Goal: Task Accomplishment & Management: Manage account settings

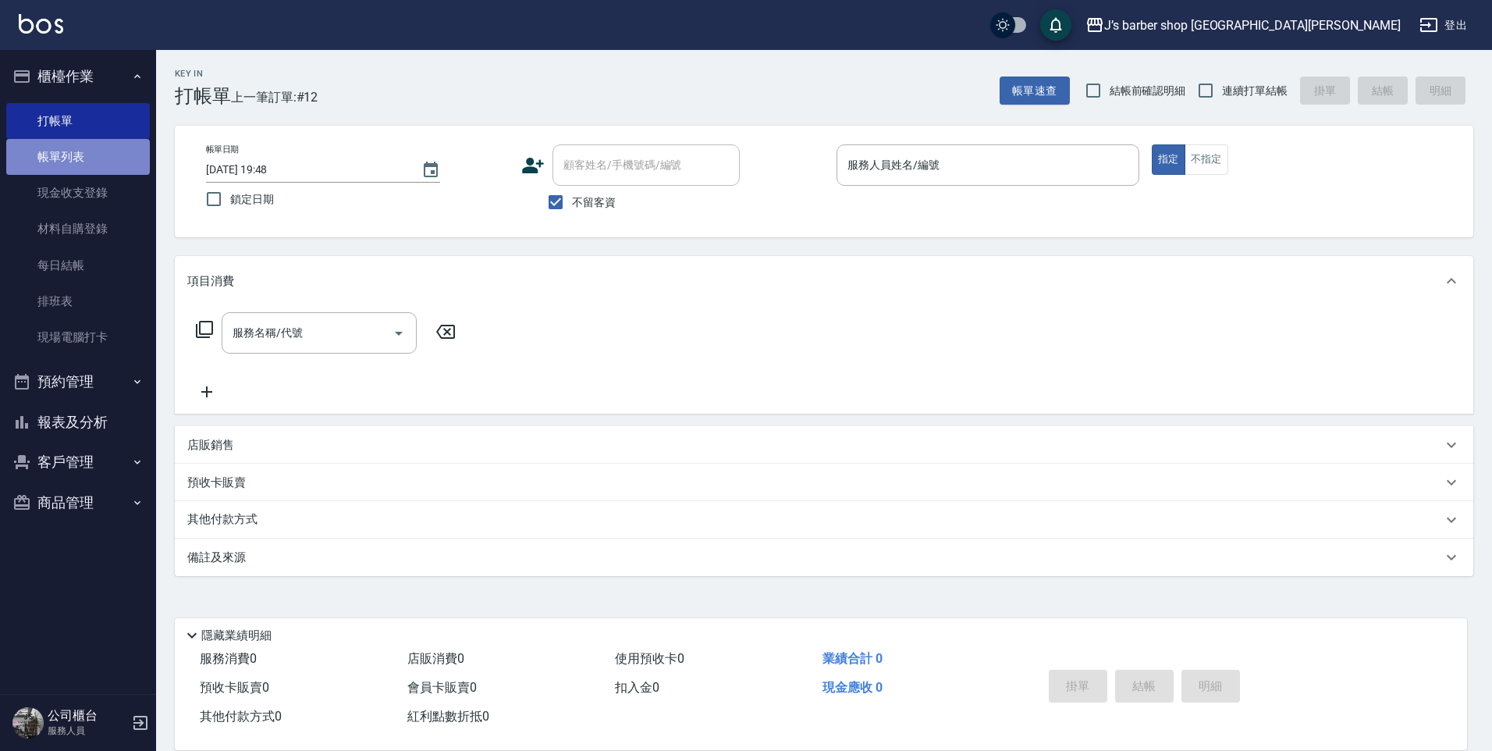
click at [89, 161] on link "帳單列表" at bounding box center [78, 157] width 144 height 36
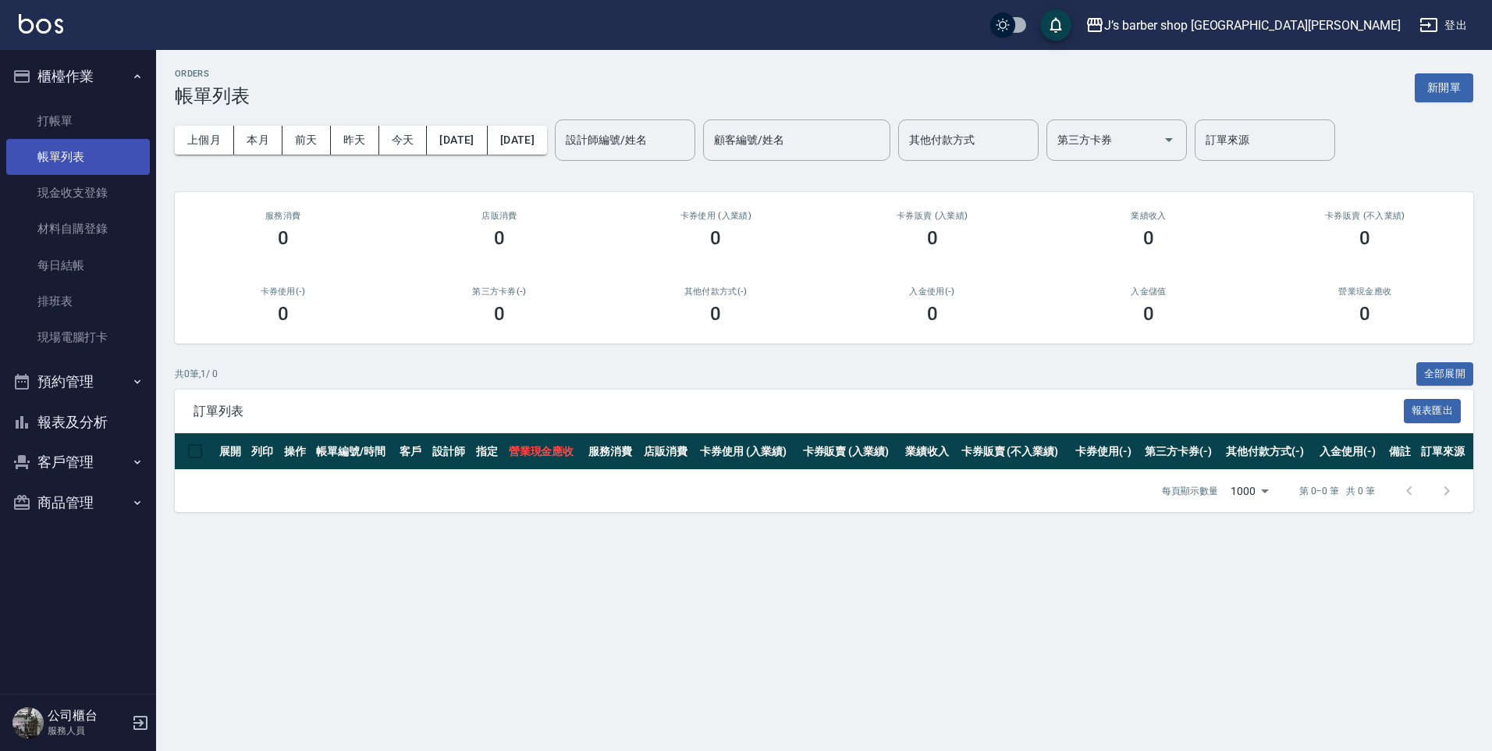
drag, startPoint x: 89, startPoint y: 161, endPoint x: 80, endPoint y: 159, distance: 8.7
drag, startPoint x: 80, startPoint y: 159, endPoint x: 418, endPoint y: 254, distance: 351.1
click at [418, 254] on div "店販消費 0" at bounding box center [499, 230] width 216 height 76
click at [341, 133] on button "昨天" at bounding box center [355, 140] width 48 height 29
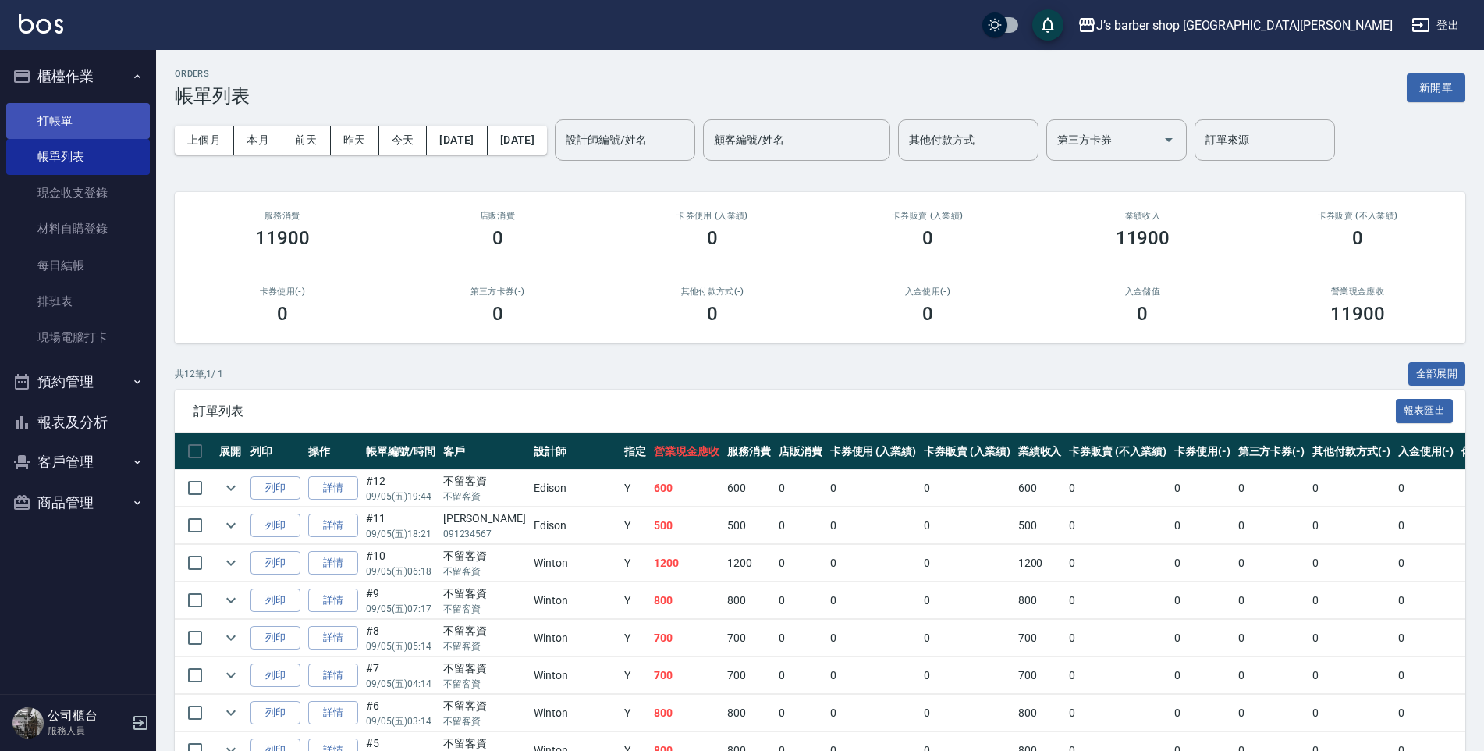
click at [91, 129] on link "打帳單" at bounding box center [78, 121] width 144 height 36
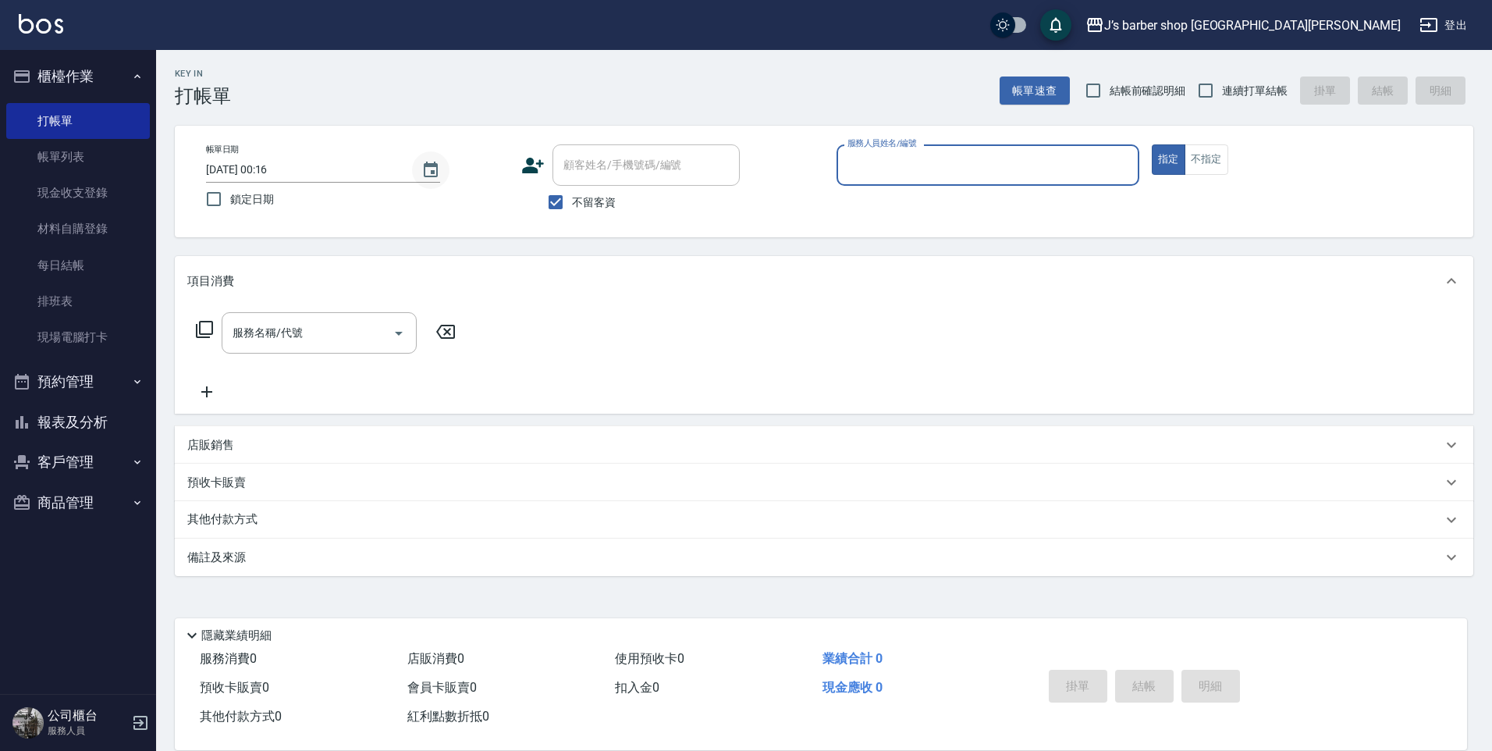
click at [436, 176] on icon "Choose date, selected date is 2025-09-06" at bounding box center [431, 170] width 14 height 16
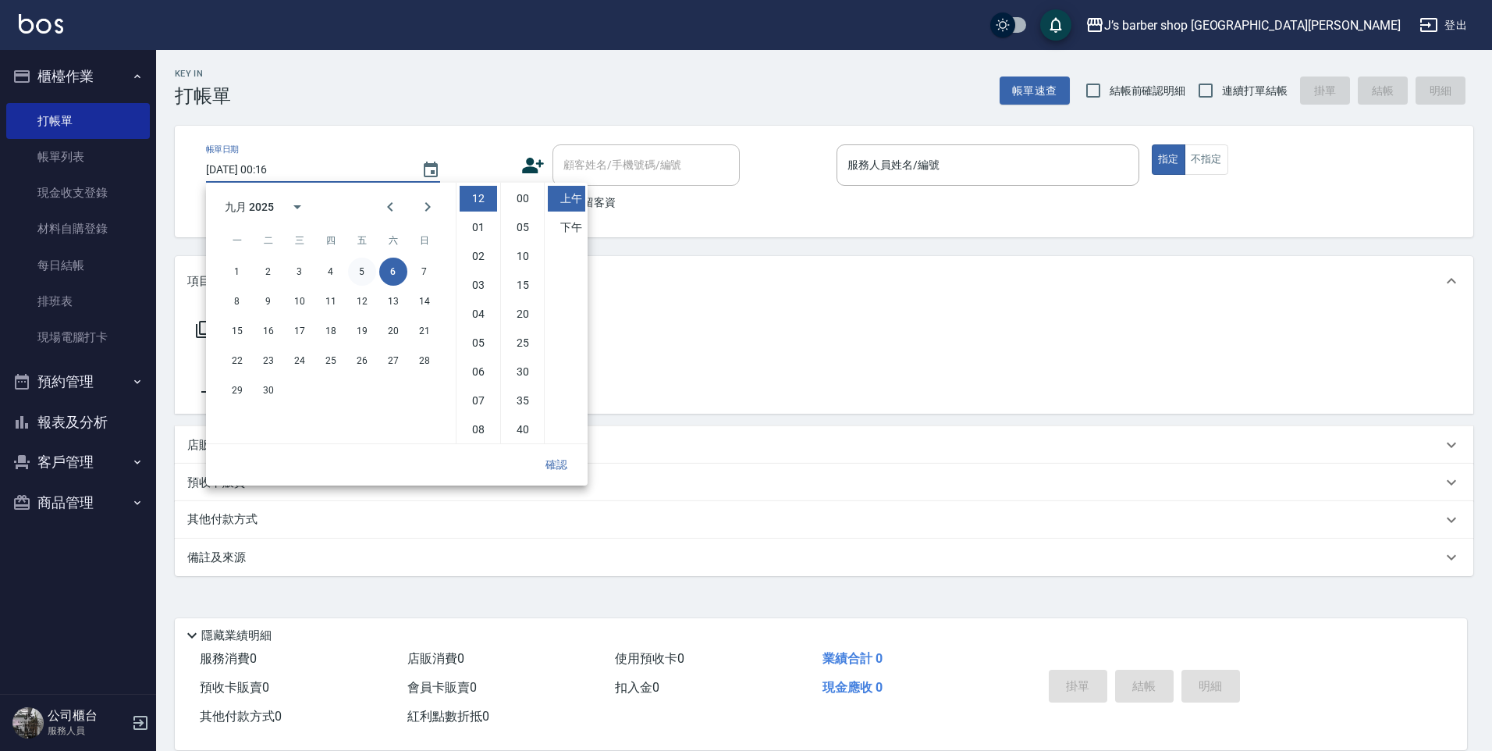
click at [361, 268] on button "5" at bounding box center [362, 272] width 28 height 28
click at [484, 372] on li "06" at bounding box center [478, 372] width 37 height 26
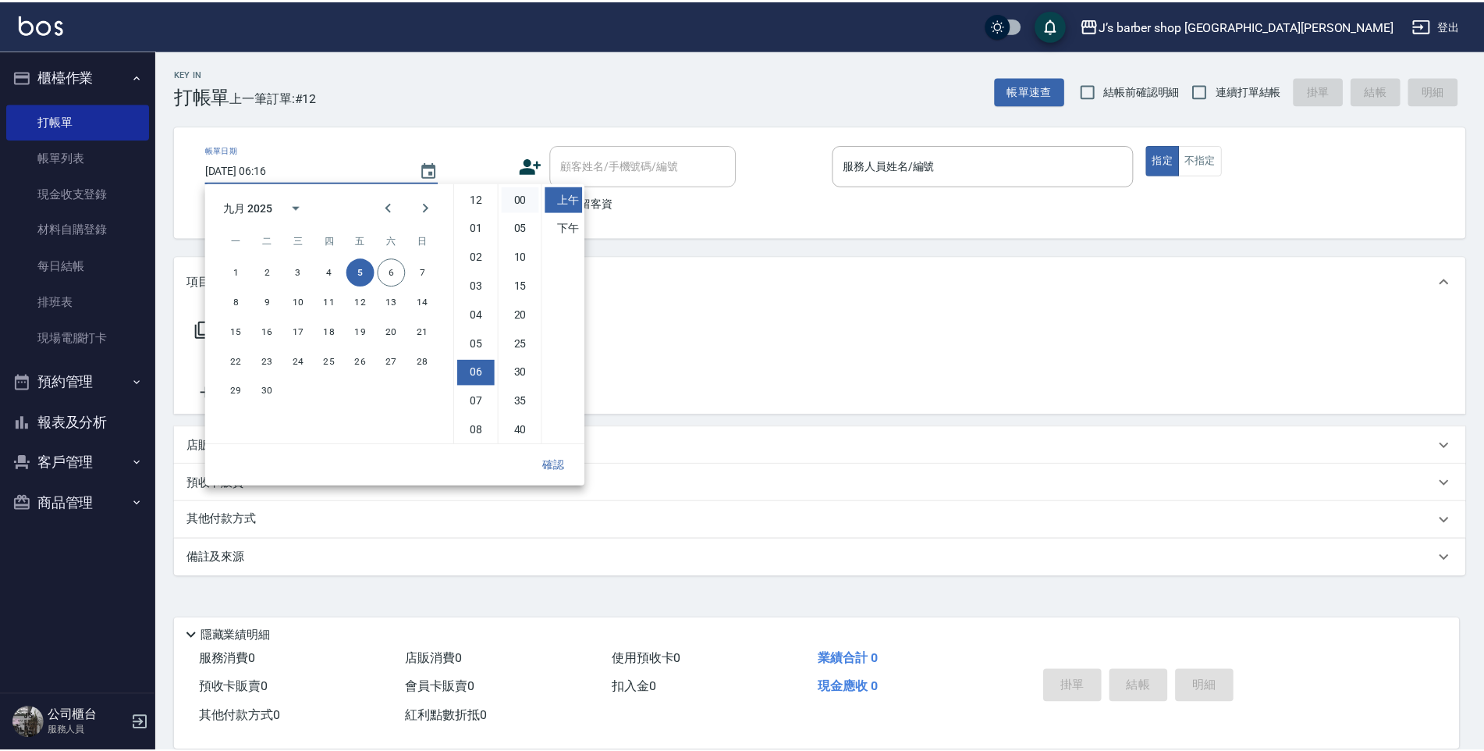
scroll to position [87, 0]
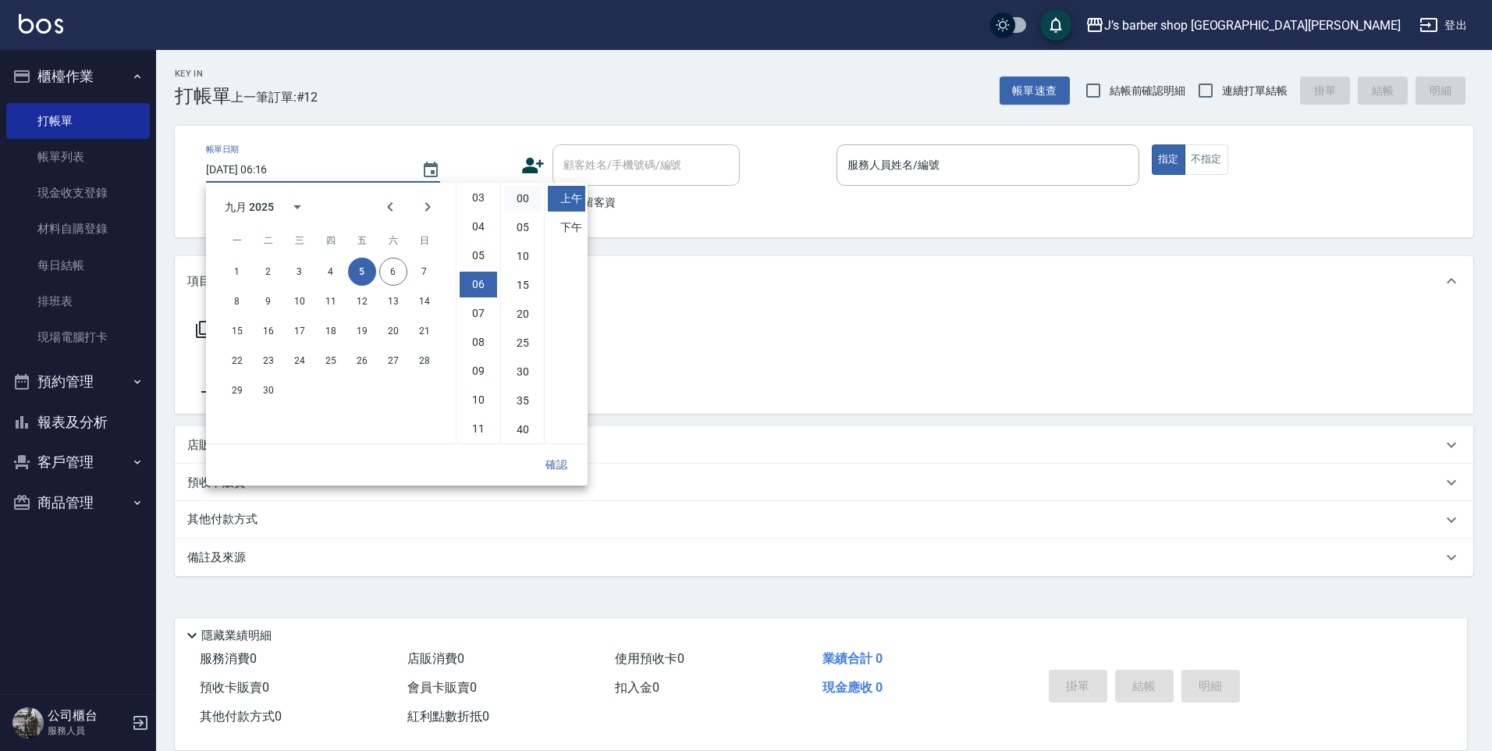
click at [521, 196] on li "00" at bounding box center [522, 199] width 37 height 26
type input "[DATE] 06:00"
click at [560, 467] on button "確認" at bounding box center [556, 464] width 50 height 29
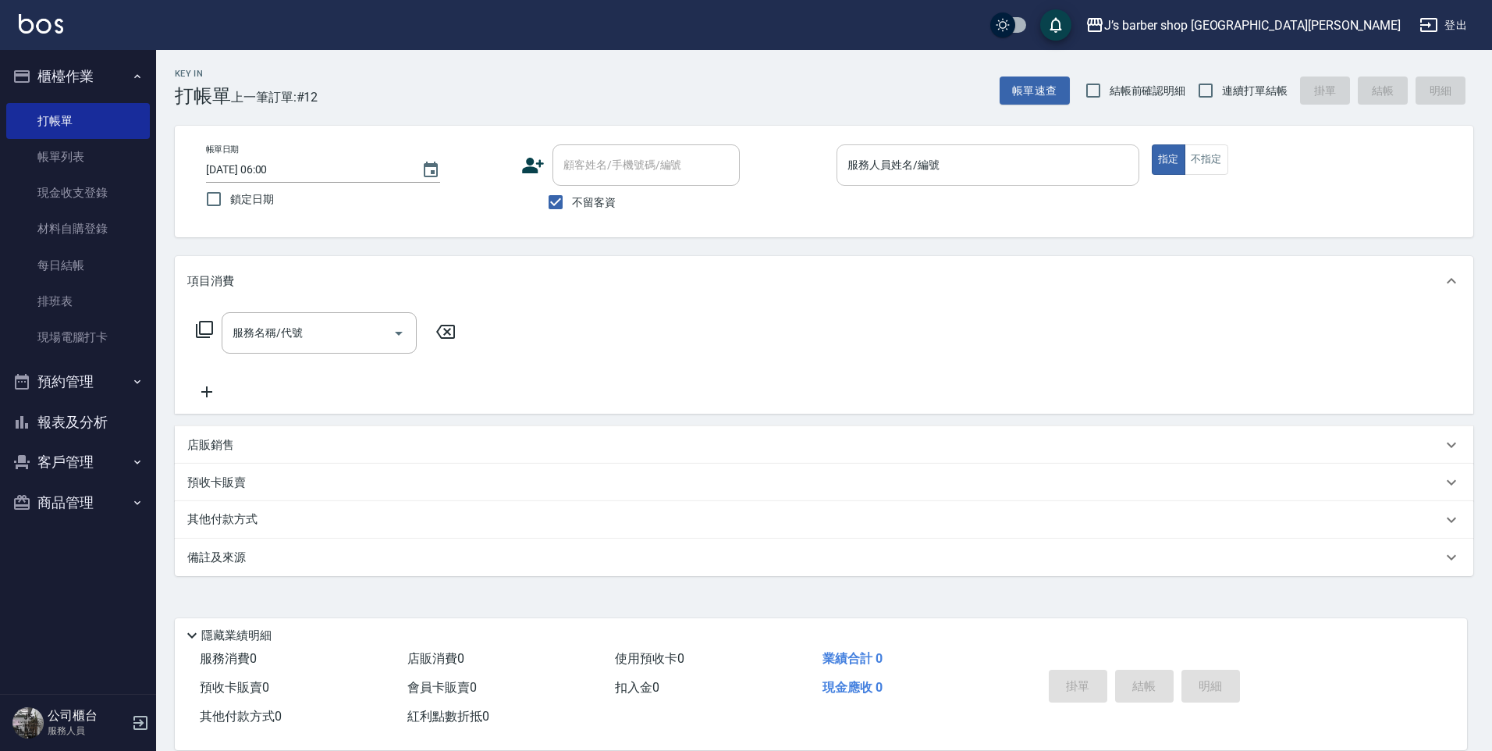
click at [868, 176] on input "服務人員姓名/編號" at bounding box center [988, 164] width 289 height 27
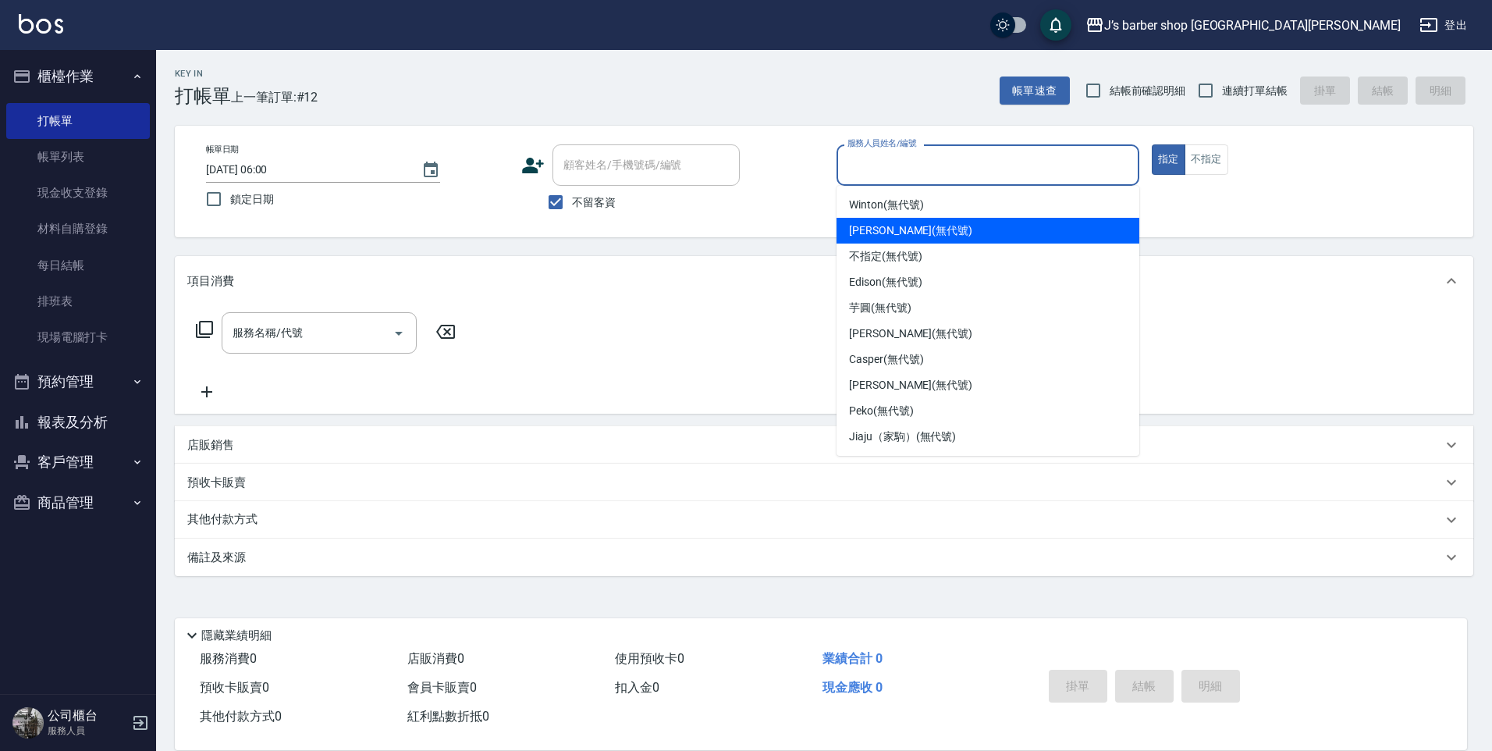
click at [868, 224] on span "[PERSON_NAME] (無代號)" at bounding box center [910, 230] width 123 height 16
type input "[PERSON_NAME](無代號)"
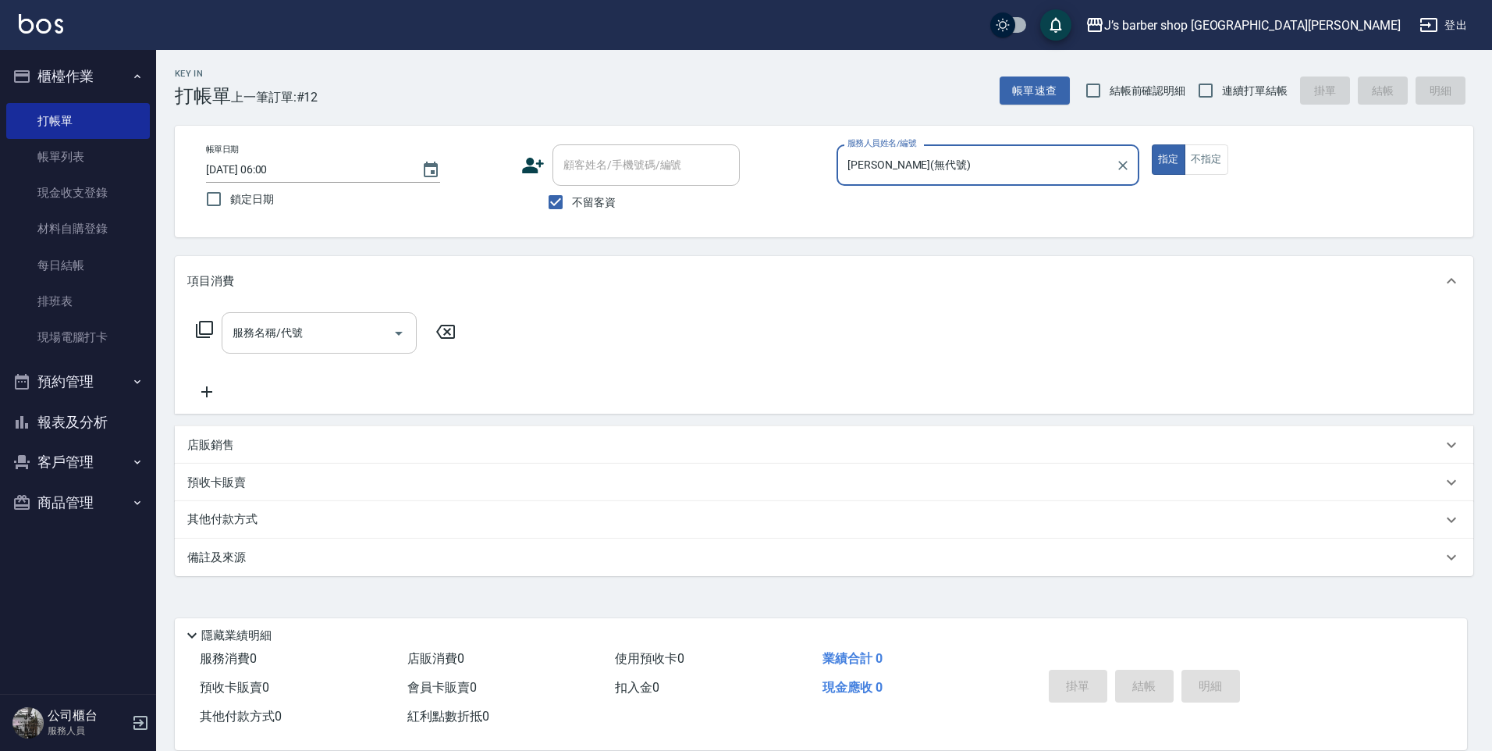
click at [343, 330] on input "服務名稱/代號" at bounding box center [308, 332] width 158 height 27
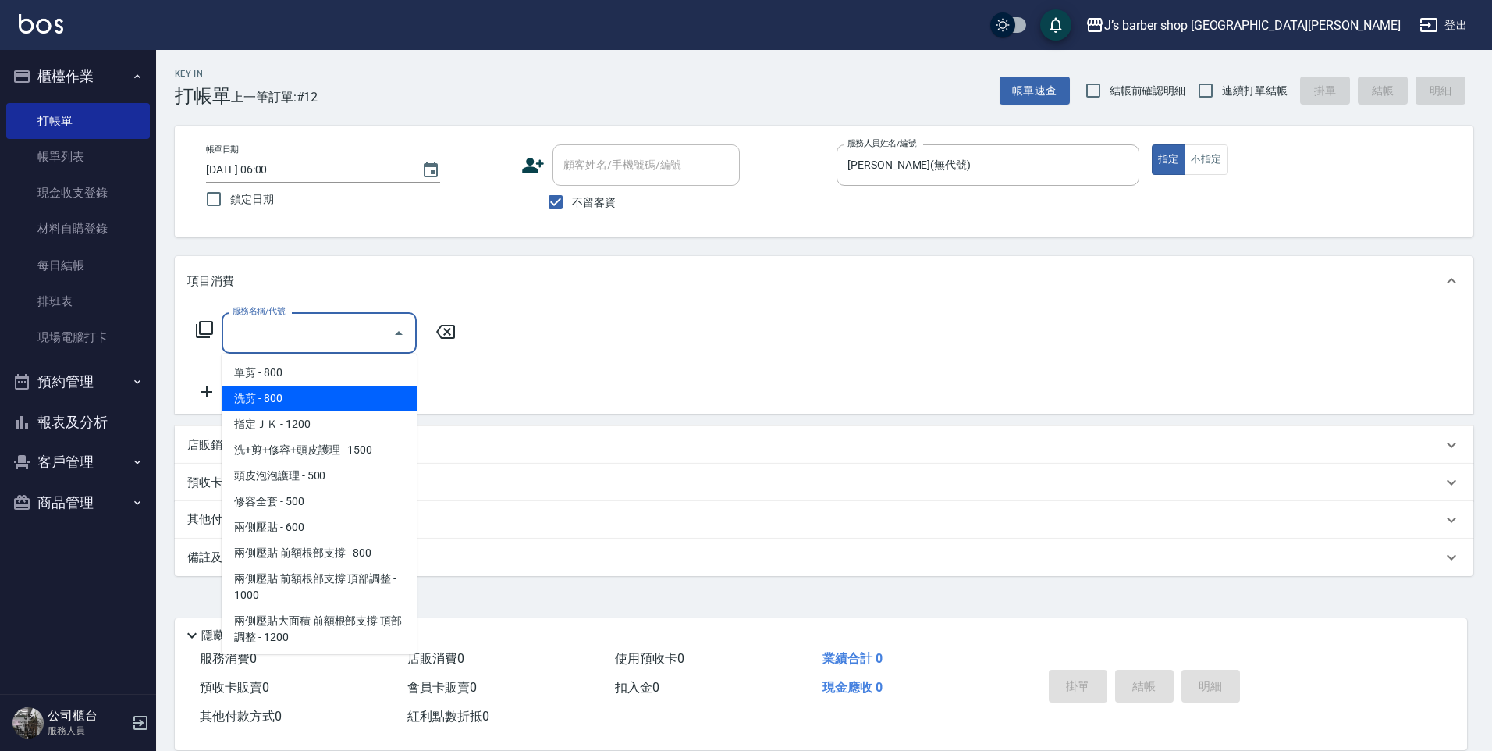
click at [327, 395] on span "洗剪 - 800" at bounding box center [319, 399] width 195 height 26
type input "洗剪(101)"
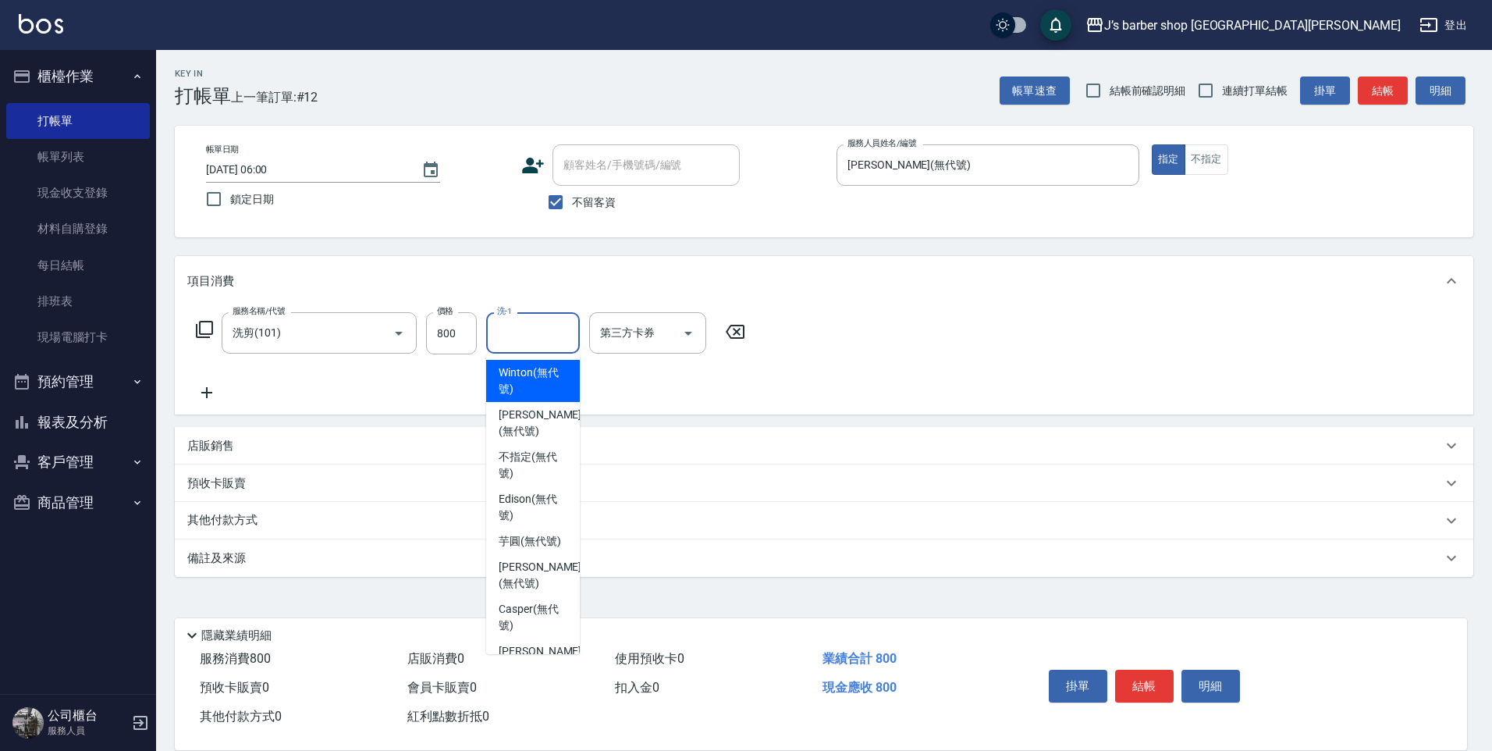
click at [524, 336] on input "洗-1" at bounding box center [533, 332] width 80 height 27
click at [517, 411] on span "[PERSON_NAME] (無代號)" at bounding box center [540, 423] width 83 height 33
type input "[PERSON_NAME](無代號)"
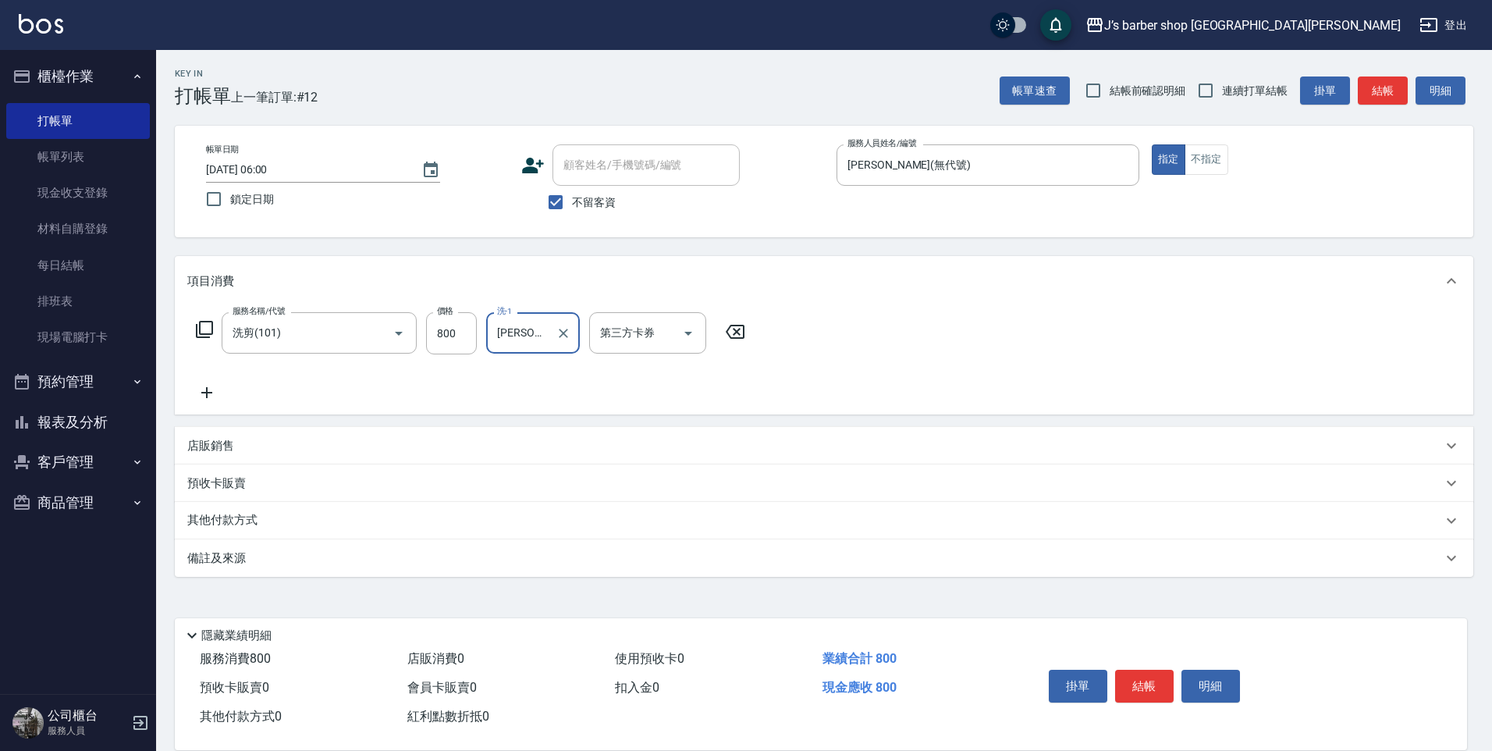
click at [276, 552] on div "備註及來源" at bounding box center [814, 558] width 1255 height 16
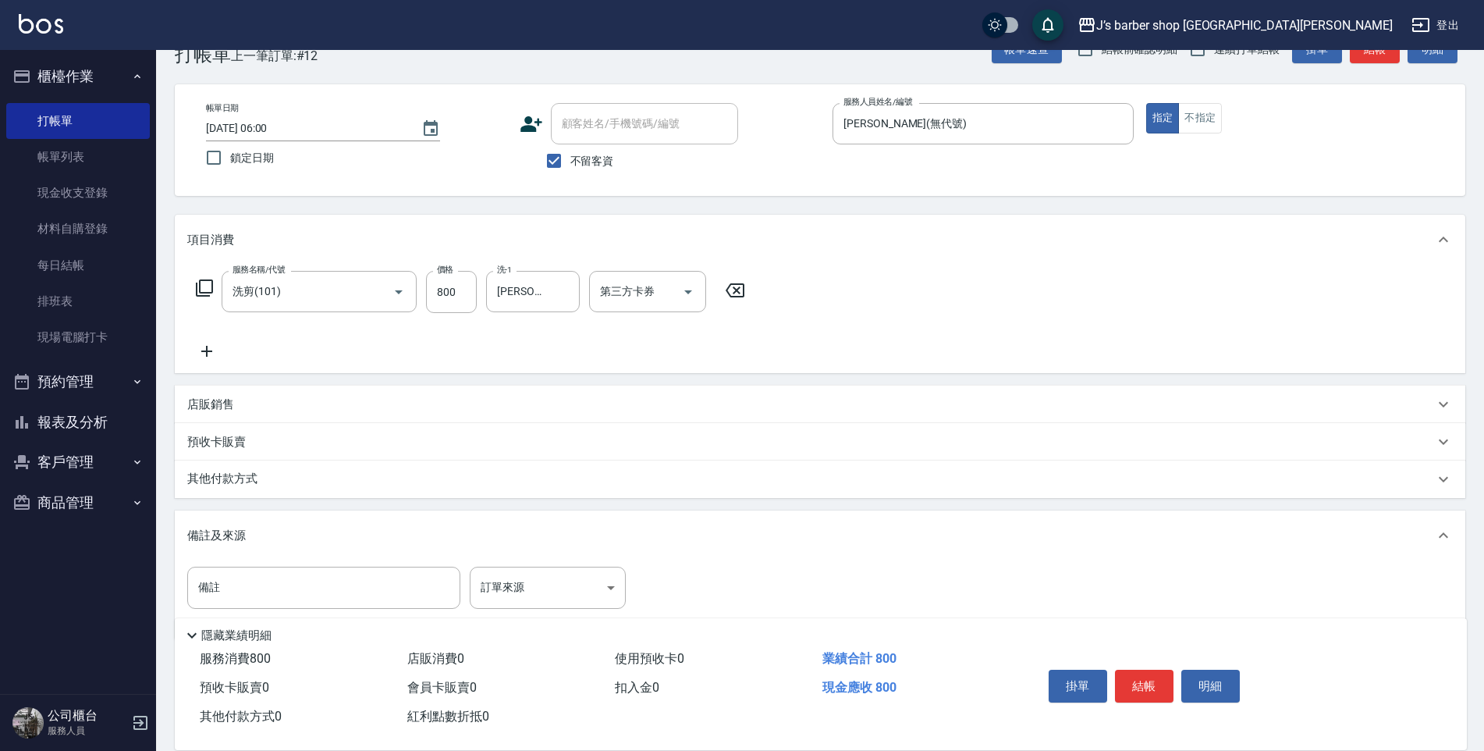
scroll to position [80, 0]
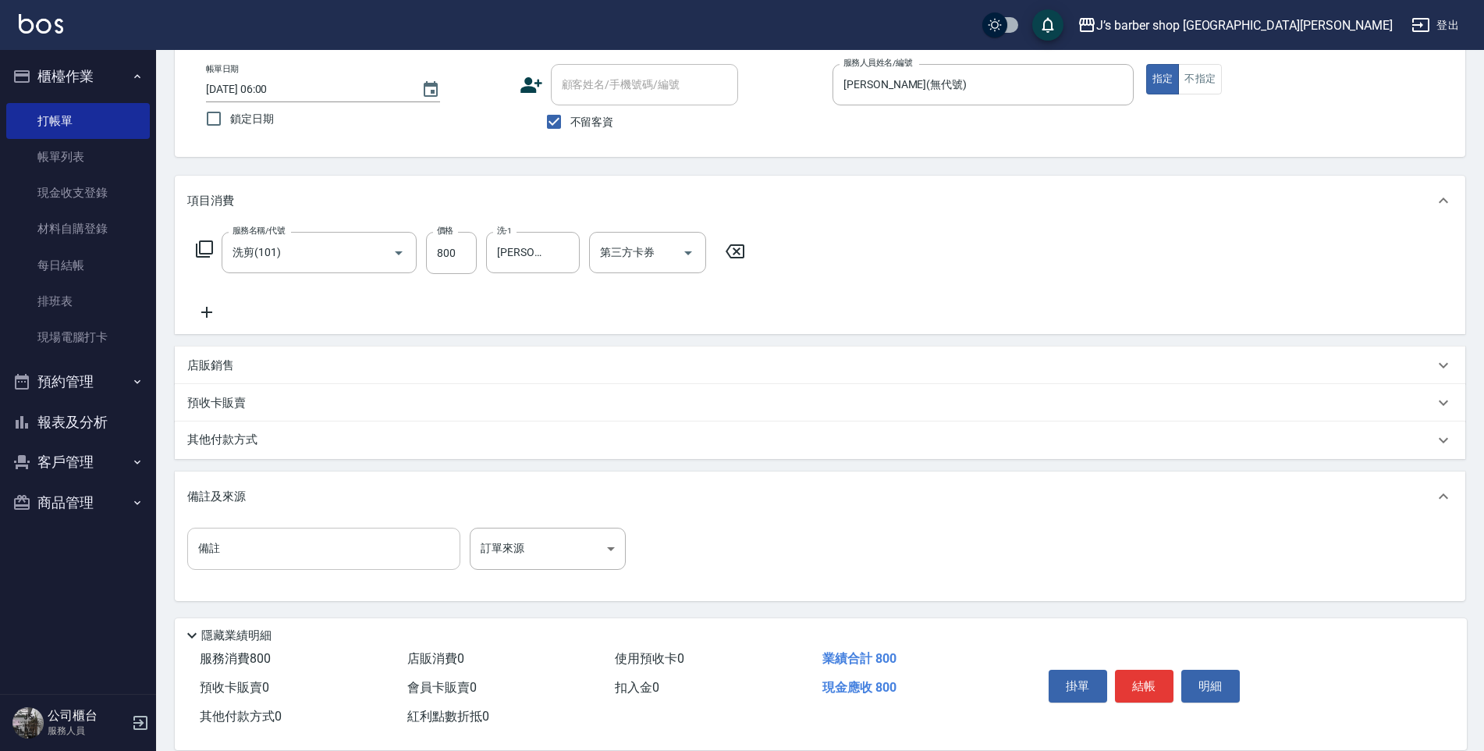
click at [300, 538] on input "備註" at bounding box center [323, 549] width 273 height 42
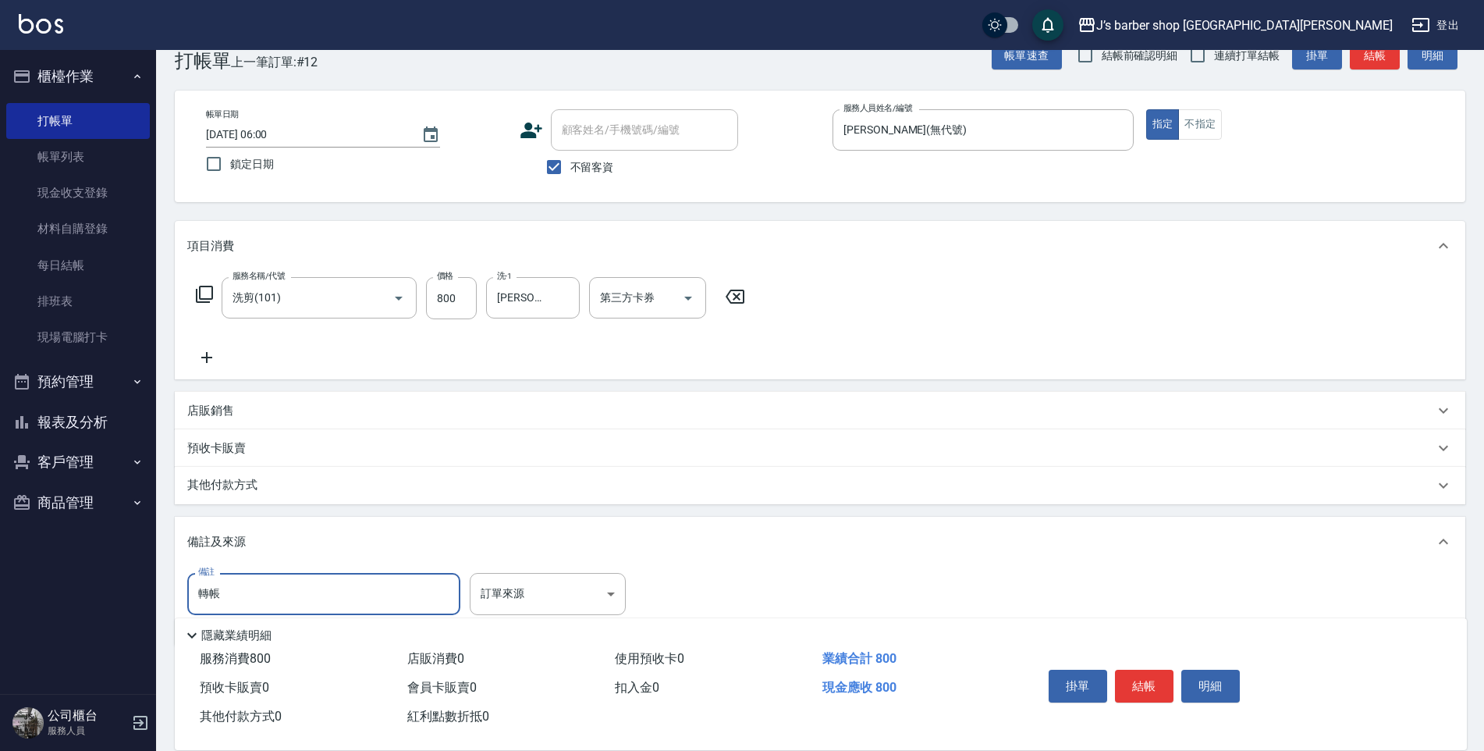
scroll to position [0, 0]
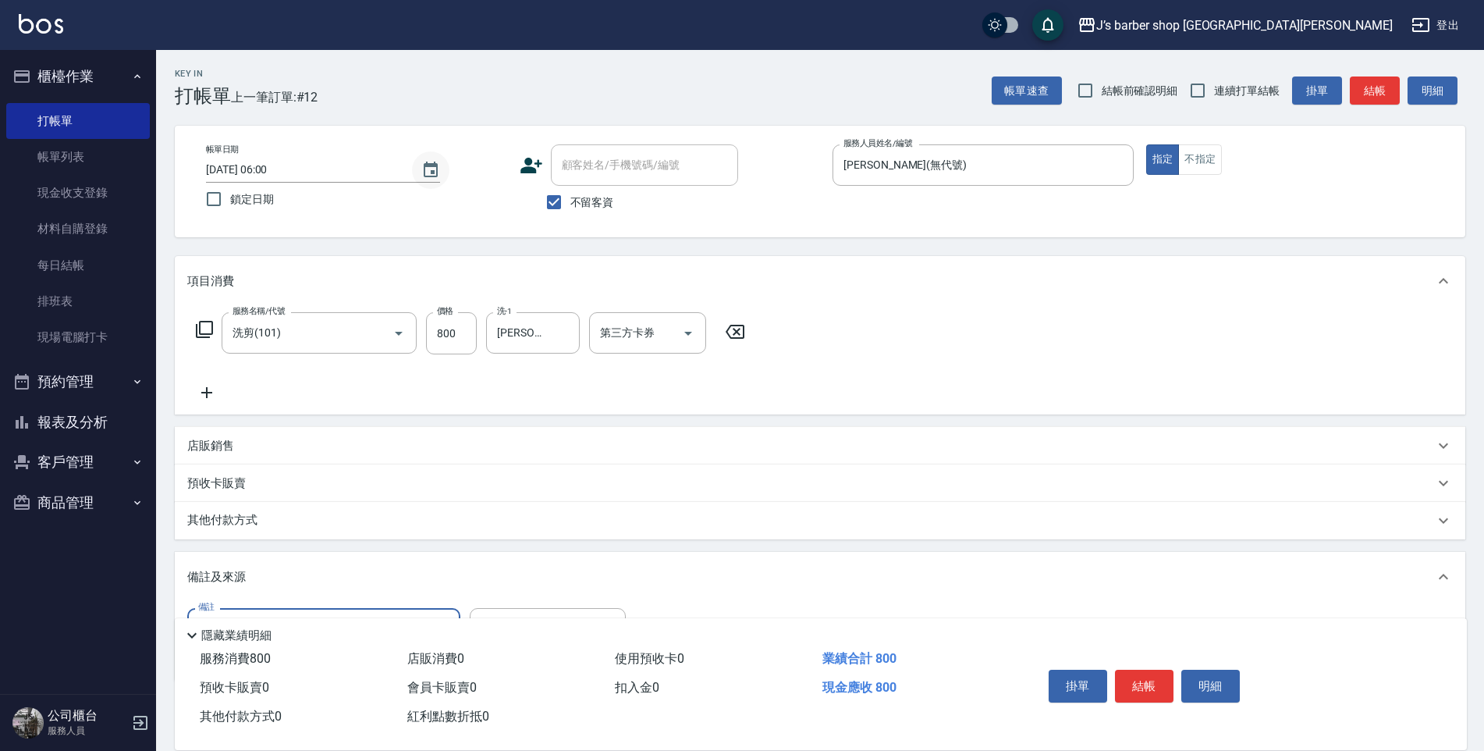
type input "轉帳"
click at [421, 173] on icon "Choose date, selected date is 2025-09-05" at bounding box center [430, 170] width 19 height 19
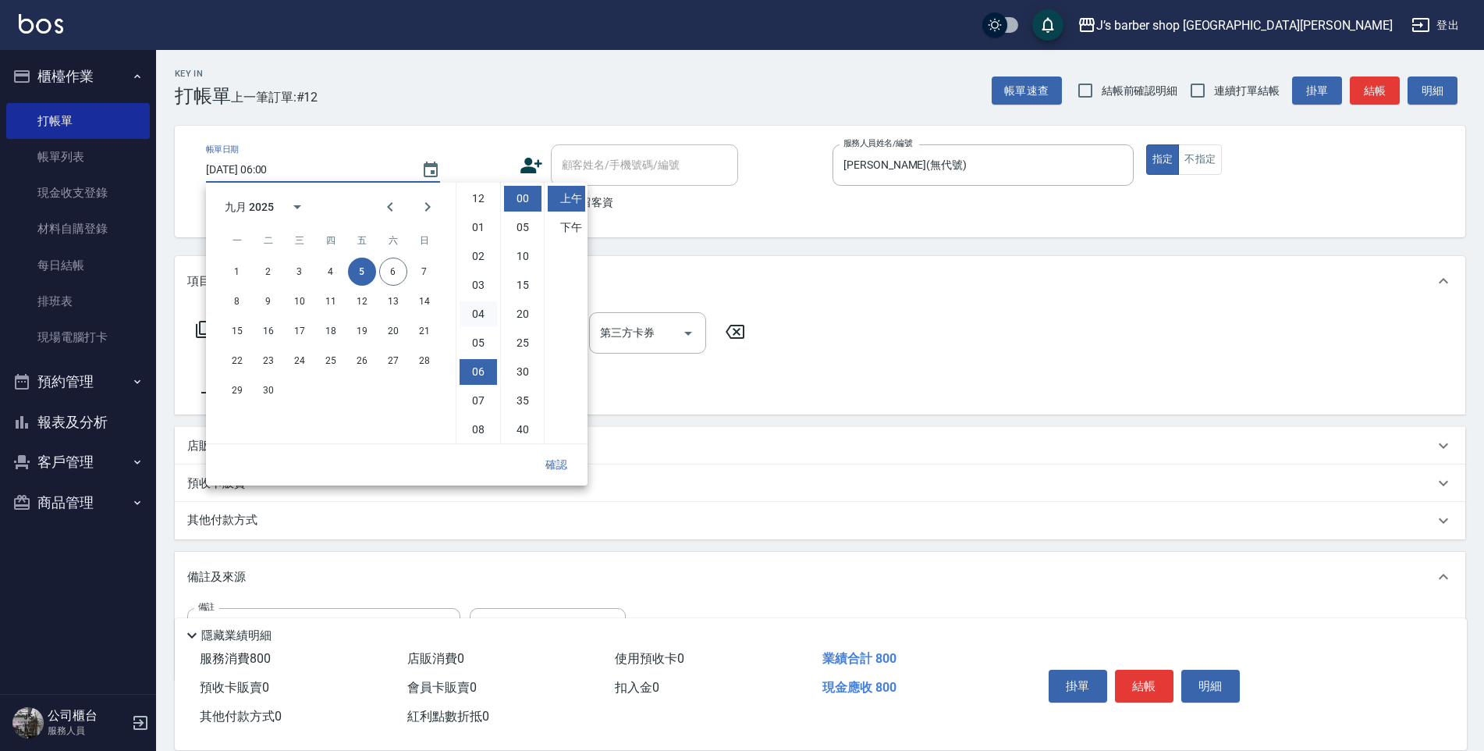
scroll to position [87, 0]
click at [572, 222] on li "下午" at bounding box center [566, 228] width 37 height 26
type input "[DATE] 18:00"
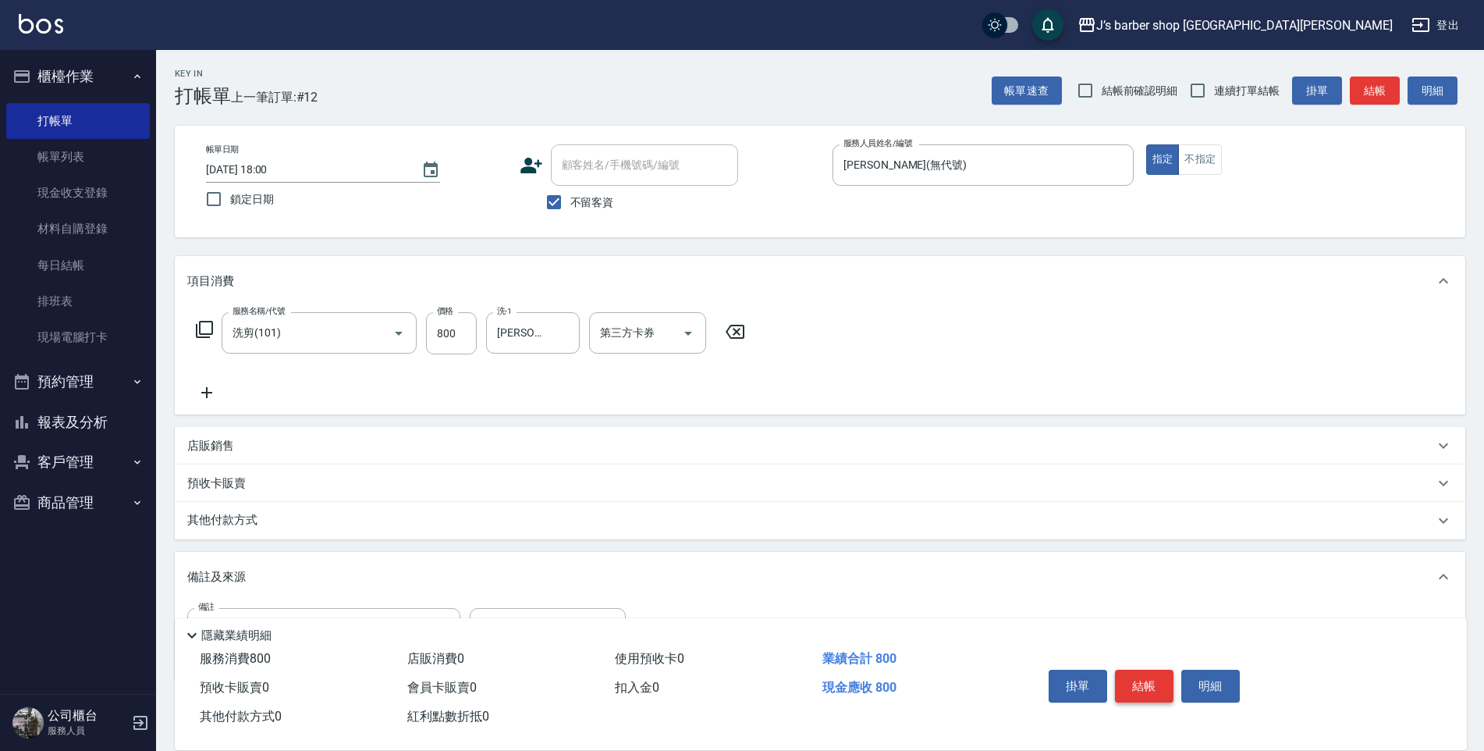
click at [1132, 676] on button "結帳" at bounding box center [1144, 686] width 59 height 33
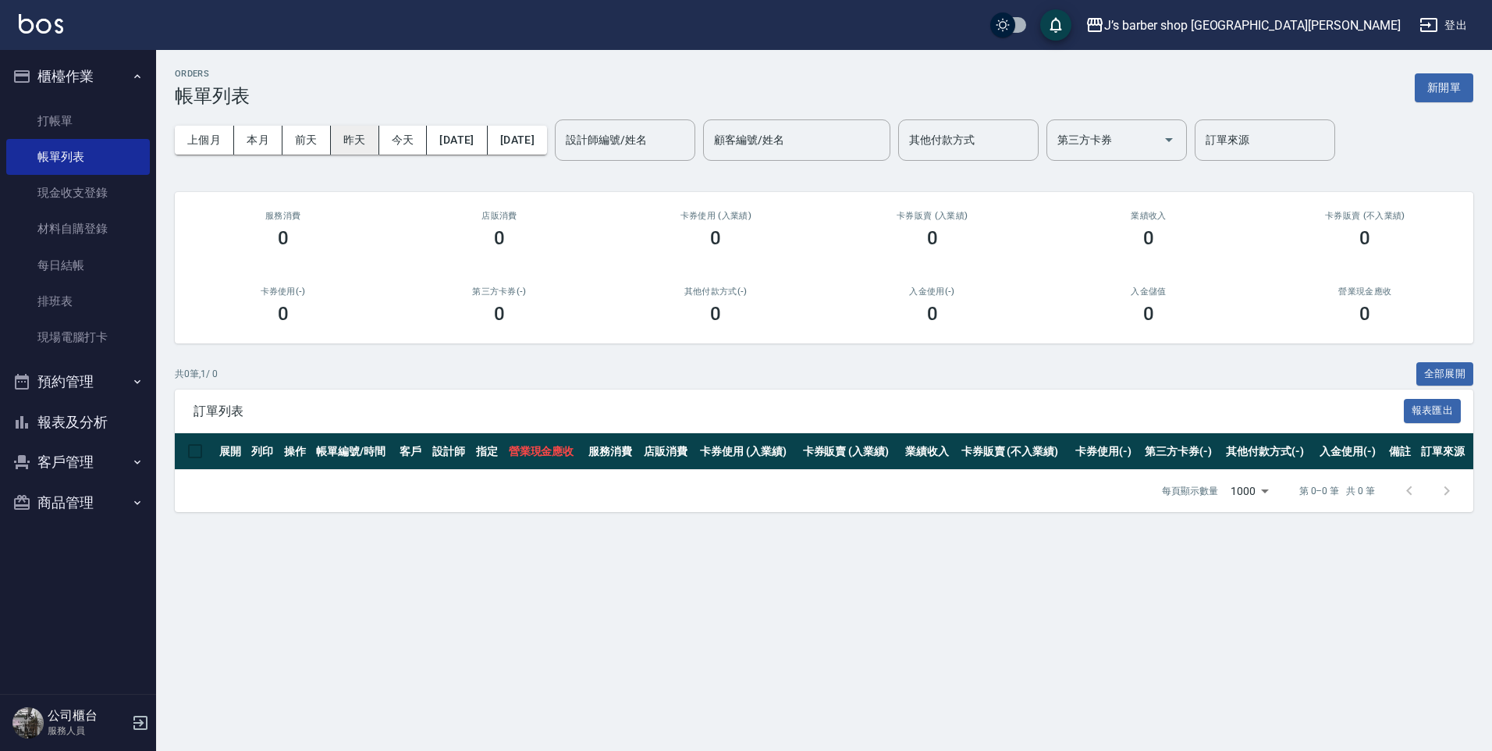
click at [362, 144] on button "昨天" at bounding box center [355, 140] width 48 height 29
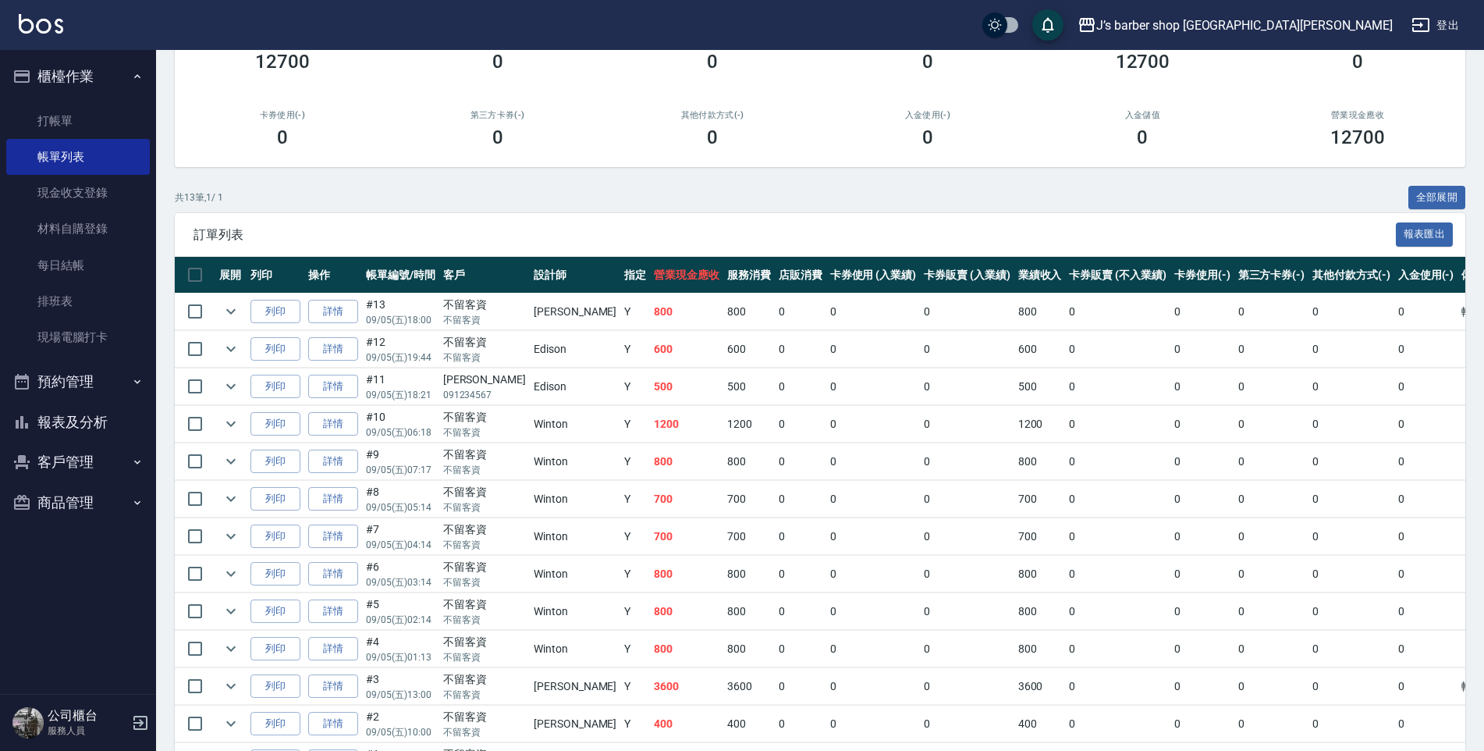
scroll to position [33, 0]
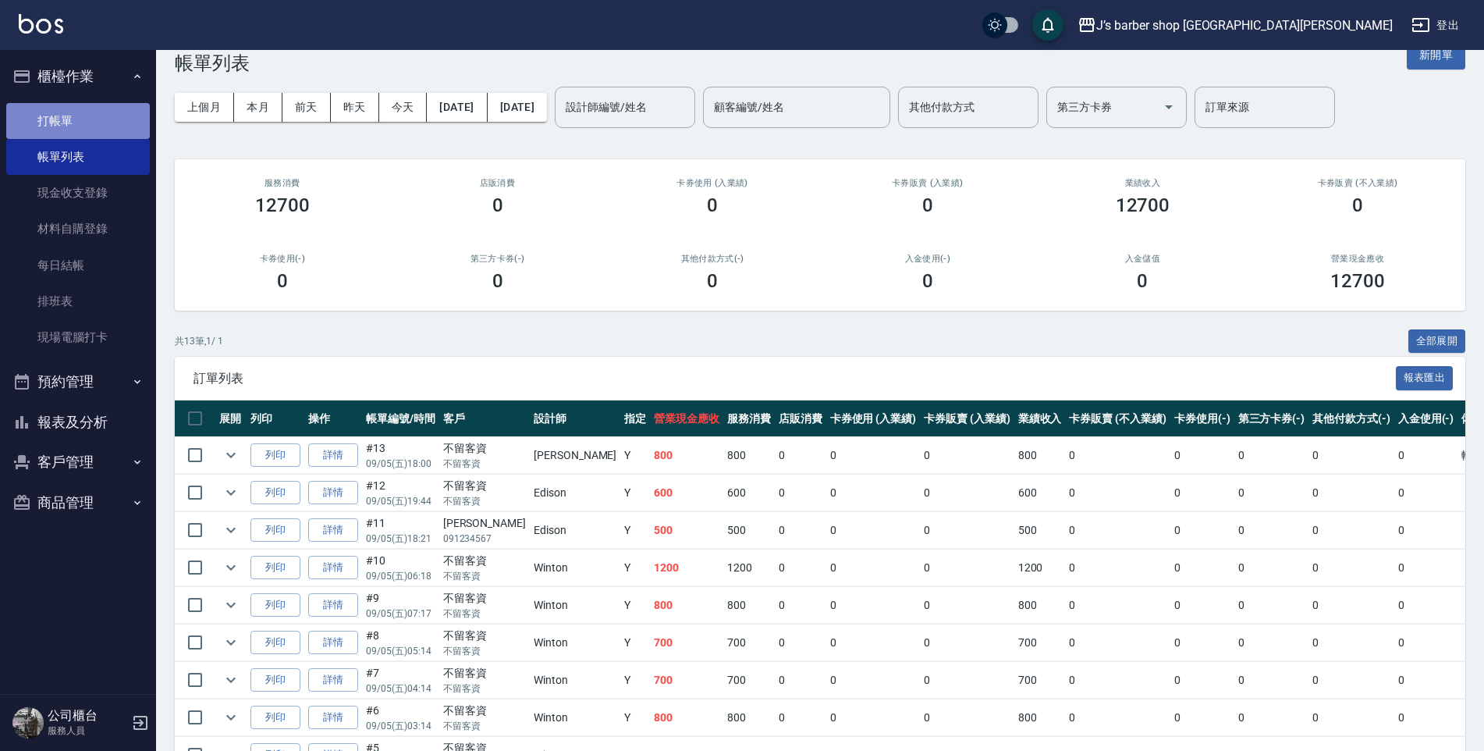
click at [87, 120] on link "打帳單" at bounding box center [78, 121] width 144 height 36
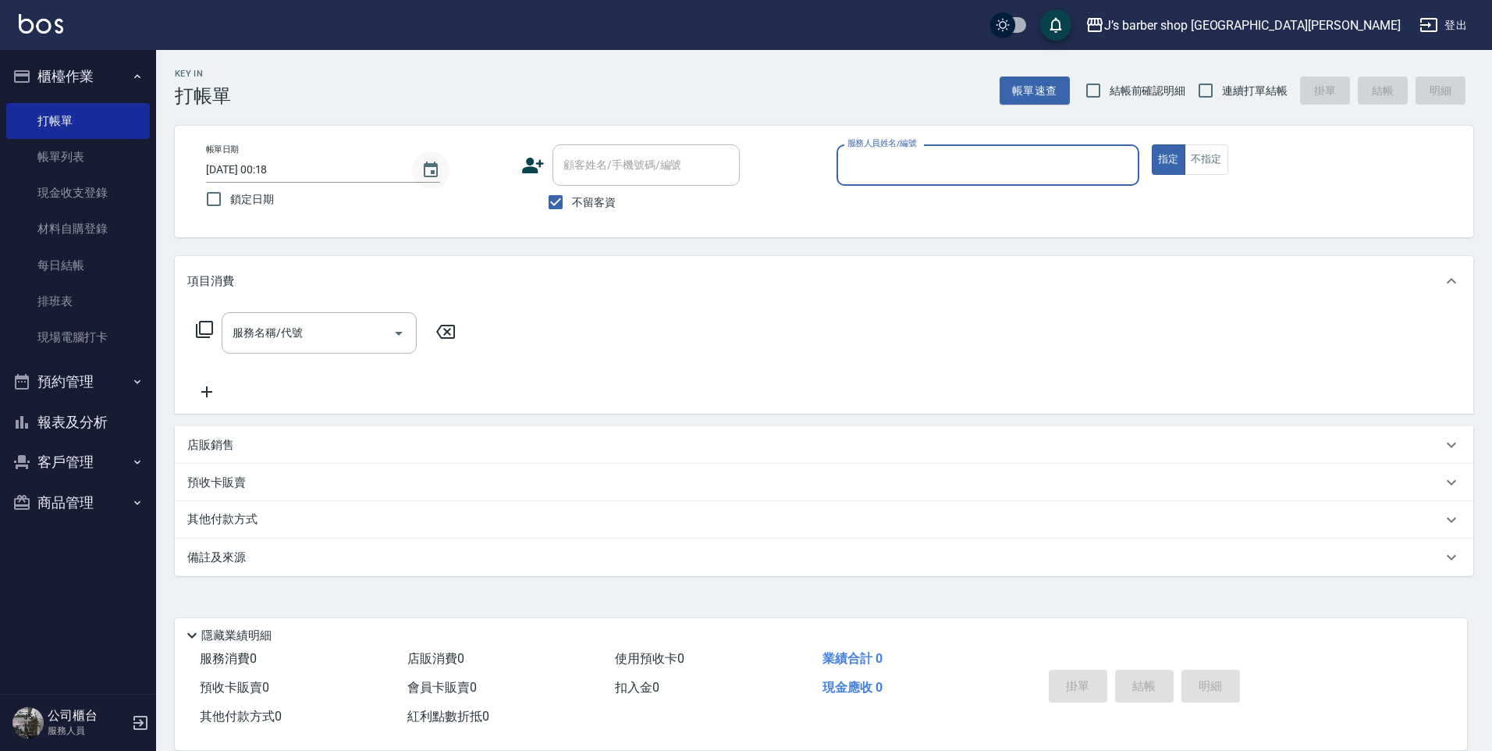
click at [441, 181] on button "Choose date, selected date is 2025-09-06" at bounding box center [430, 169] width 37 height 37
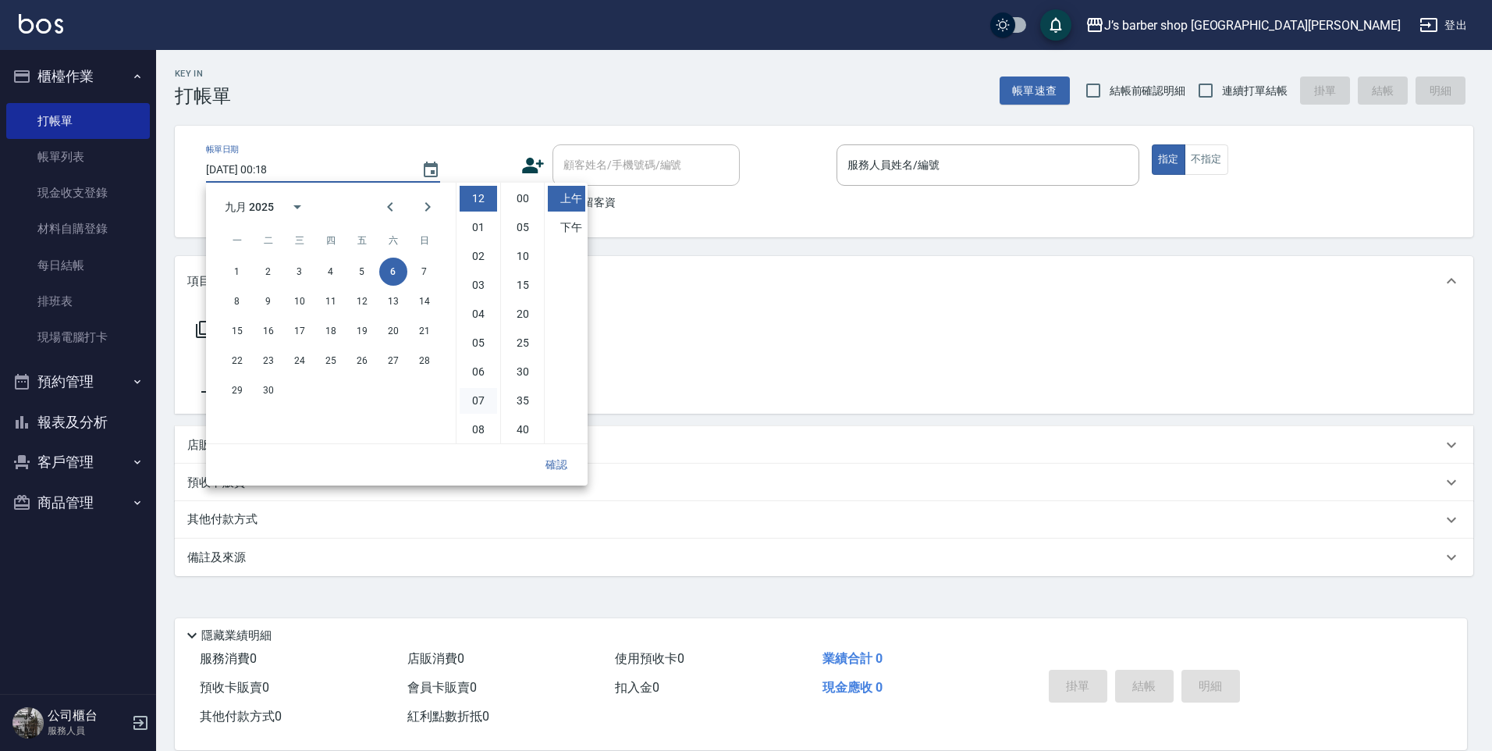
click at [482, 395] on li "07" at bounding box center [478, 401] width 37 height 26
click at [524, 197] on li "00" at bounding box center [522, 199] width 37 height 26
click at [350, 267] on button "5" at bounding box center [362, 272] width 28 height 28
click at [553, 227] on li "下午" at bounding box center [566, 228] width 37 height 26
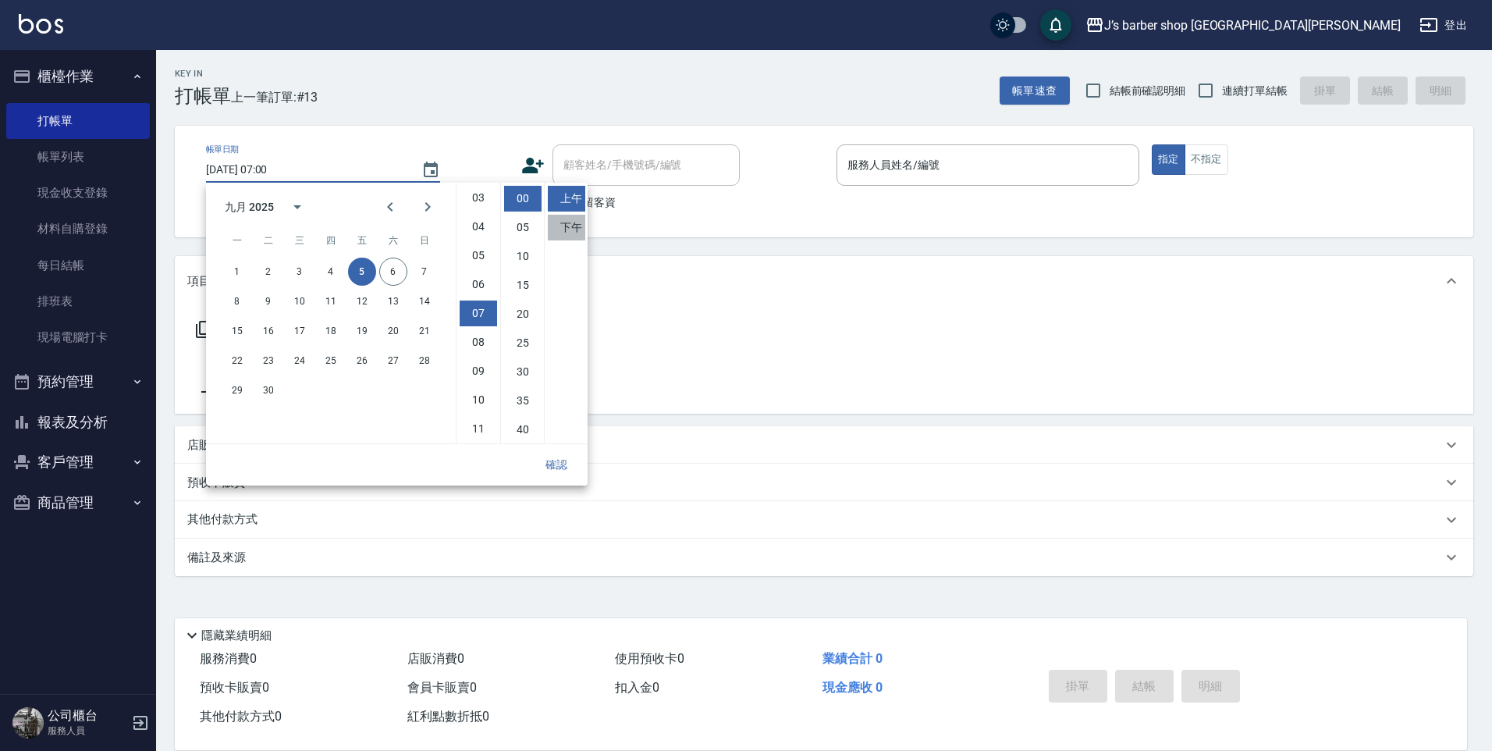
type input "[DATE] 19:00"
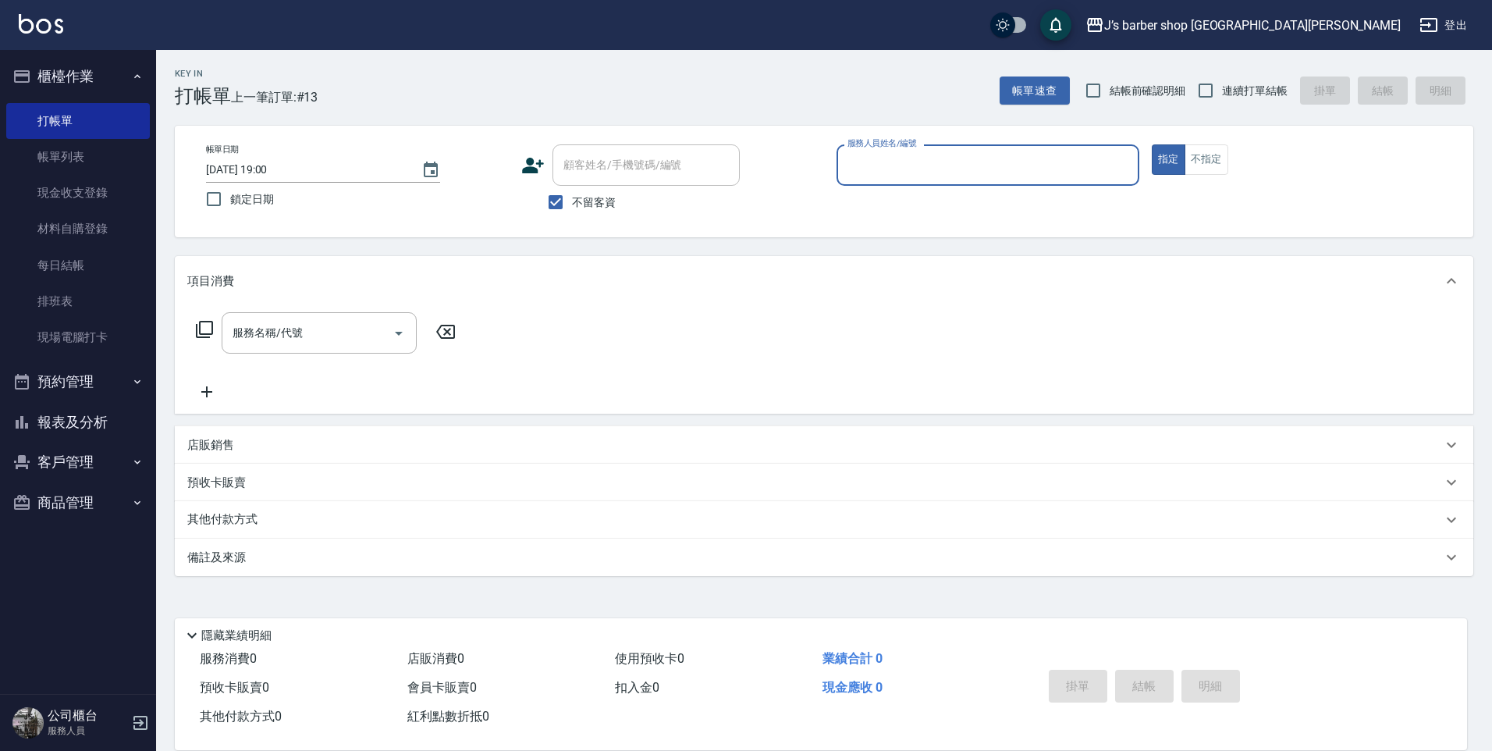
click at [891, 174] on input "服務人員姓名/編號" at bounding box center [988, 164] width 289 height 27
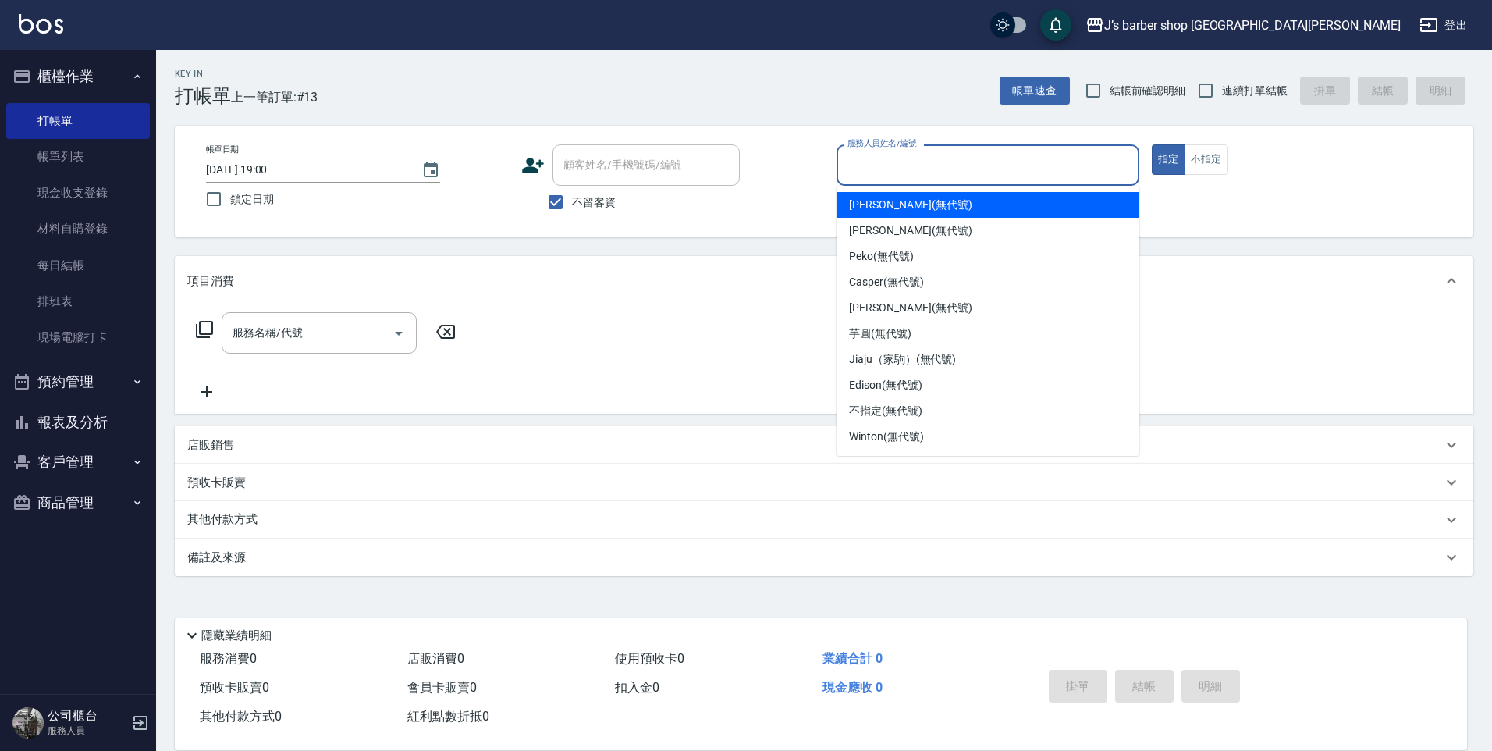
click at [893, 197] on span "[PERSON_NAME] (無代號)" at bounding box center [910, 205] width 123 height 16
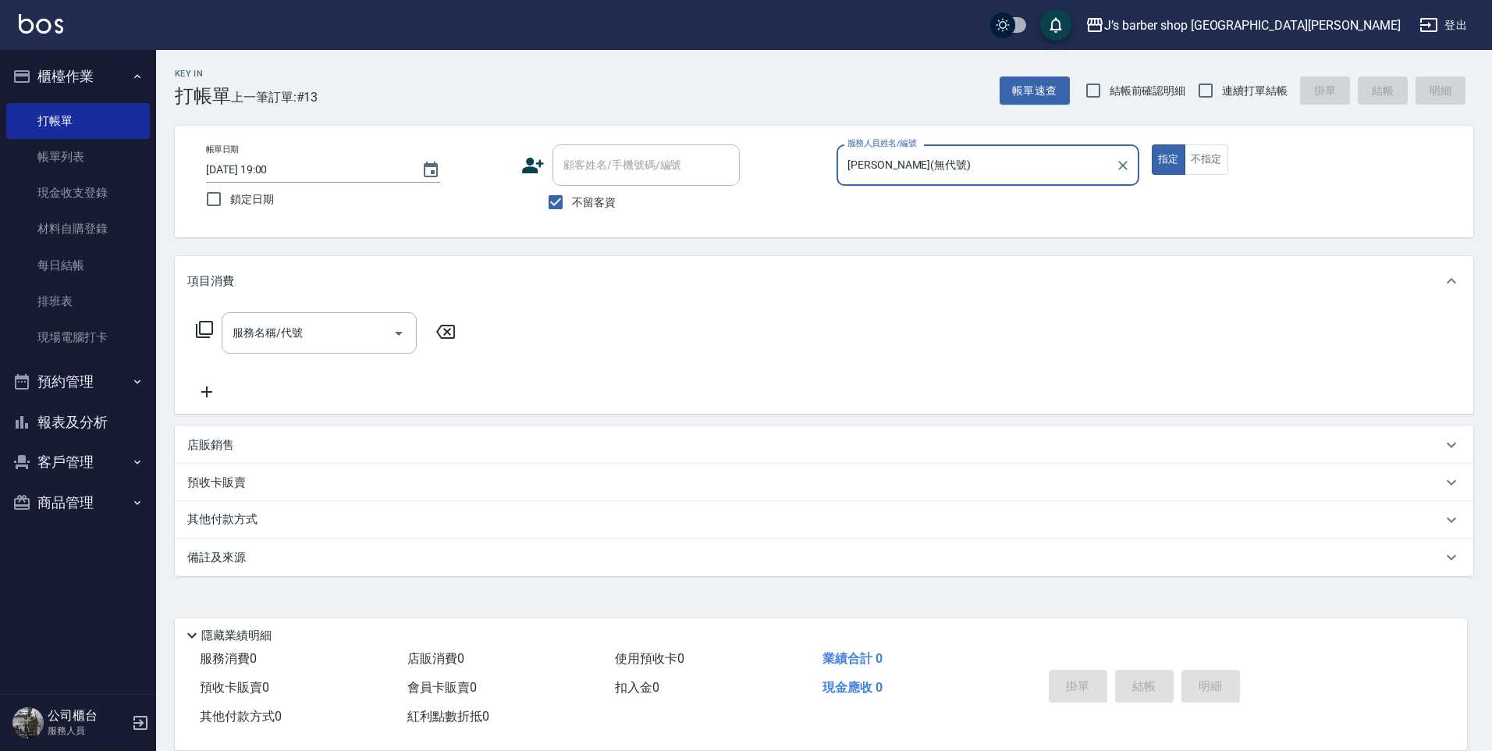
type input "[PERSON_NAME](無代號)"
click at [382, 329] on input "服務名稱/代號" at bounding box center [308, 332] width 158 height 27
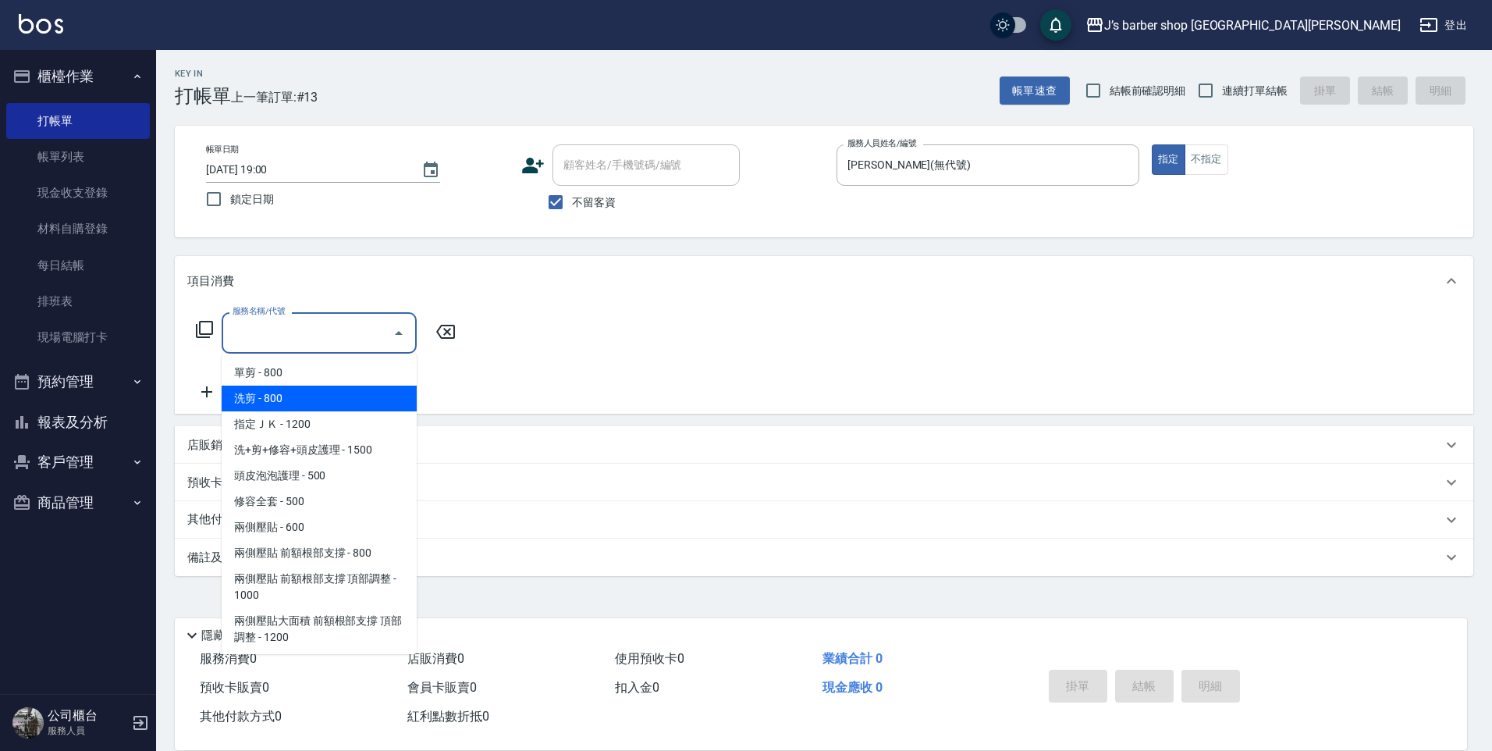
click at [328, 400] on span "洗剪 - 800" at bounding box center [319, 399] width 195 height 26
type input "洗剪(101)"
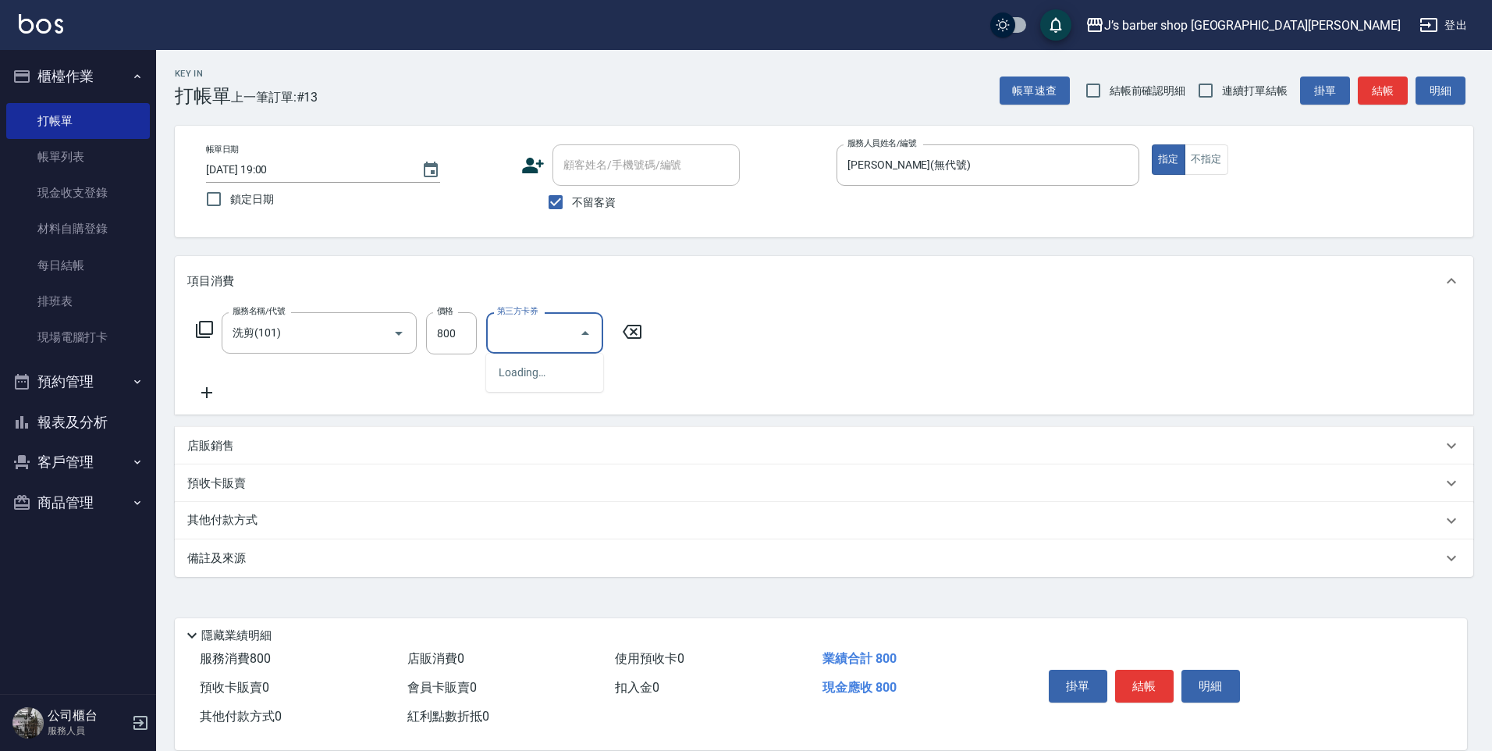
click at [540, 334] on input "第三方卡券" at bounding box center [533, 332] width 80 height 27
click at [510, 334] on input "第三方卡券" at bounding box center [533, 332] width 80 height 27
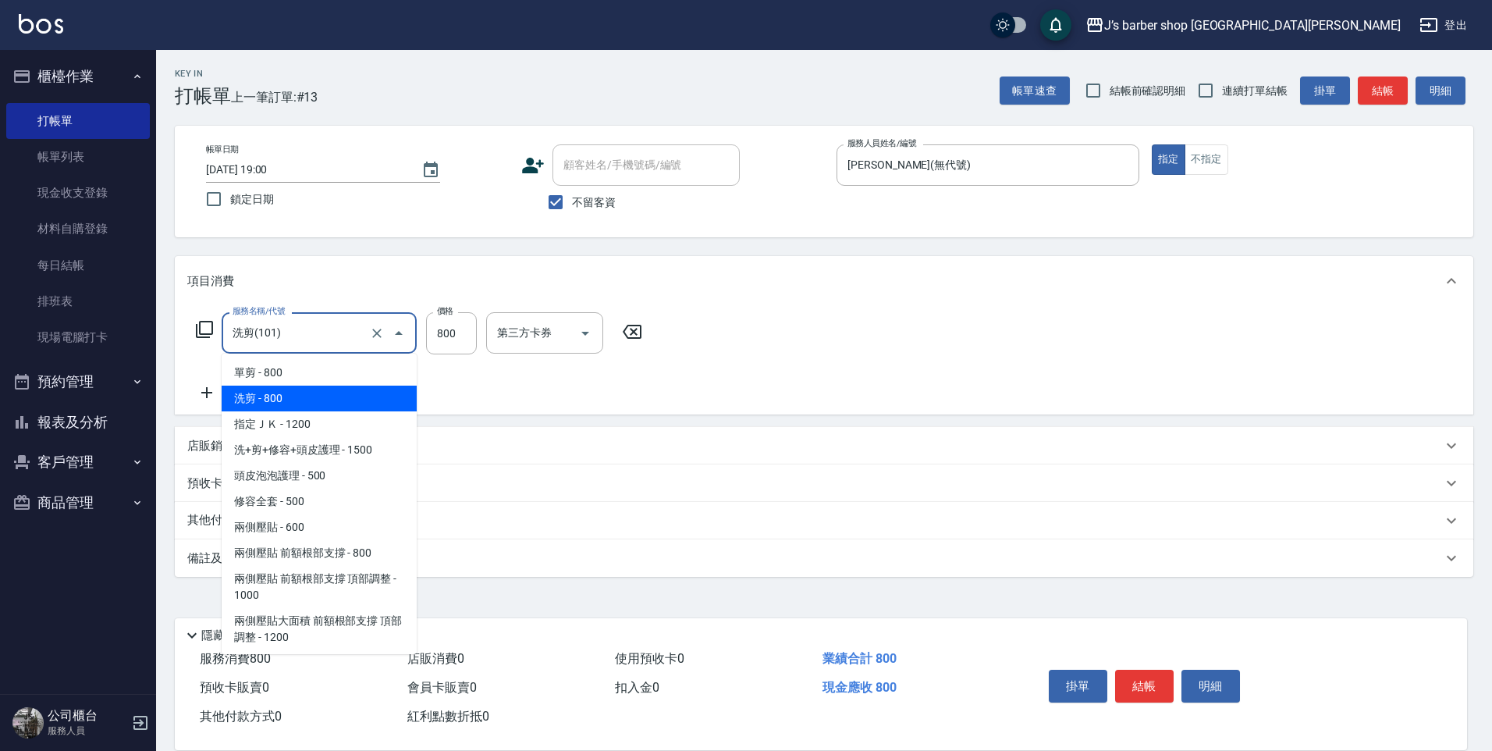
click at [340, 346] on input "洗剪(101)" at bounding box center [297, 332] width 137 height 27
click at [300, 391] on span "洗剪 - 800" at bounding box center [319, 399] width 195 height 26
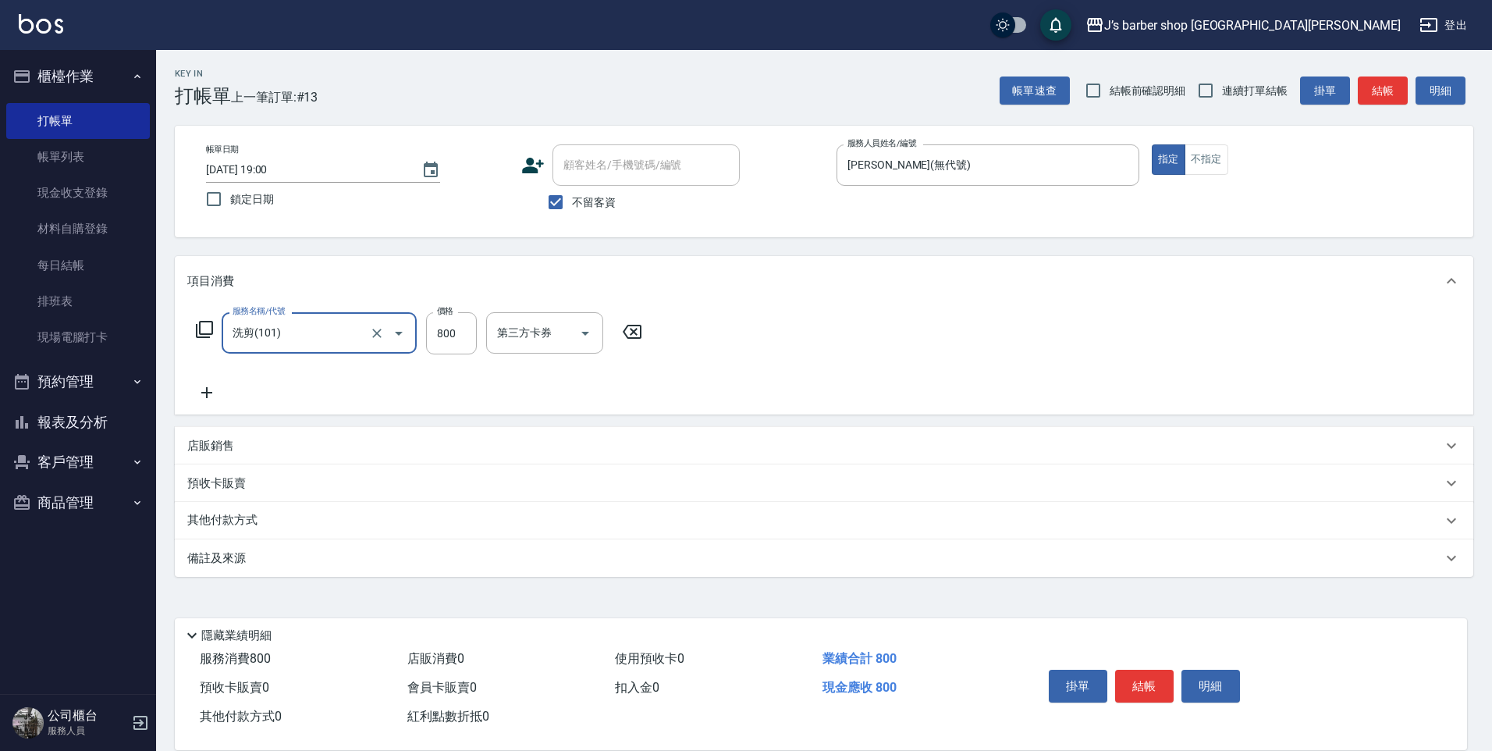
click at [640, 333] on icon at bounding box center [632, 332] width 19 height 14
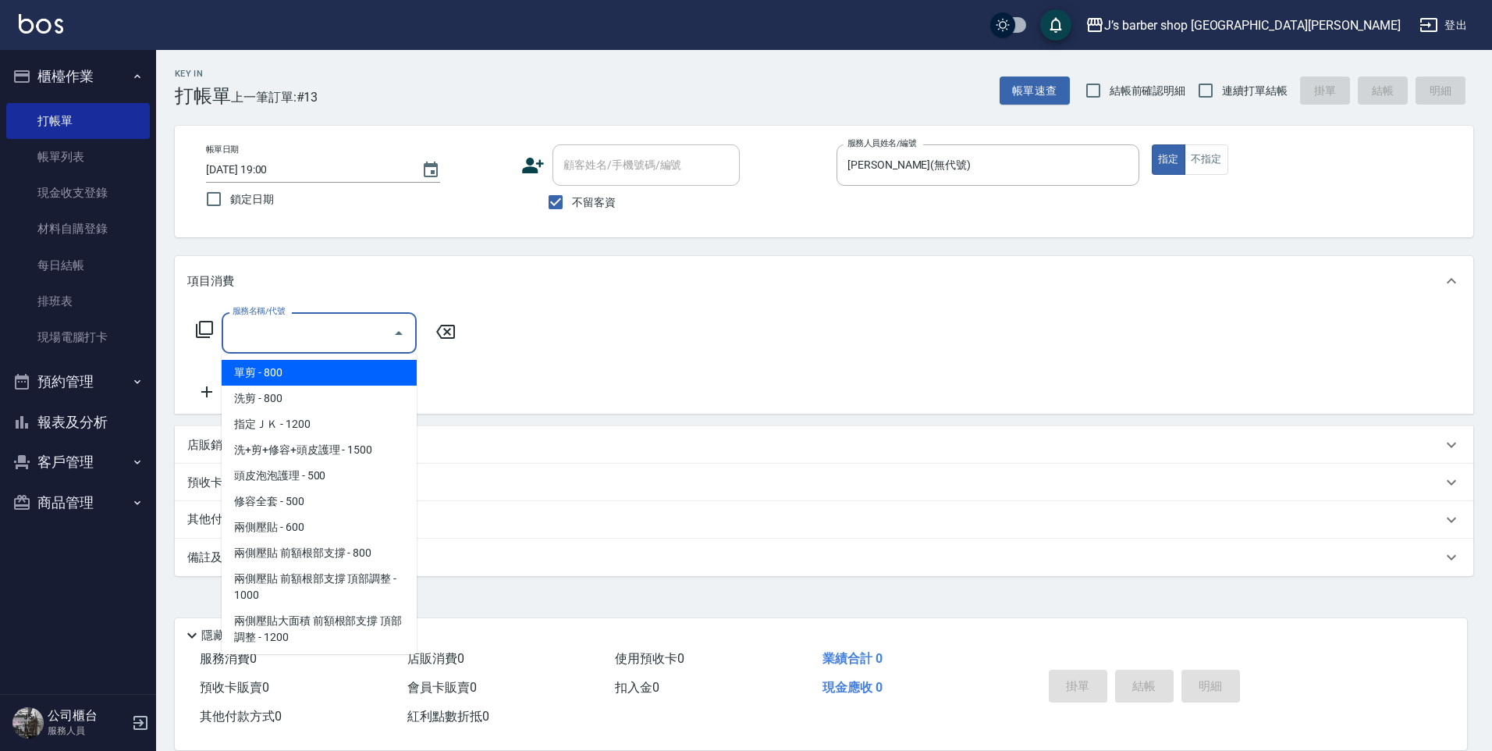
click at [335, 341] on input "服務名稱/代號" at bounding box center [308, 332] width 158 height 27
click at [315, 392] on span "洗剪 - 800" at bounding box center [319, 399] width 195 height 26
type input "洗剪(101)"
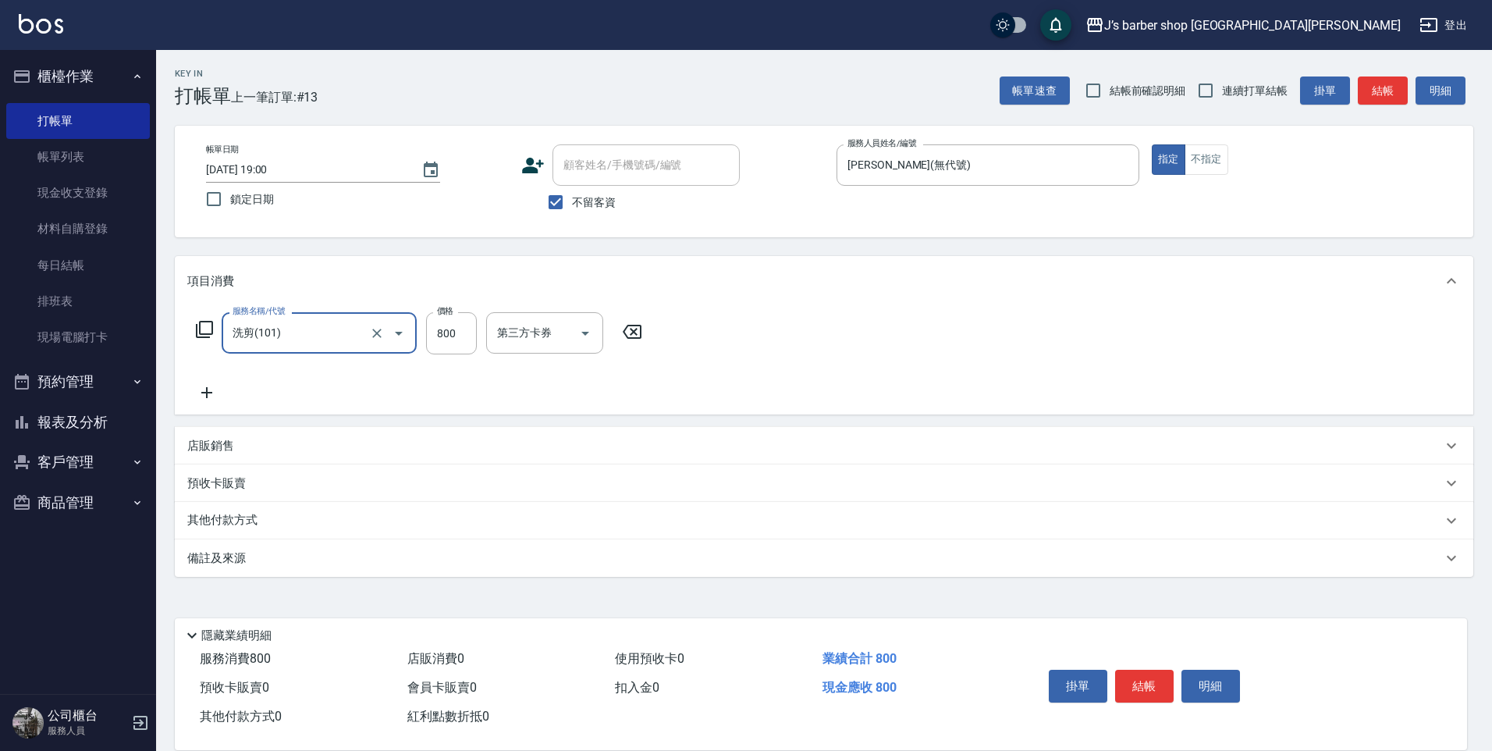
click at [1147, 686] on button "結帳" at bounding box center [1144, 686] width 59 height 33
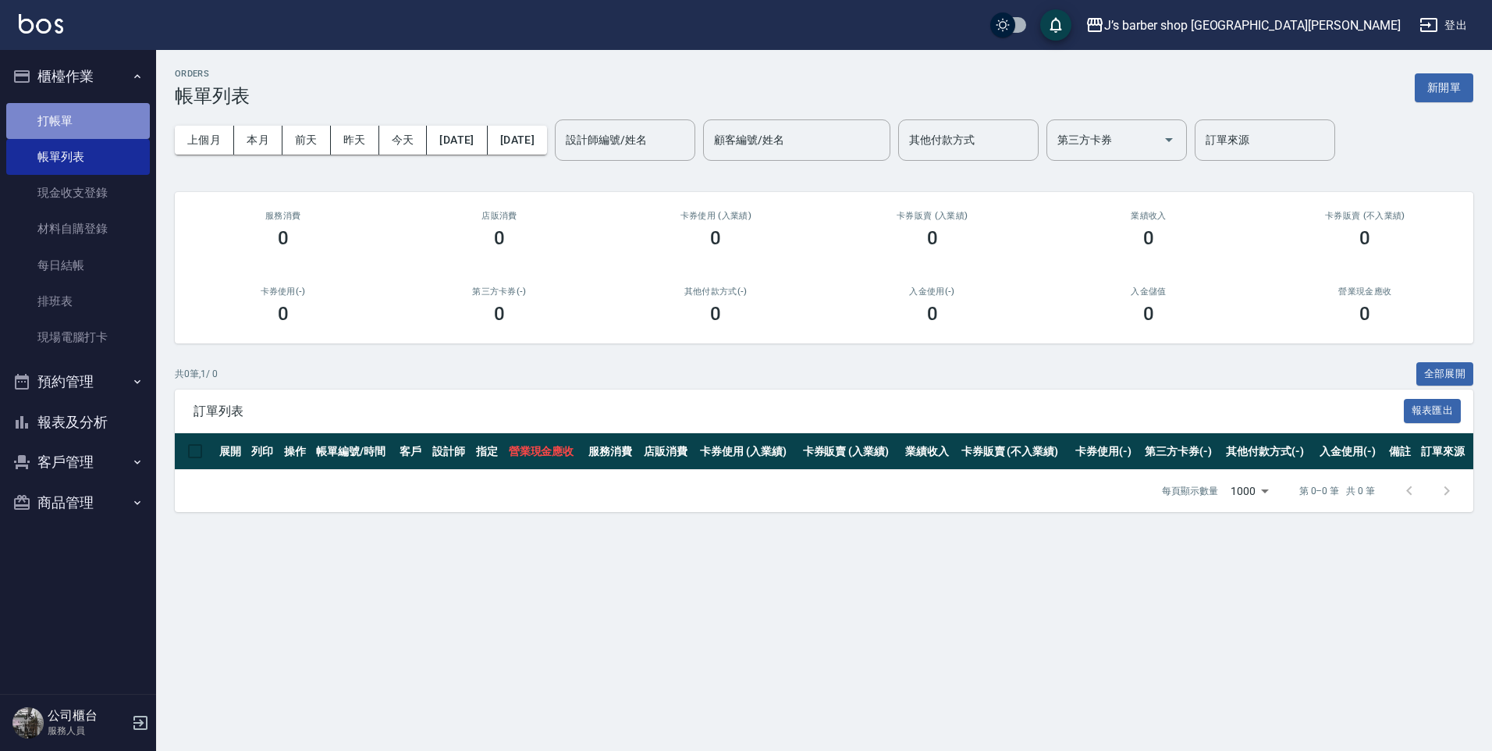
click at [94, 123] on link "打帳單" at bounding box center [78, 121] width 144 height 36
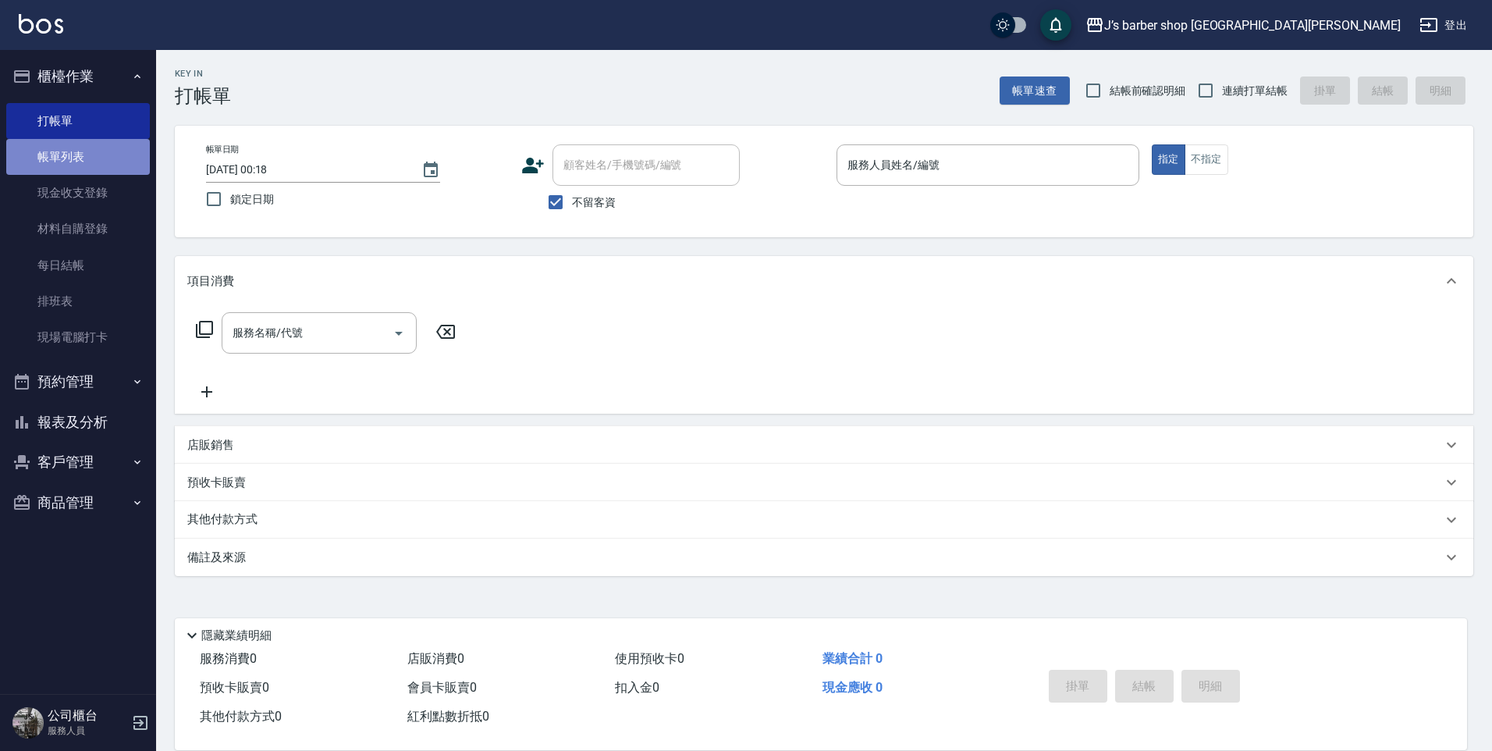
click at [90, 155] on link "帳單列表" at bounding box center [78, 157] width 144 height 36
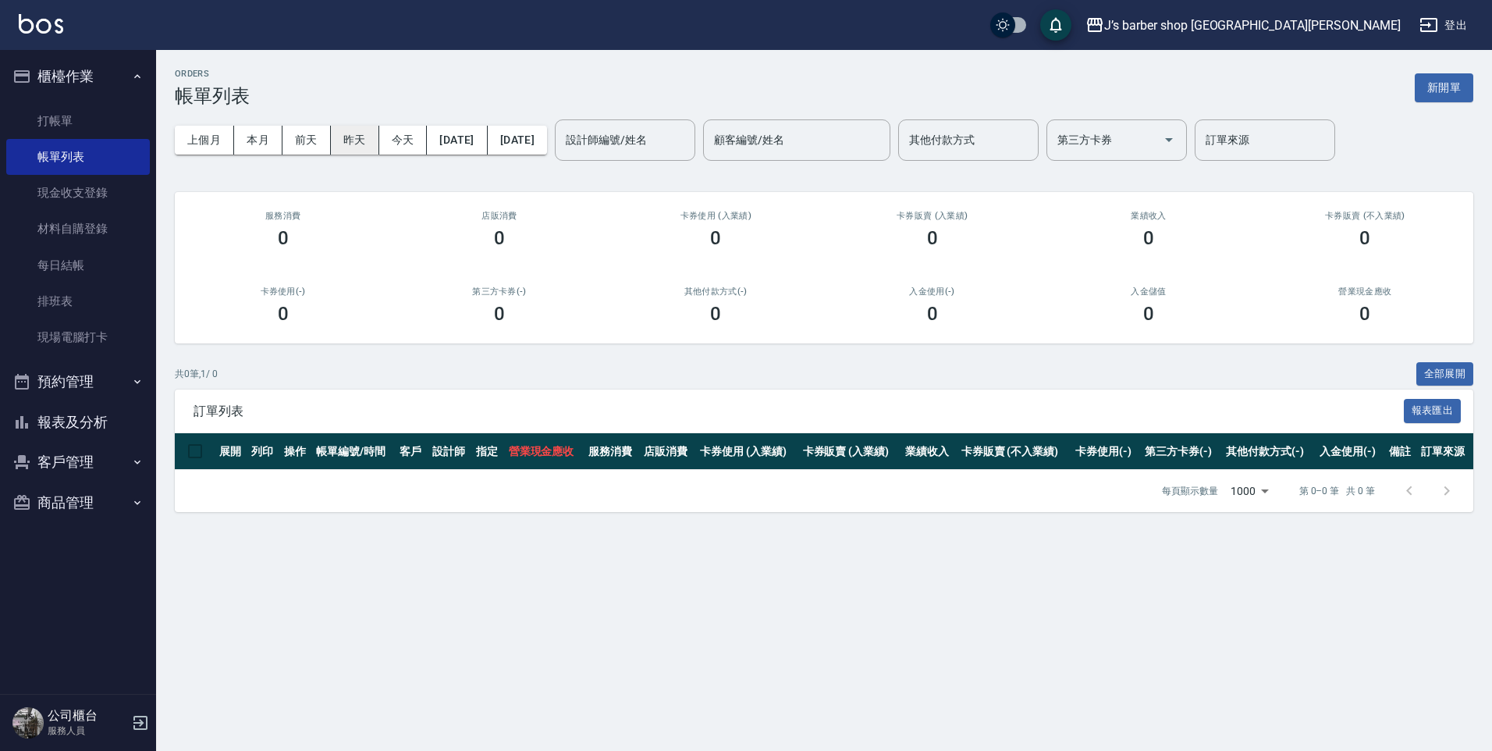
click at [365, 145] on button "昨天" at bounding box center [355, 140] width 48 height 29
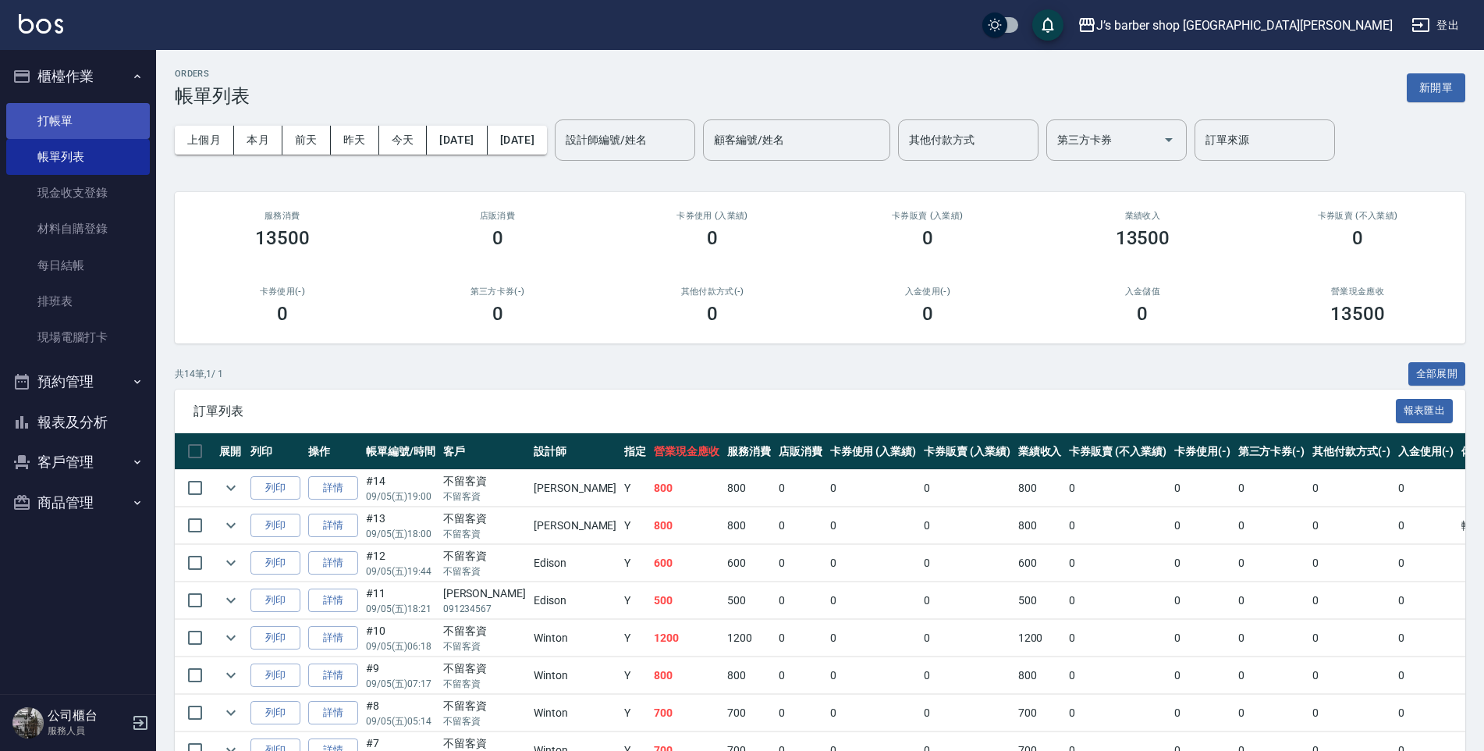
click at [54, 129] on link "打帳單" at bounding box center [78, 121] width 144 height 36
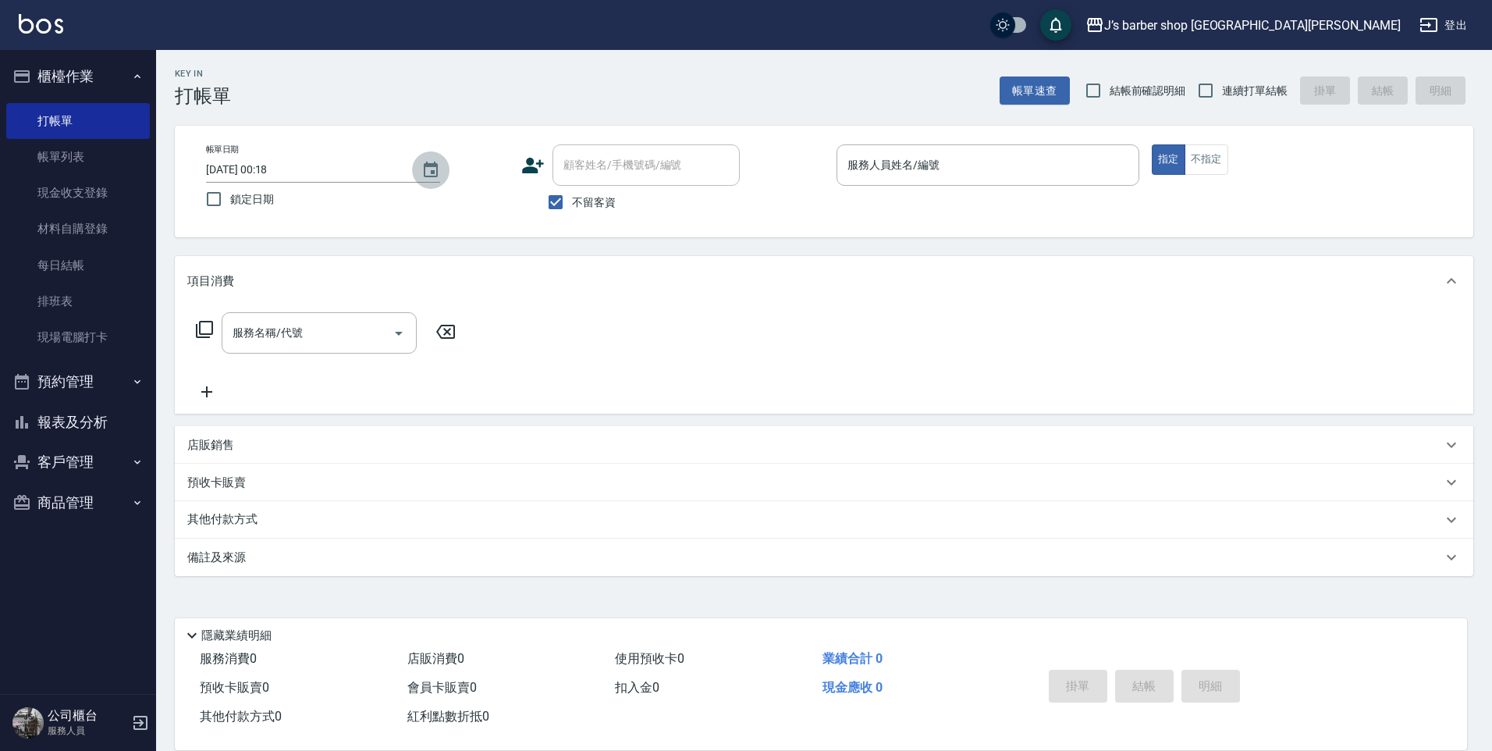
click at [432, 165] on icon "Choose date, selected date is 2025-09-06" at bounding box center [431, 170] width 14 height 16
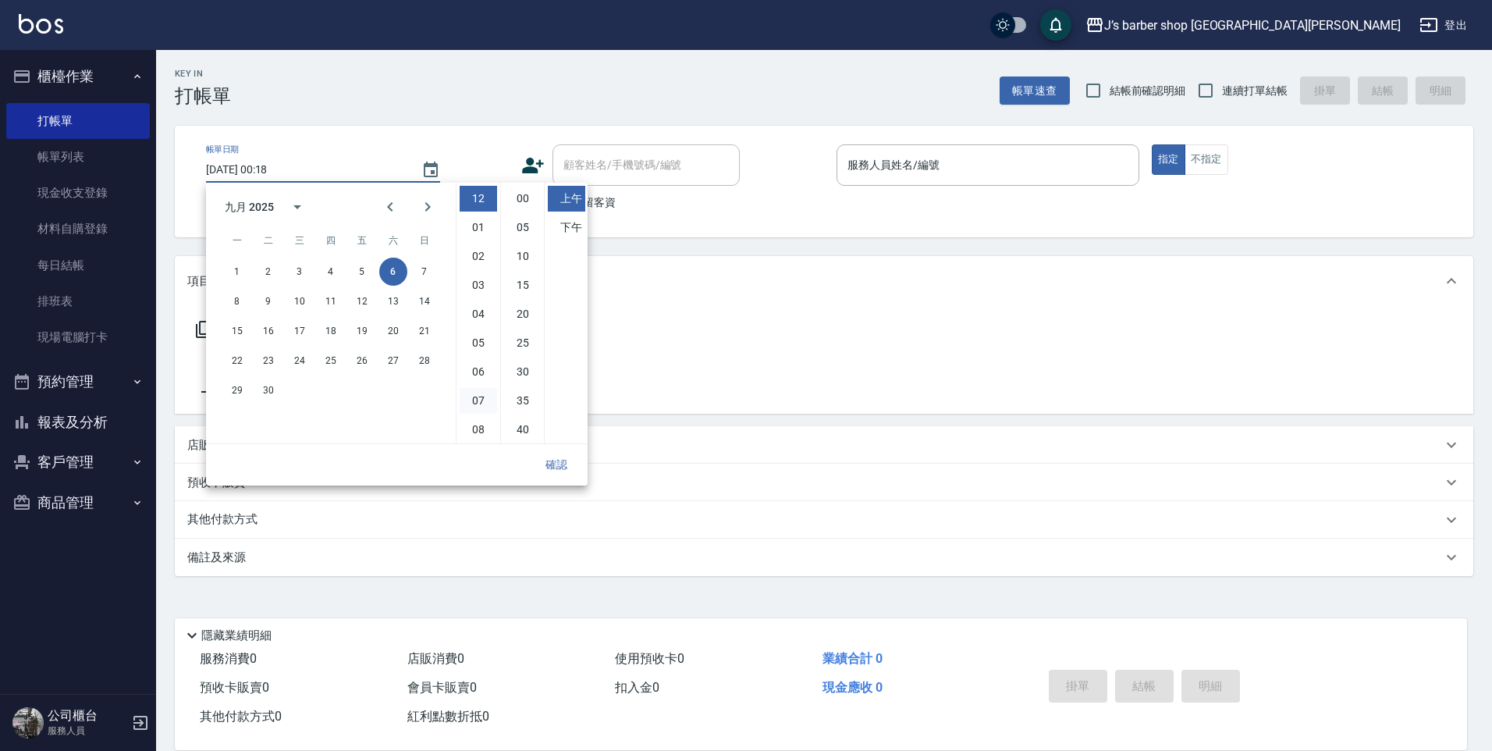
scroll to position [78, 0]
click at [478, 268] on li "05" at bounding box center [478, 265] width 37 height 26
click at [475, 368] on li "09" at bounding box center [478, 371] width 37 height 26
click at [531, 201] on li "00" at bounding box center [522, 199] width 37 height 26
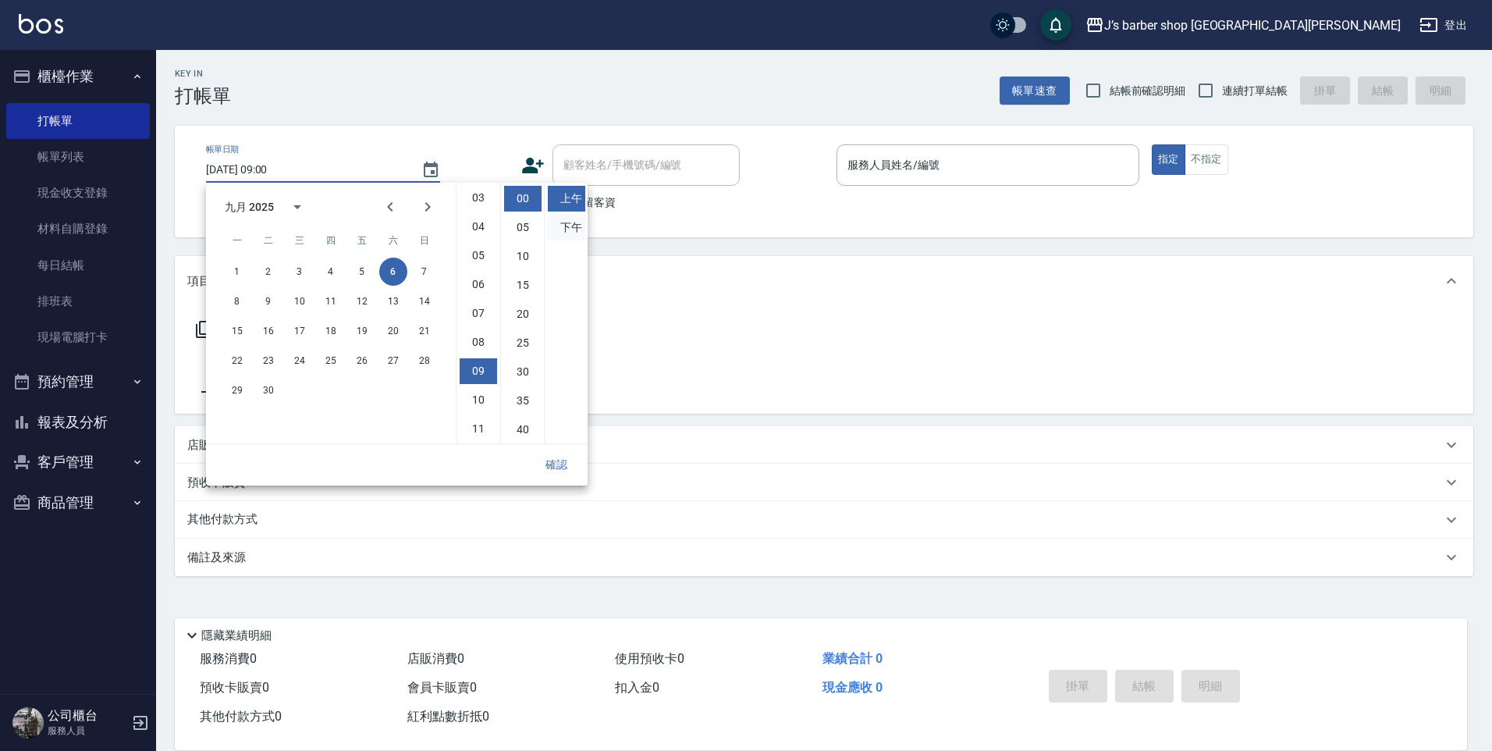
click at [571, 228] on li "下午" at bounding box center [566, 228] width 37 height 26
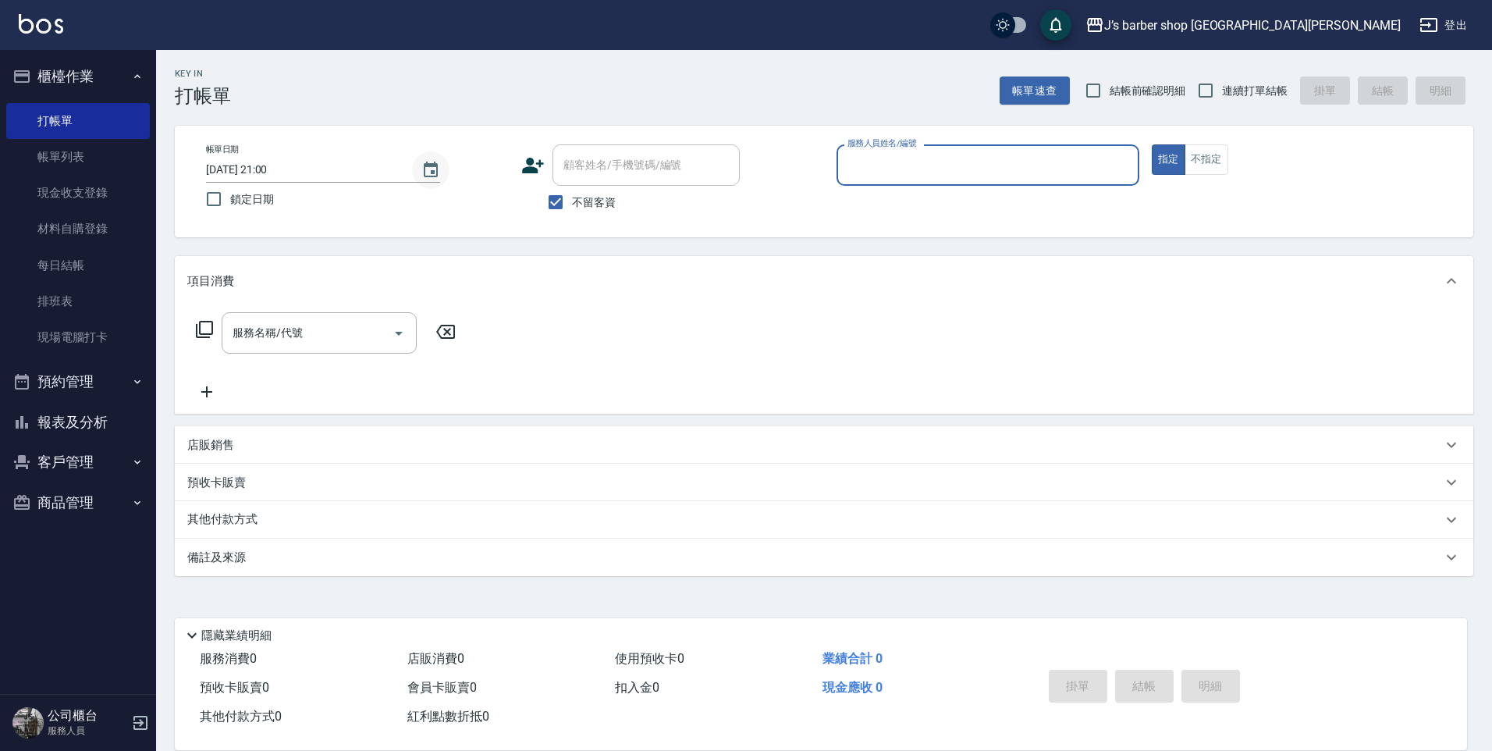
click at [414, 169] on button "Choose date, selected date is 2025-09-06" at bounding box center [430, 169] width 37 height 37
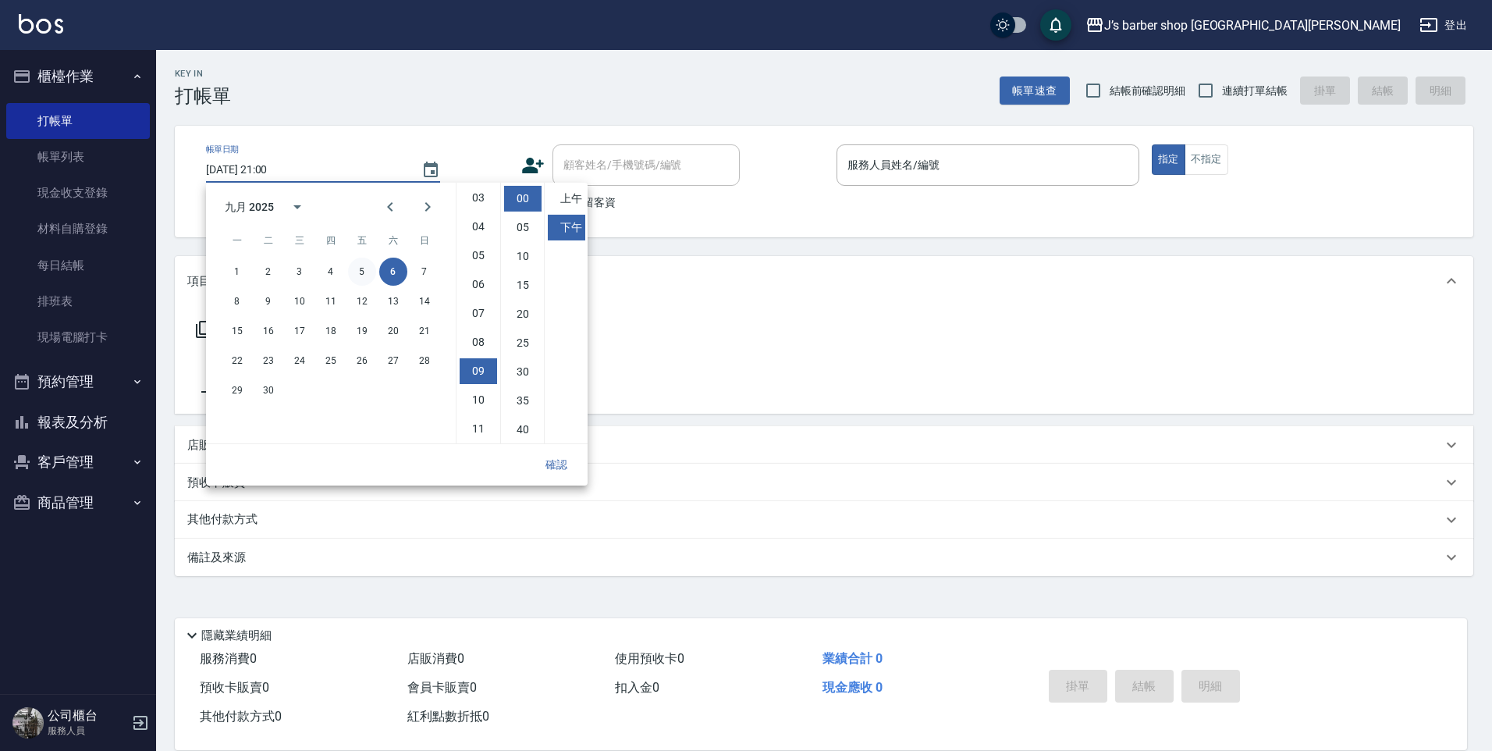
click at [366, 278] on button "5" at bounding box center [362, 272] width 28 height 28
type input "[DATE] 21:00"
click at [560, 462] on button "確認" at bounding box center [556, 464] width 50 height 29
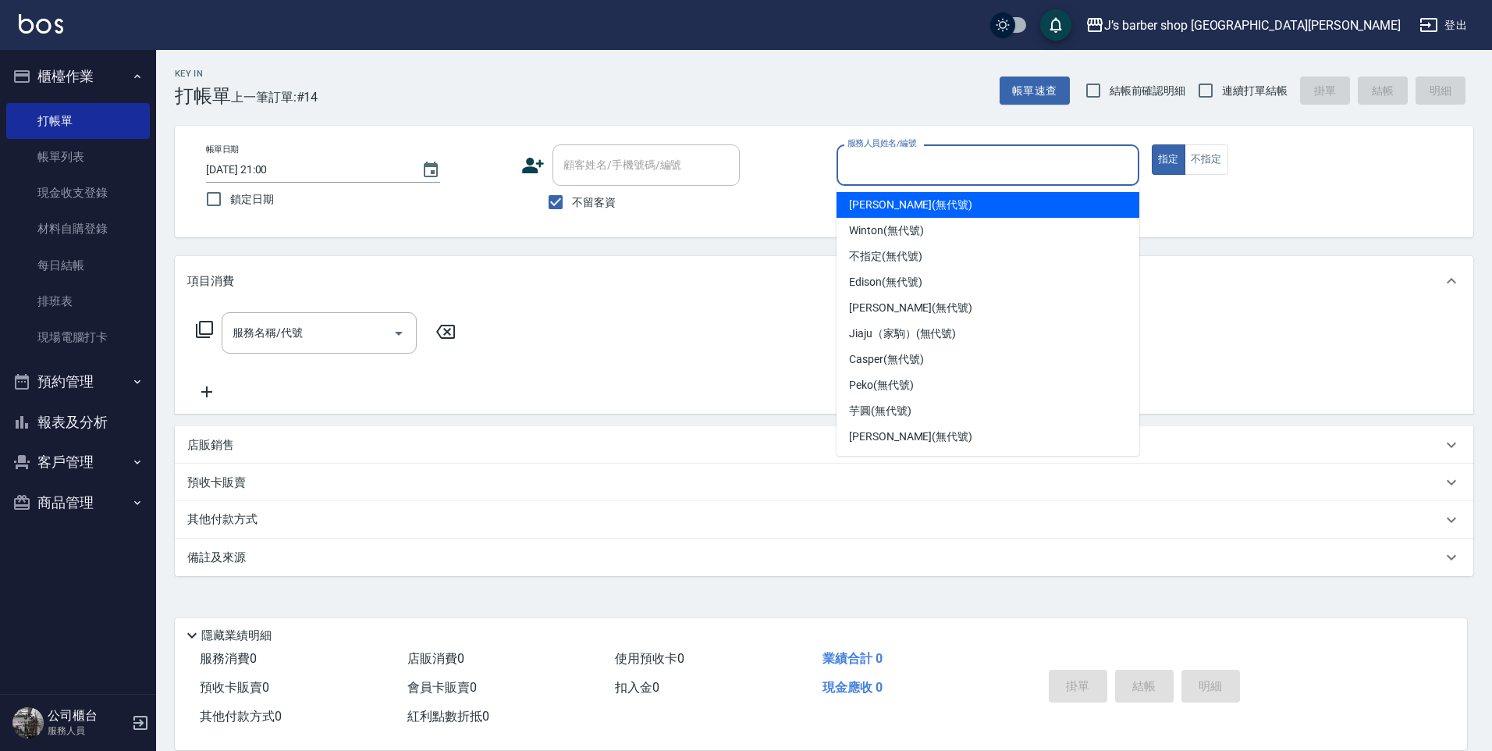
click at [883, 171] on input "服務人員姓名/編號" at bounding box center [988, 164] width 289 height 27
click at [871, 207] on span "[PERSON_NAME] (無代號)" at bounding box center [910, 205] width 123 height 16
type input "[PERSON_NAME](無代號)"
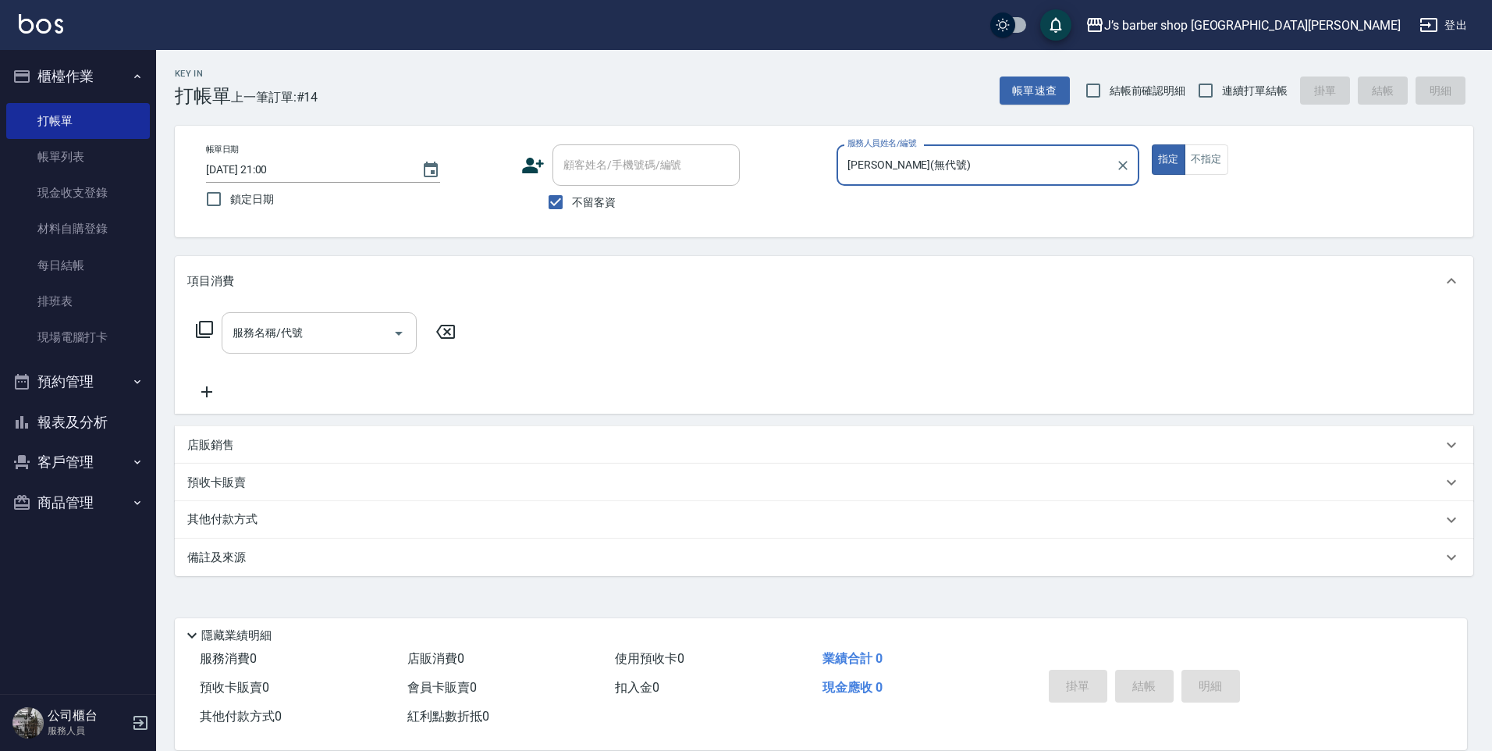
drag, startPoint x: 344, startPoint y: 326, endPoint x: 350, endPoint y: 332, distance: 8.3
click at [343, 327] on input "服務名稱/代號" at bounding box center [308, 332] width 158 height 27
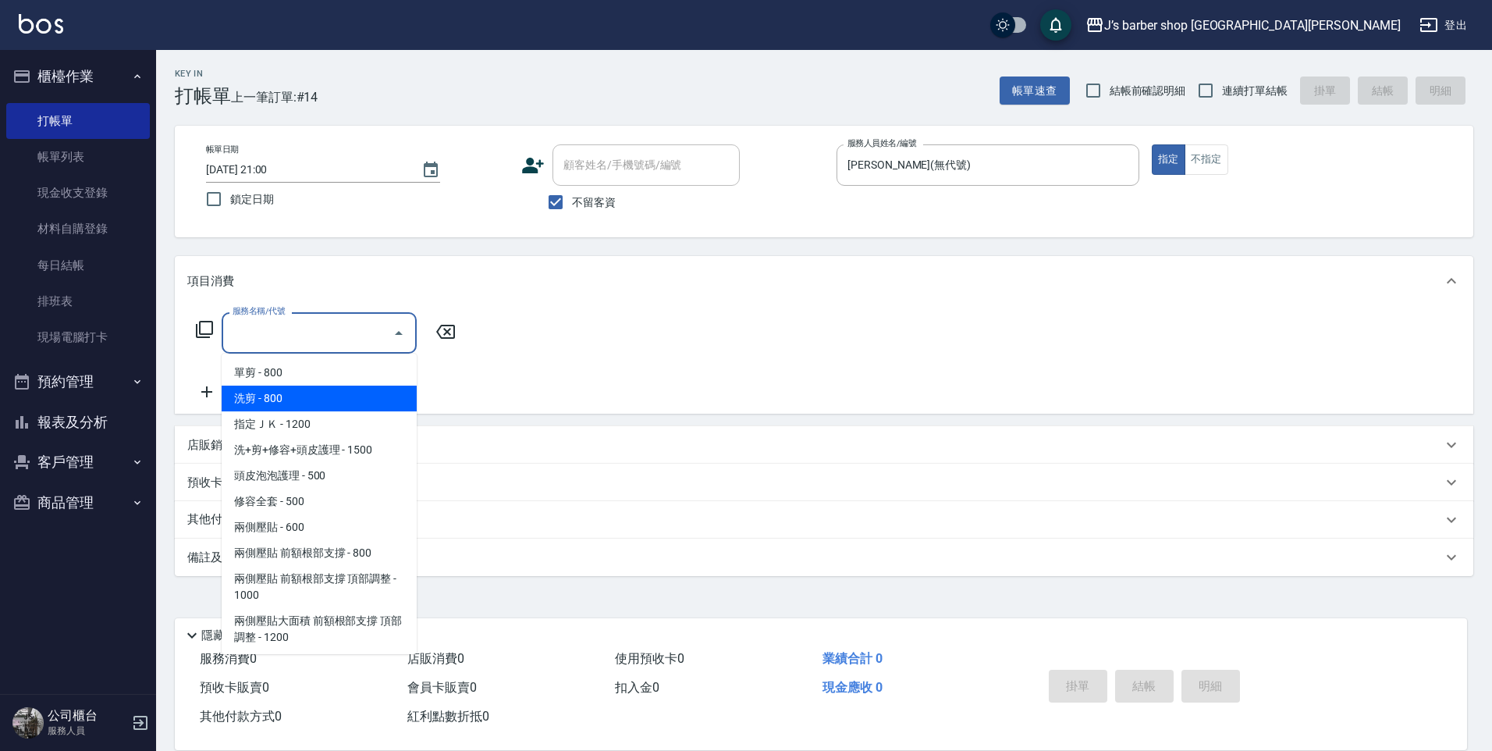
click at [303, 398] on span "洗剪 - 800" at bounding box center [319, 399] width 195 height 26
type input "洗剪(101)"
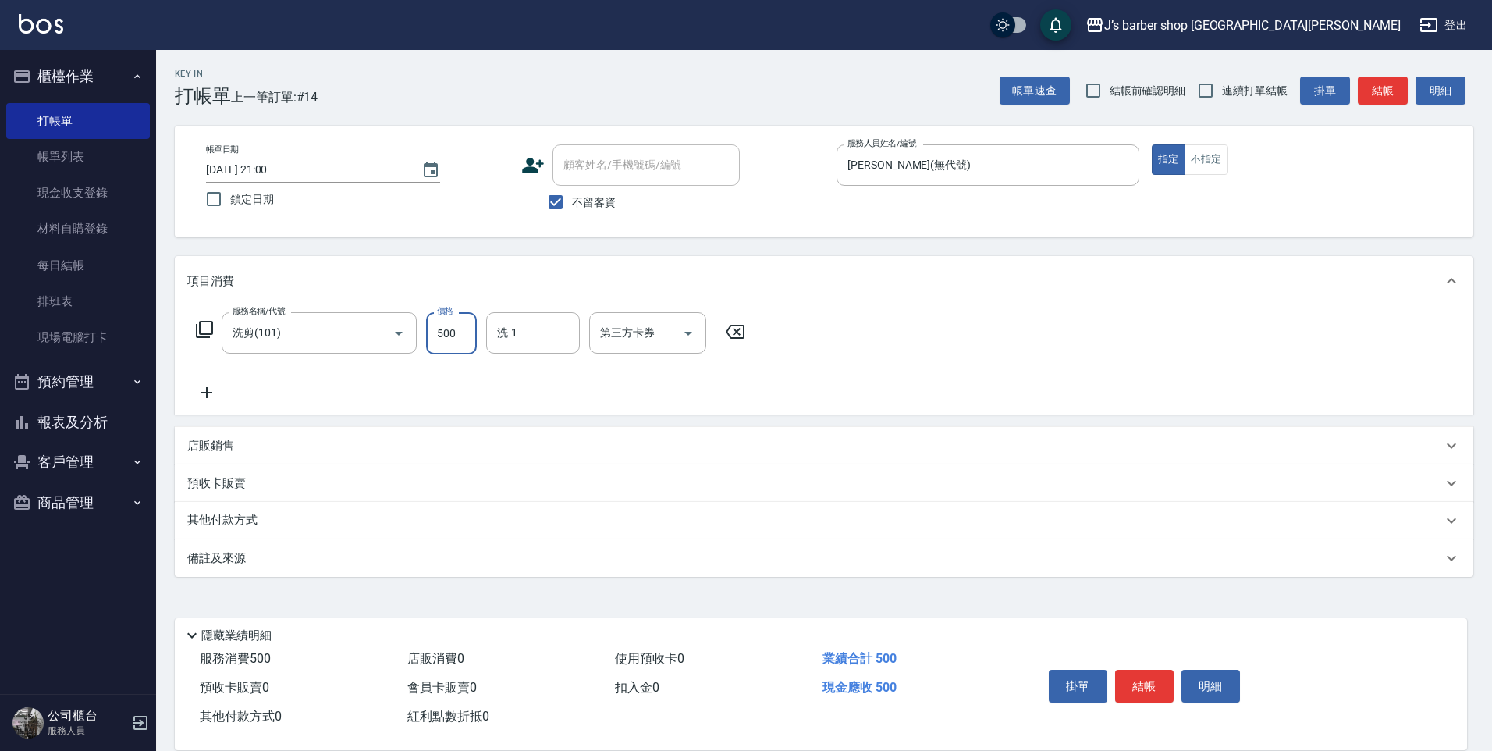
type input "500"
click at [499, 332] on input "洗-1" at bounding box center [533, 332] width 80 height 27
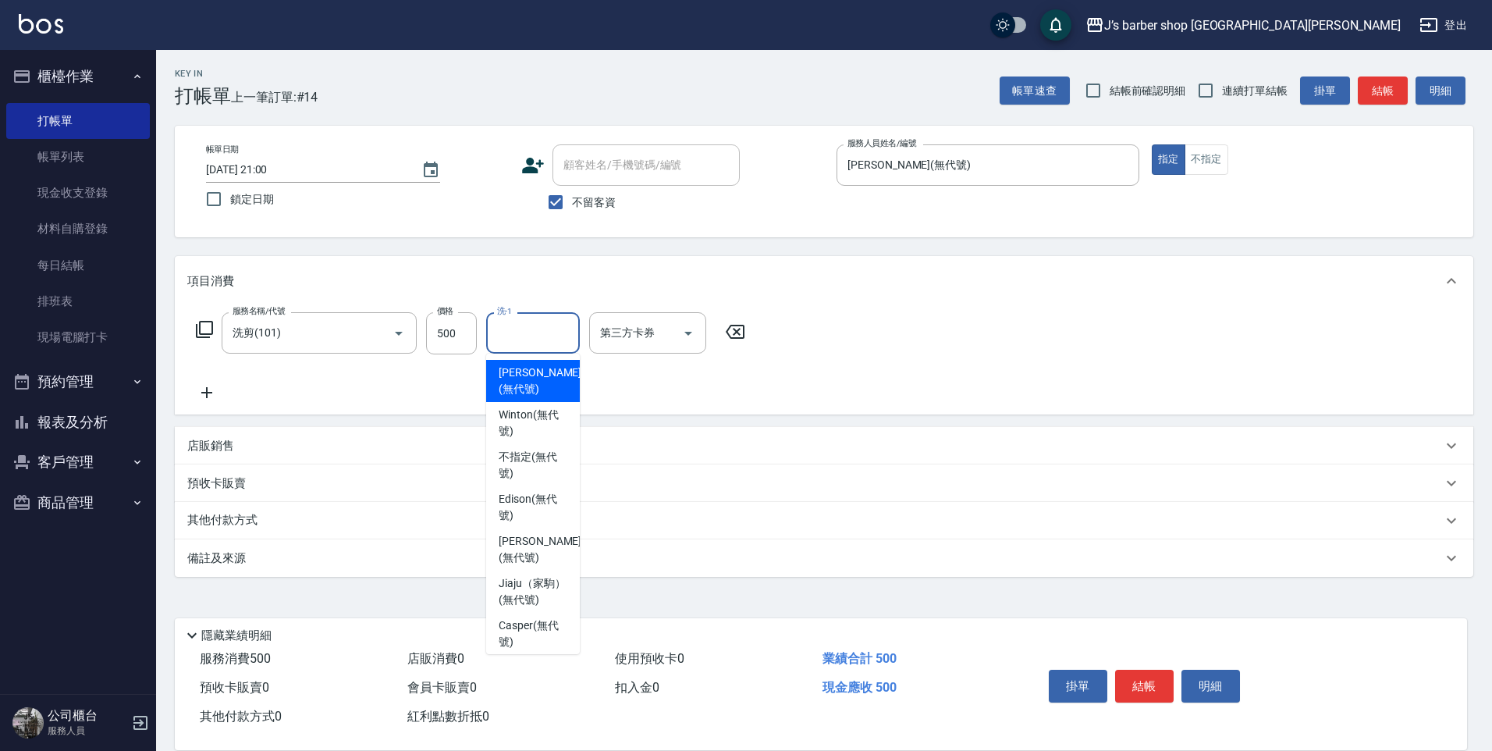
click at [514, 367] on span "[PERSON_NAME] (無代號)" at bounding box center [540, 380] width 83 height 33
type input "[PERSON_NAME](無代號)"
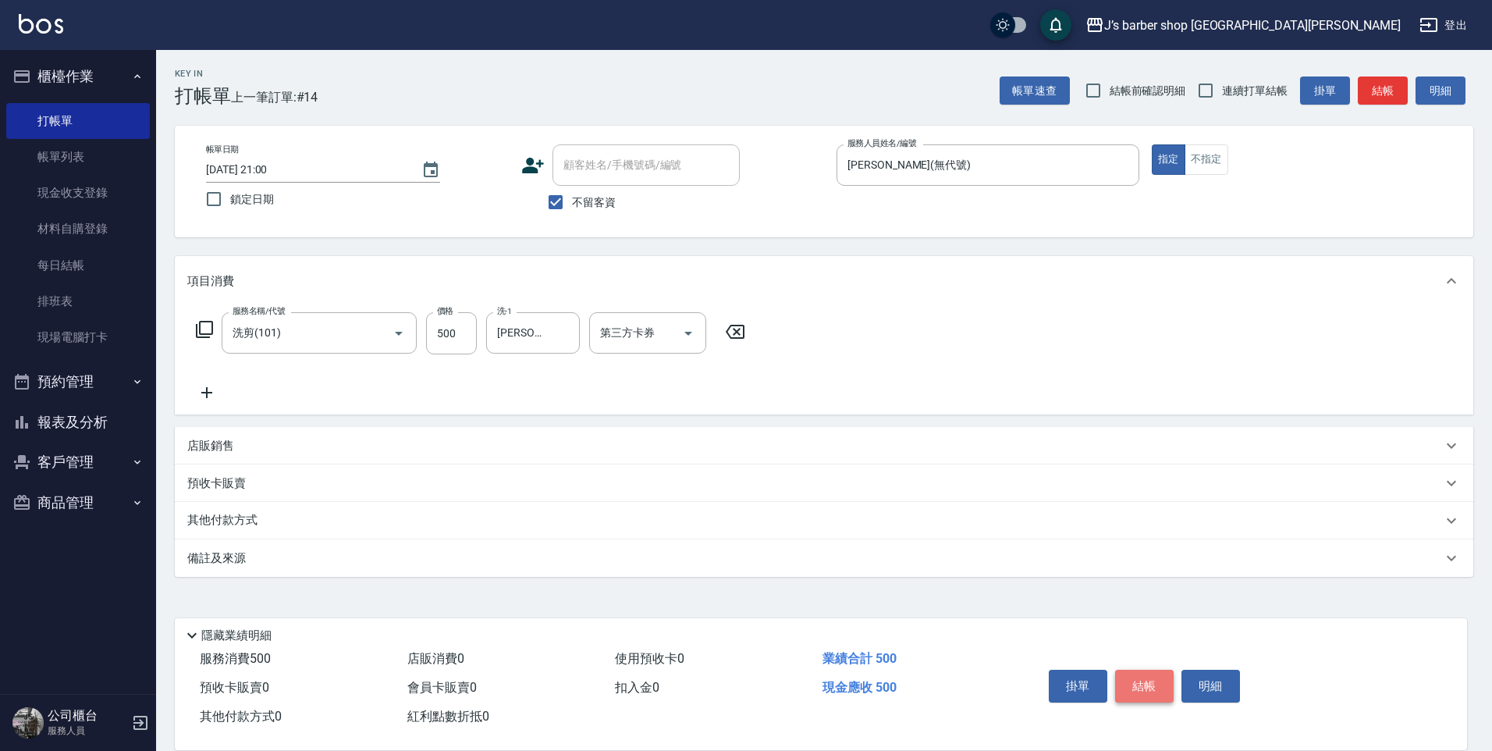
click at [1137, 682] on button "結帳" at bounding box center [1144, 686] width 59 height 33
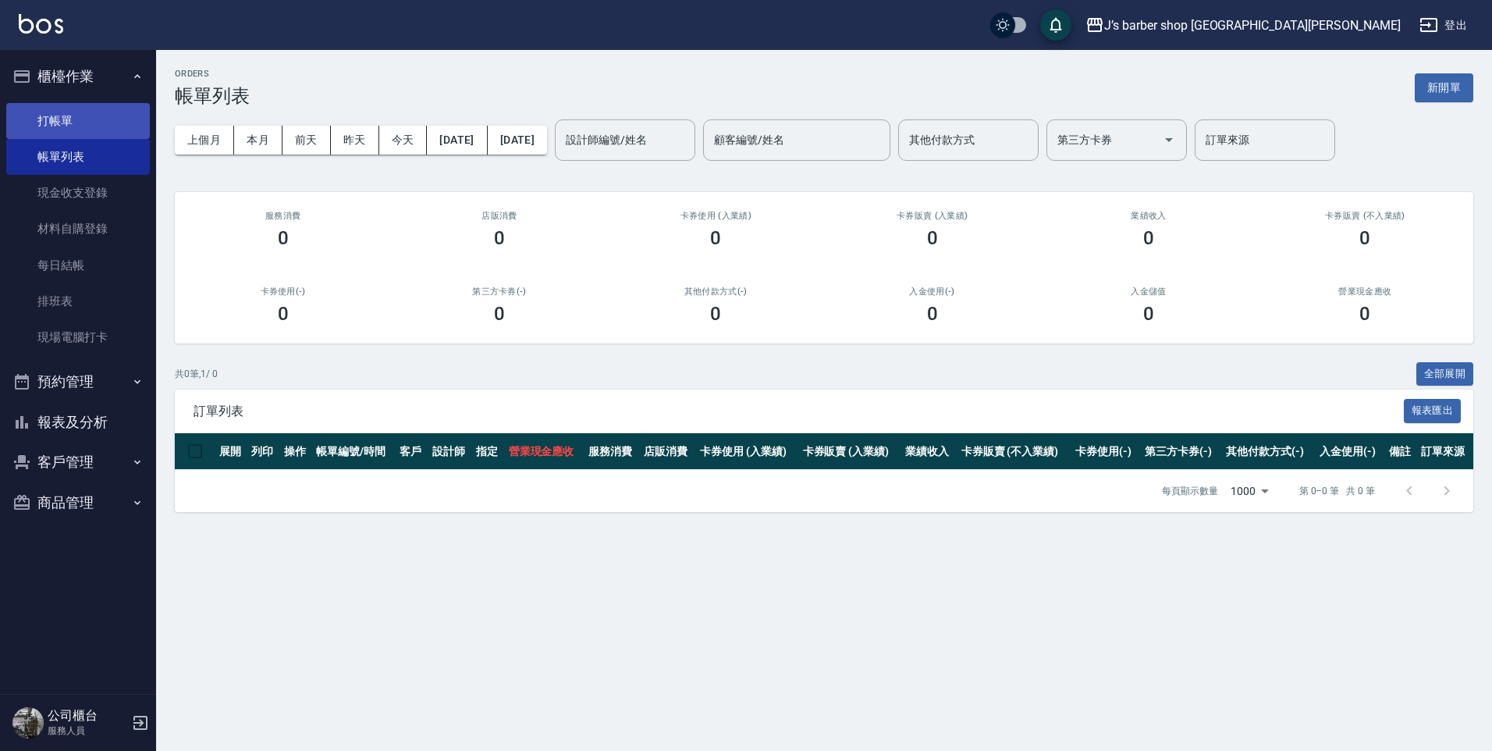
click at [89, 113] on link "打帳單" at bounding box center [78, 121] width 144 height 36
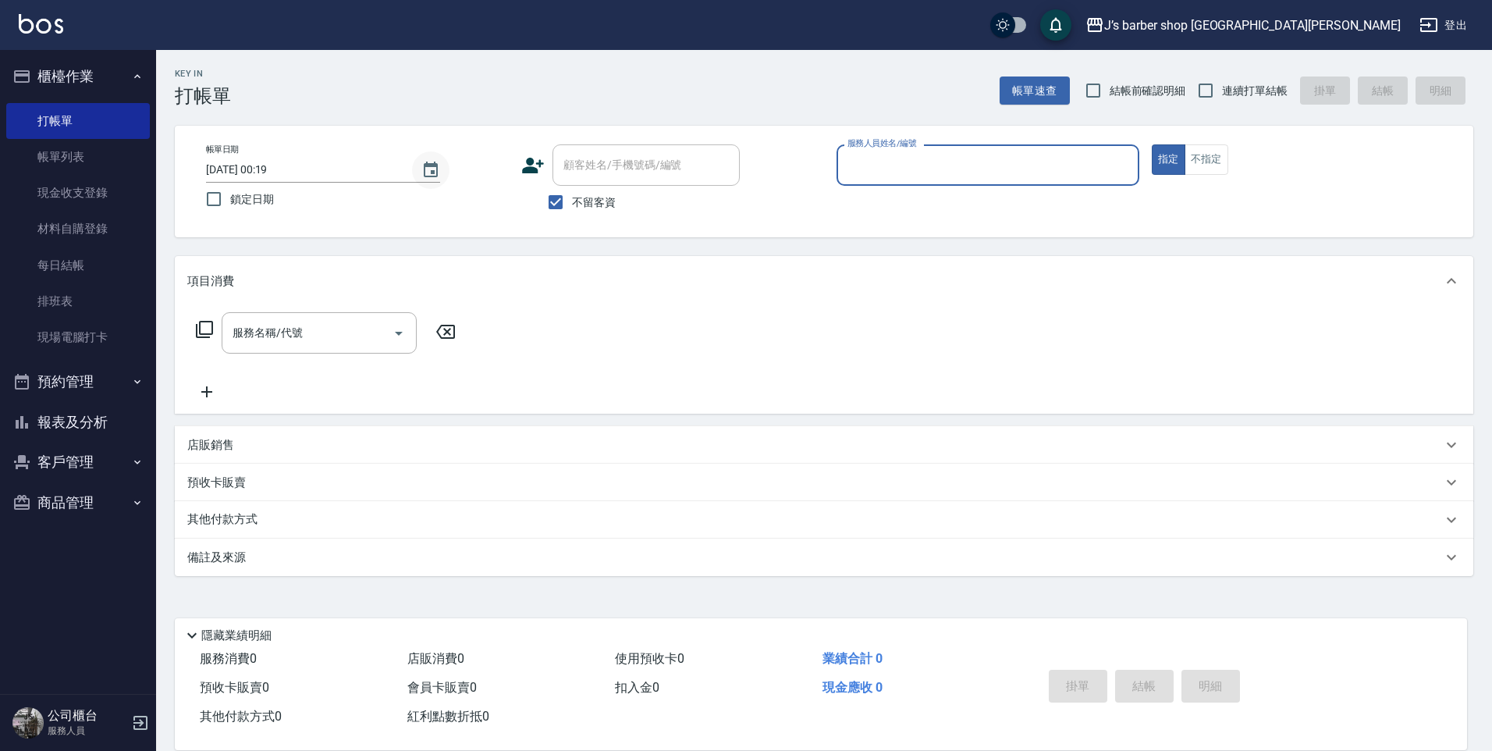
click at [436, 171] on icon "Choose date, selected date is 2025-09-06" at bounding box center [431, 170] width 14 height 16
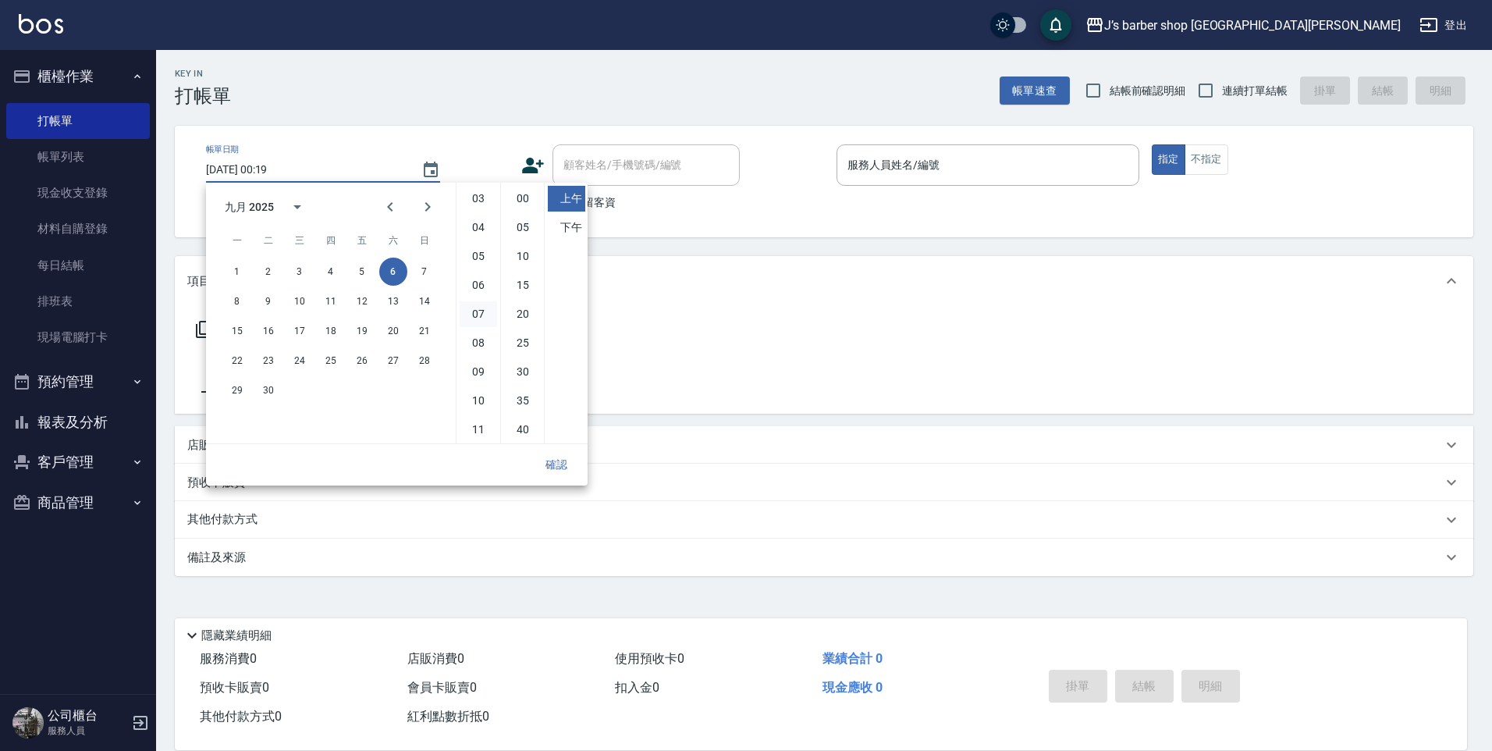
scroll to position [87, 0]
click at [481, 401] on li "10" at bounding box center [478, 400] width 37 height 26
click at [517, 197] on li "00" at bounding box center [522, 199] width 37 height 26
click at [574, 229] on li "下午" at bounding box center [566, 228] width 37 height 26
type input "[DATE] 22:00"
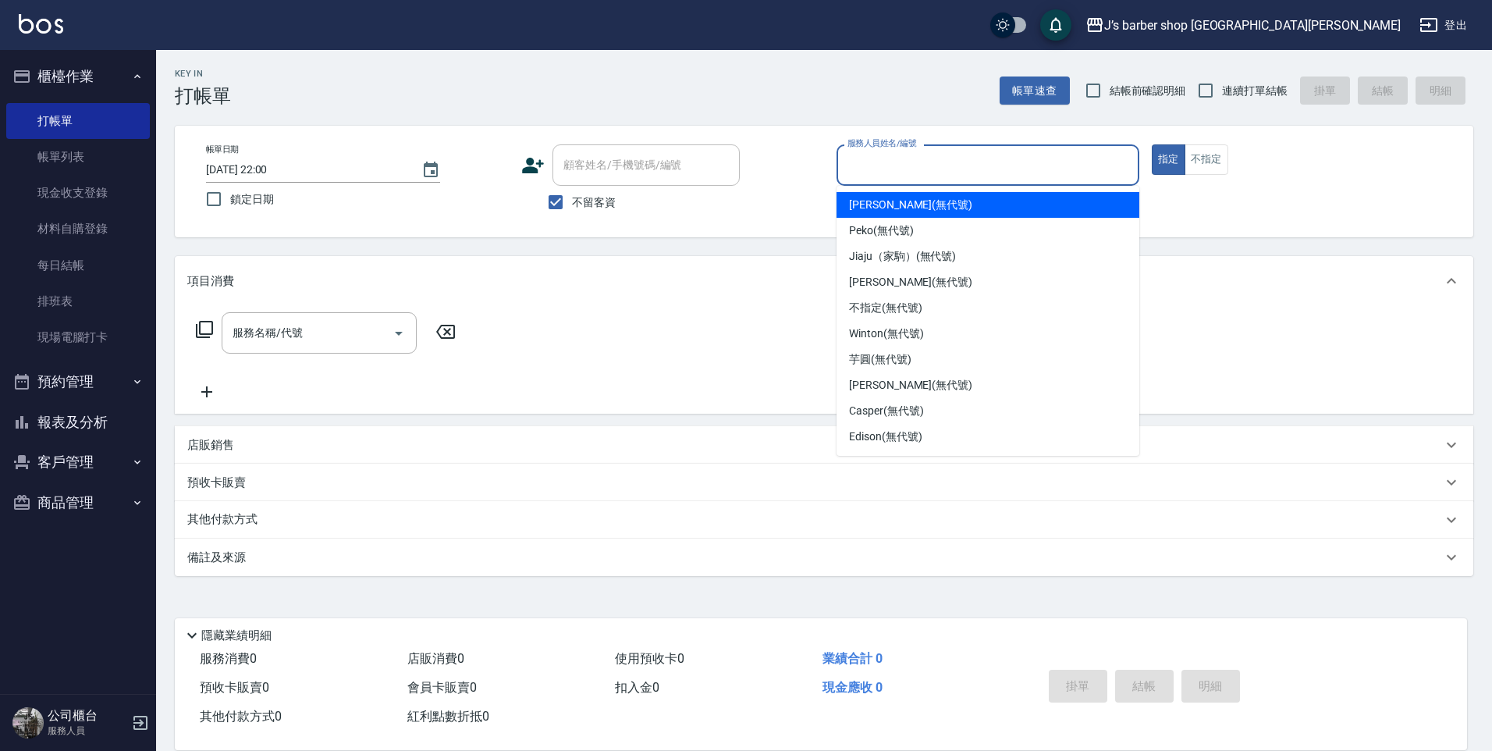
click at [867, 162] on input "服務人員姓名/編號" at bounding box center [988, 164] width 289 height 27
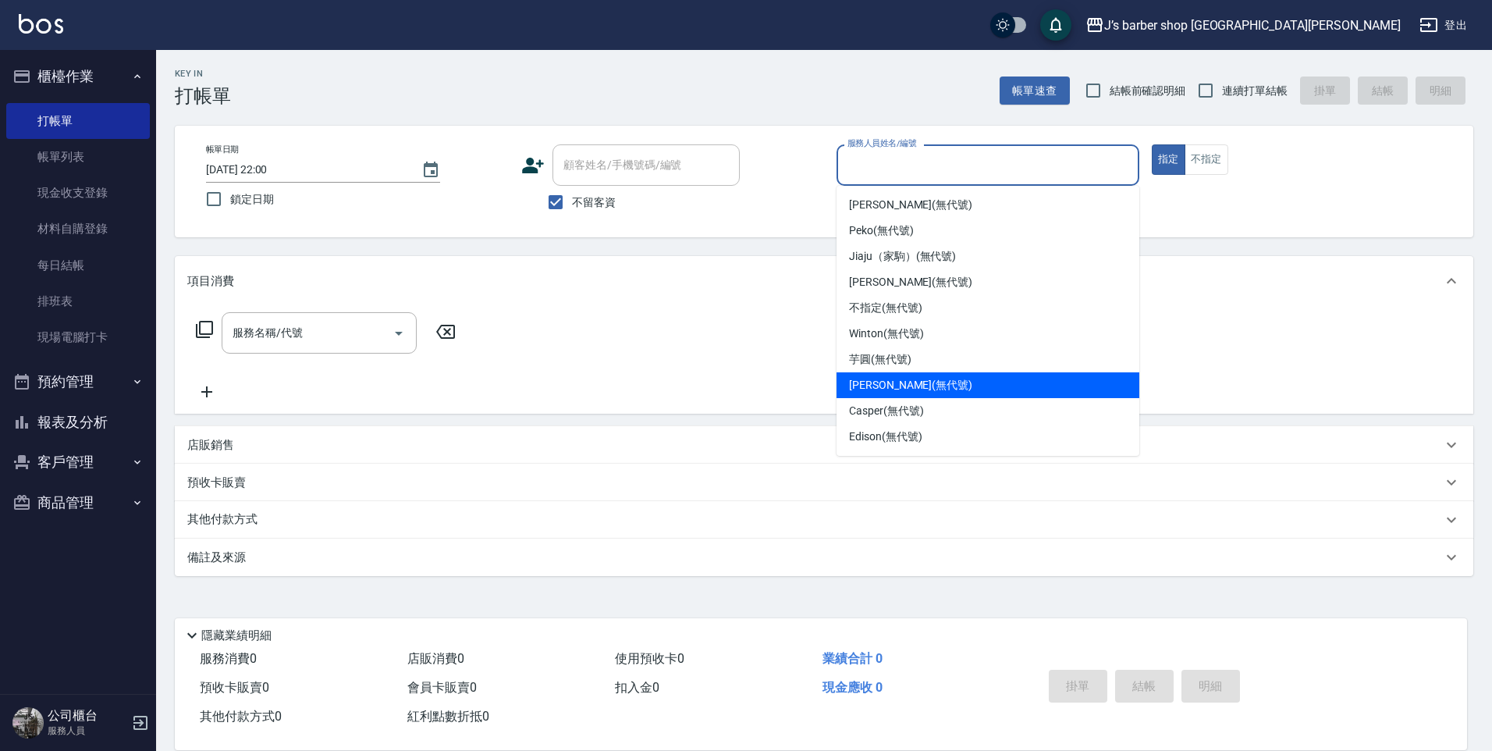
click at [876, 381] on span "[PERSON_NAME] (無代號)" at bounding box center [910, 385] width 123 height 16
type input "[PERSON_NAME](無代號)"
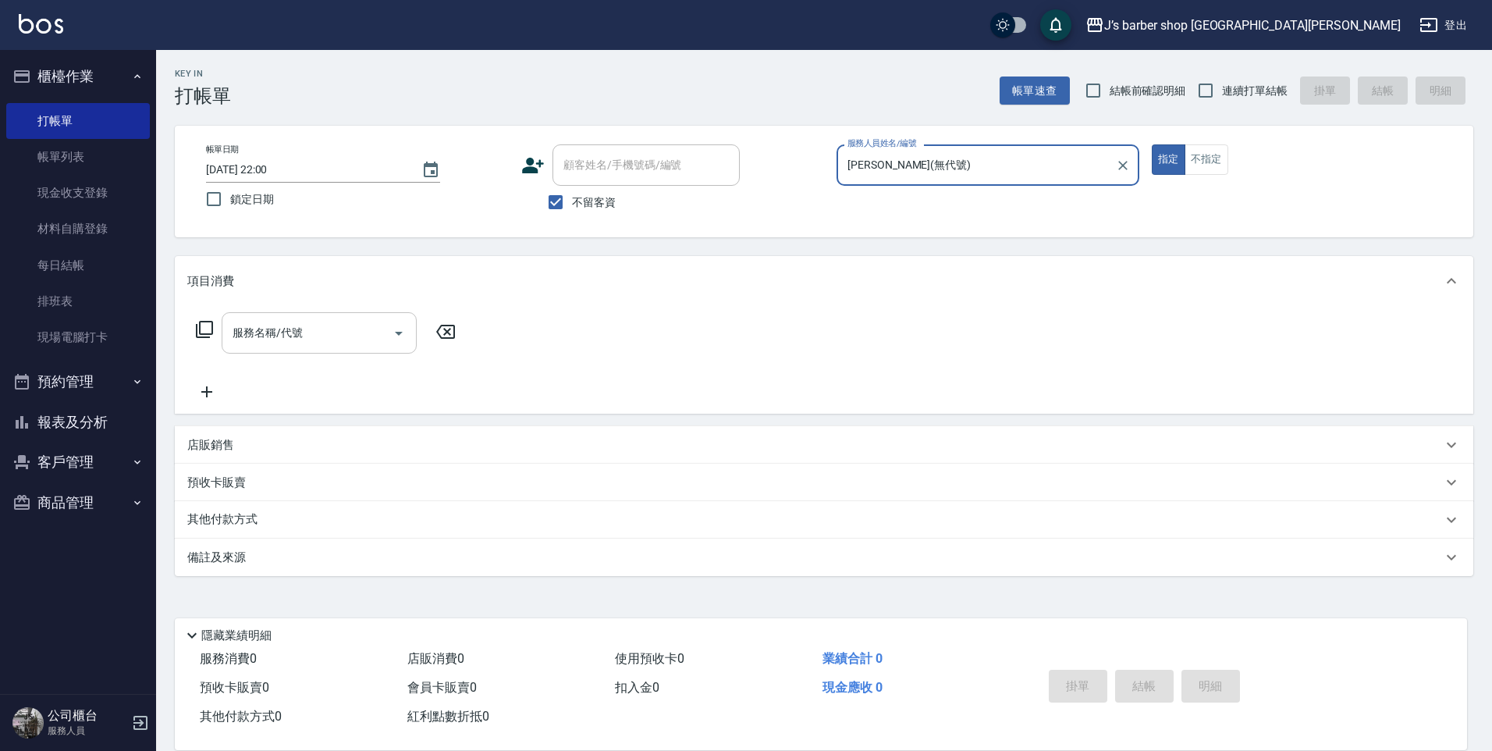
click at [315, 327] on input "服務名稱/代號" at bounding box center [308, 332] width 158 height 27
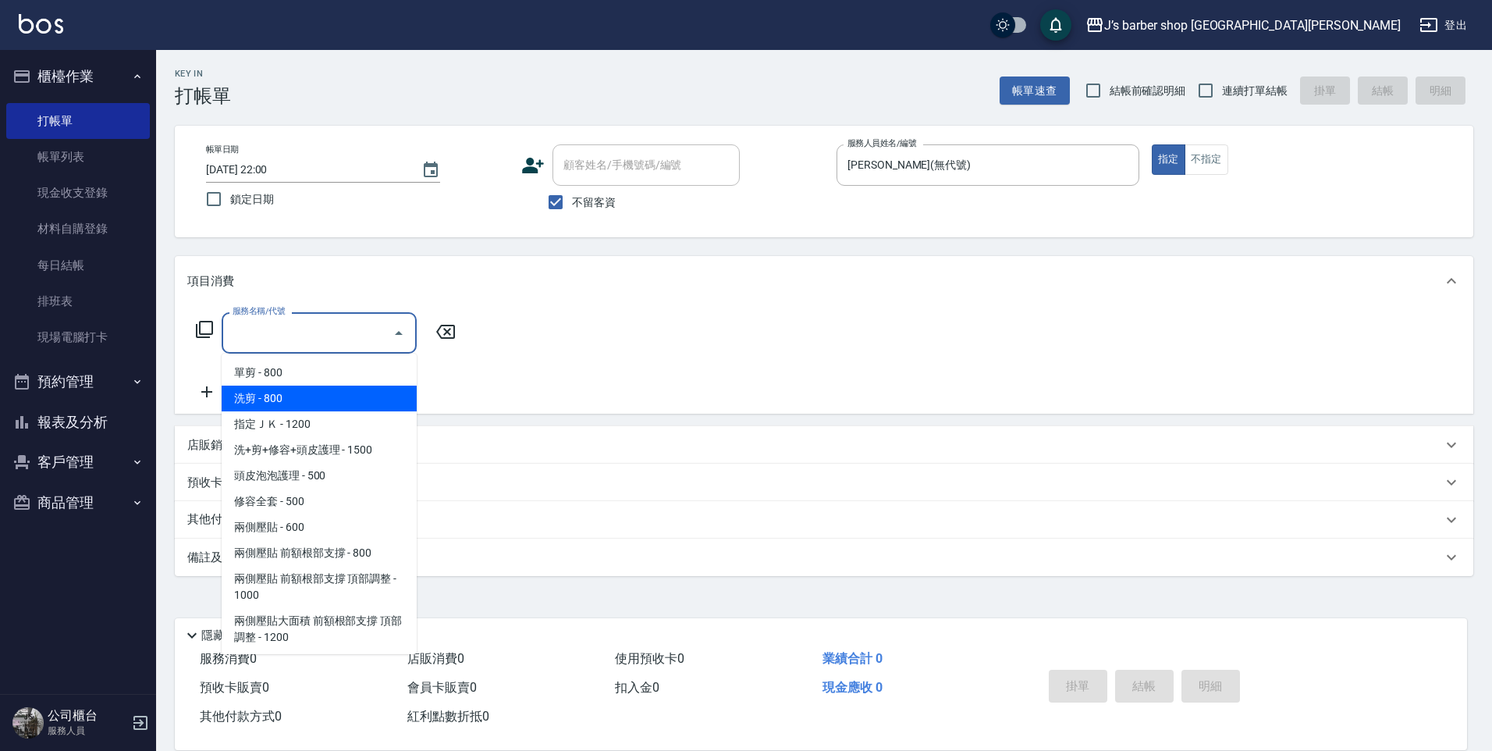
click at [295, 400] on span "洗剪 - 800" at bounding box center [319, 399] width 195 height 26
type input "洗剪(101)"
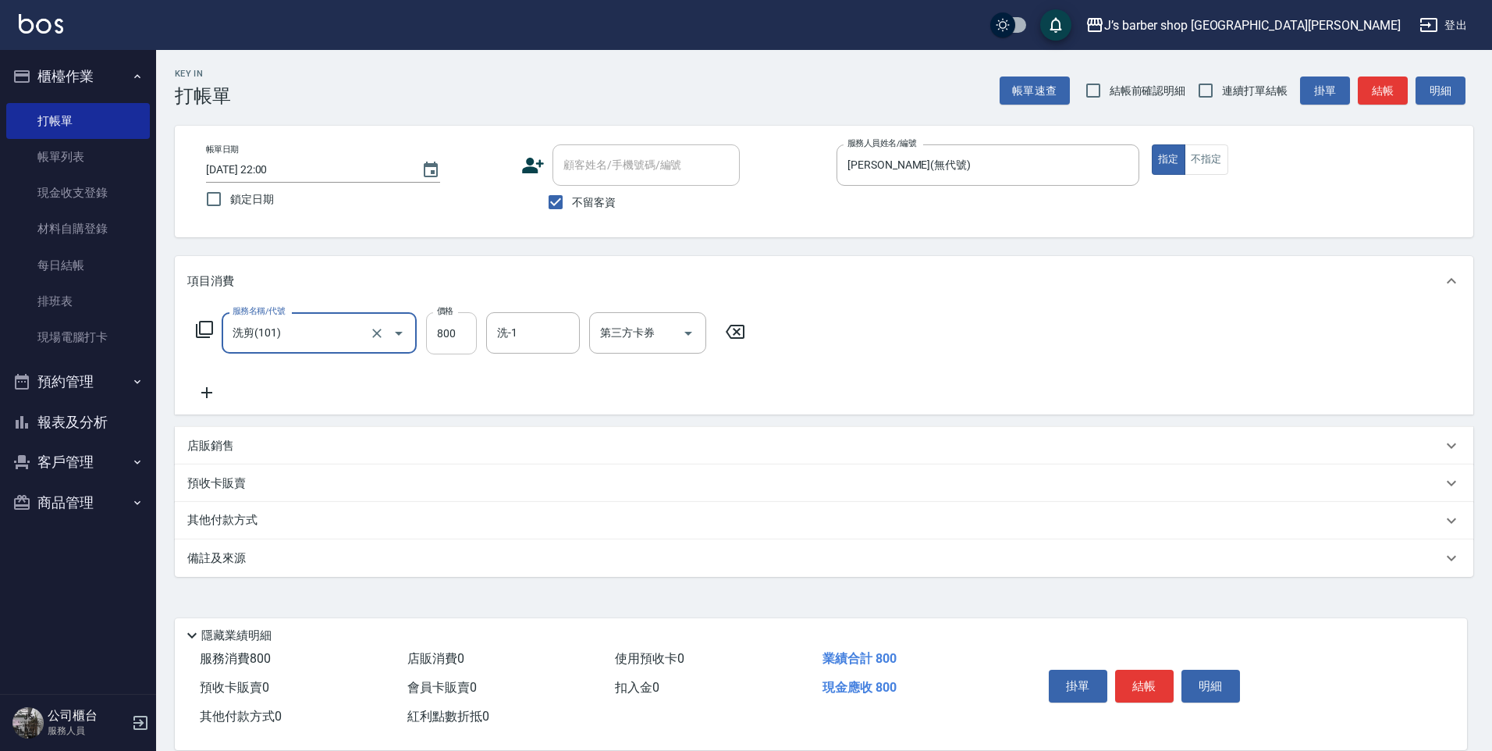
click at [460, 336] on input "800" at bounding box center [451, 333] width 51 height 42
type input "1600"
click at [514, 323] on div "洗-1 洗-1" at bounding box center [533, 332] width 94 height 41
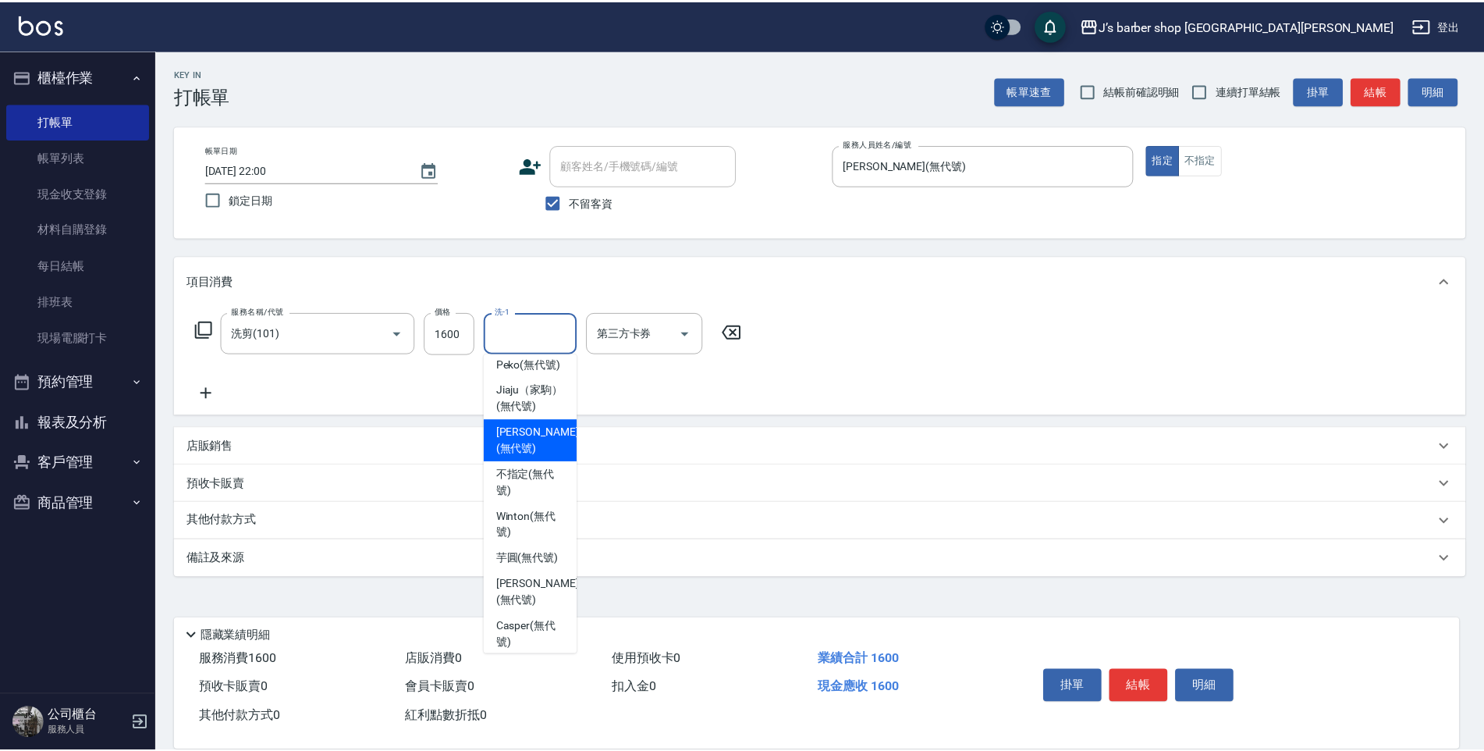
scroll to position [78, 0]
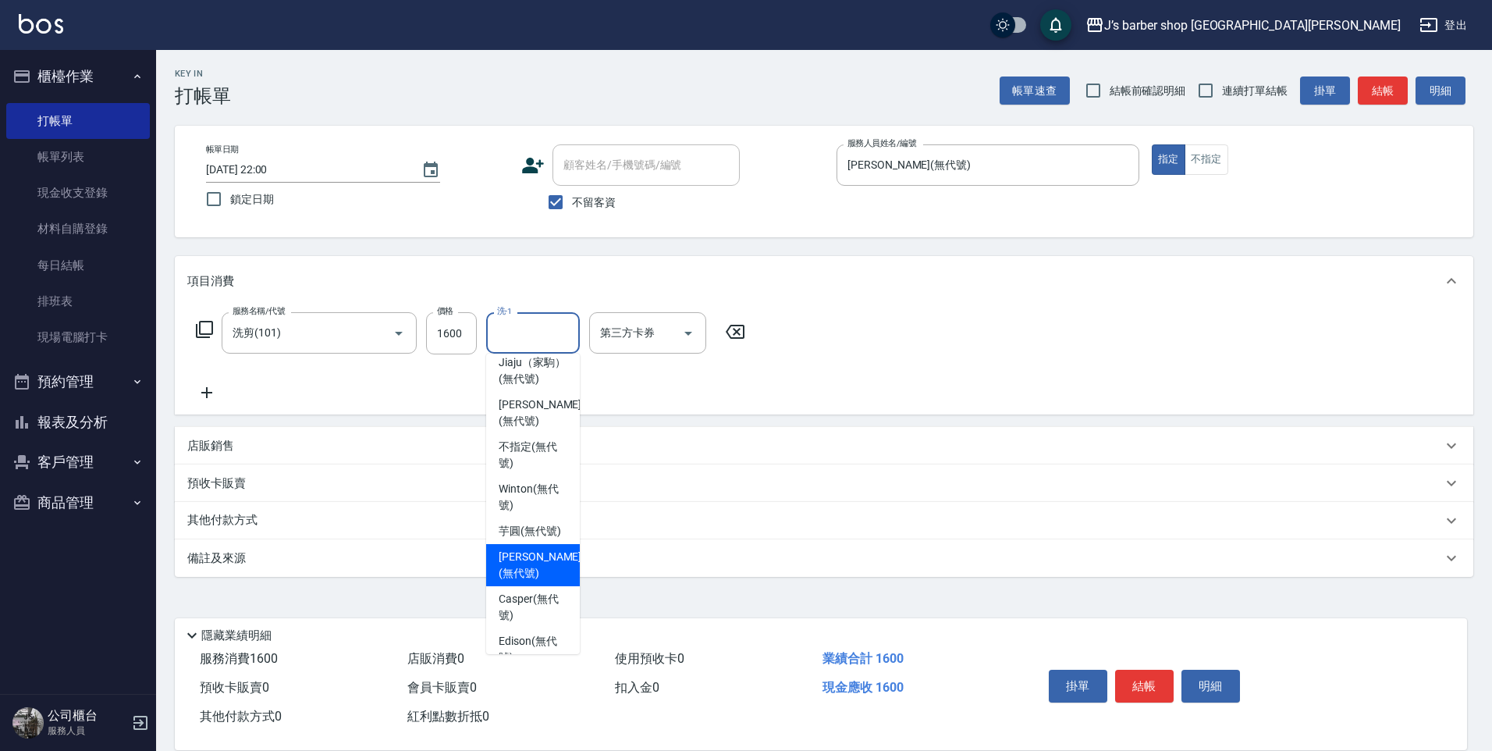
click at [530, 581] on span "[PERSON_NAME] (無代號)" at bounding box center [540, 565] width 83 height 33
type input "[PERSON_NAME](無代號)"
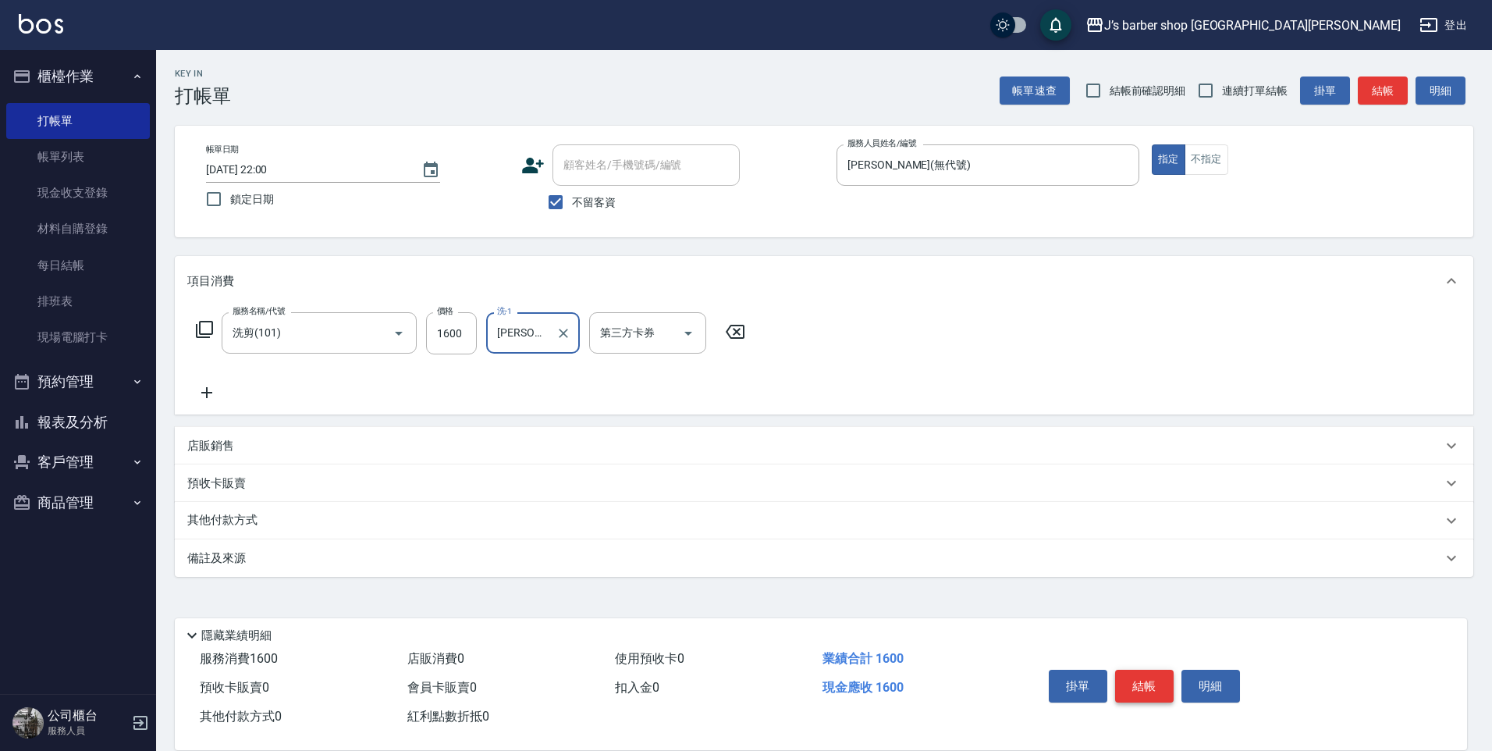
click at [1150, 677] on button "結帳" at bounding box center [1144, 686] width 59 height 33
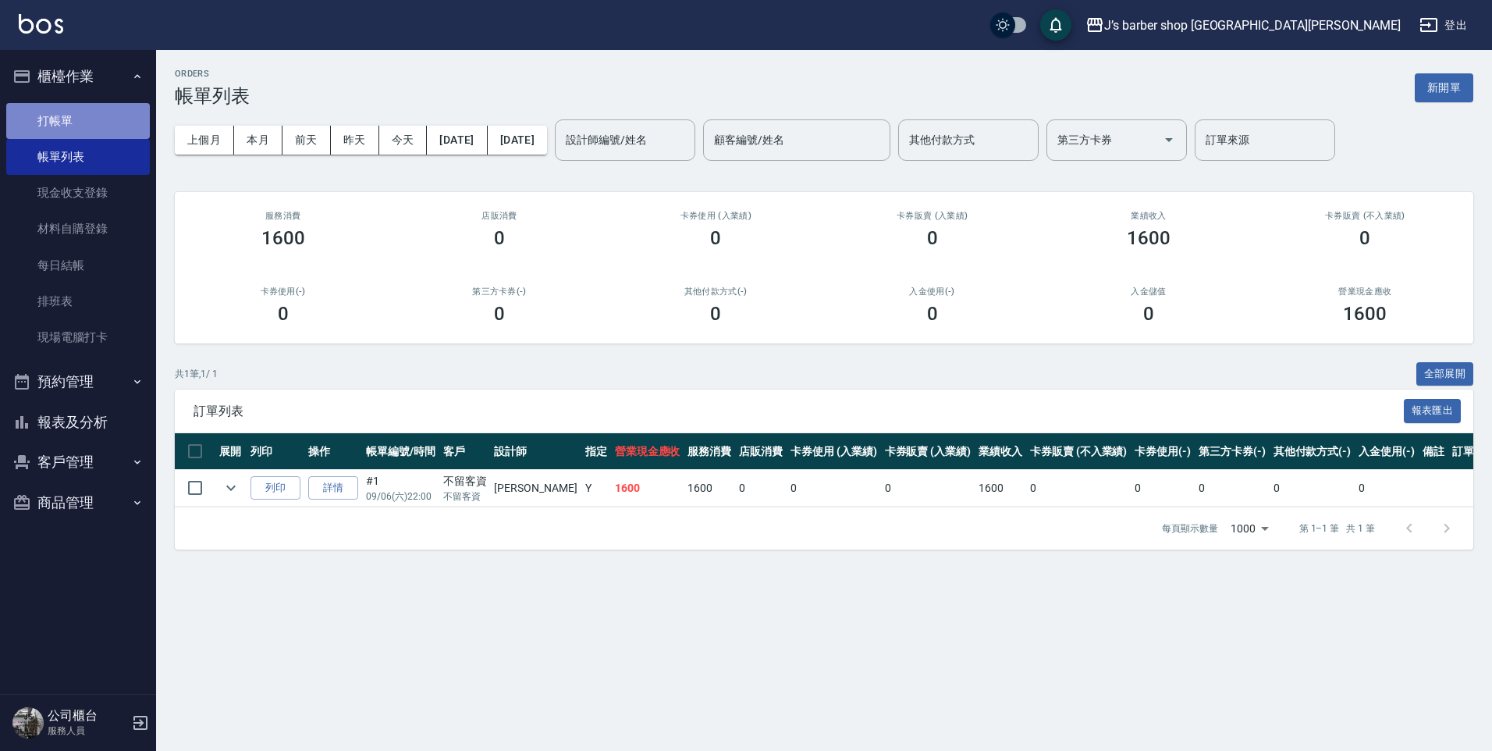
click at [76, 130] on link "打帳單" at bounding box center [78, 121] width 144 height 36
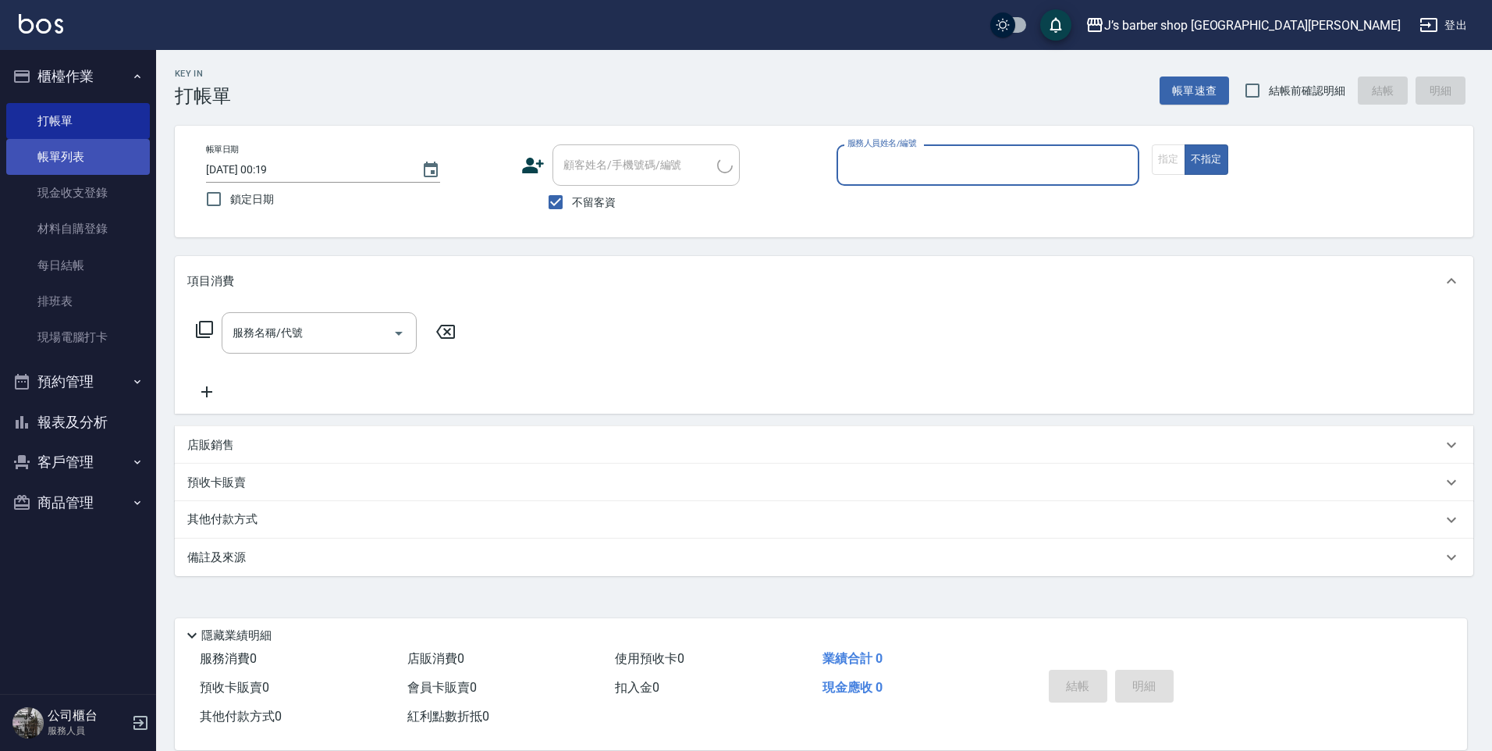
click at [78, 154] on link "帳單列表" at bounding box center [78, 157] width 144 height 36
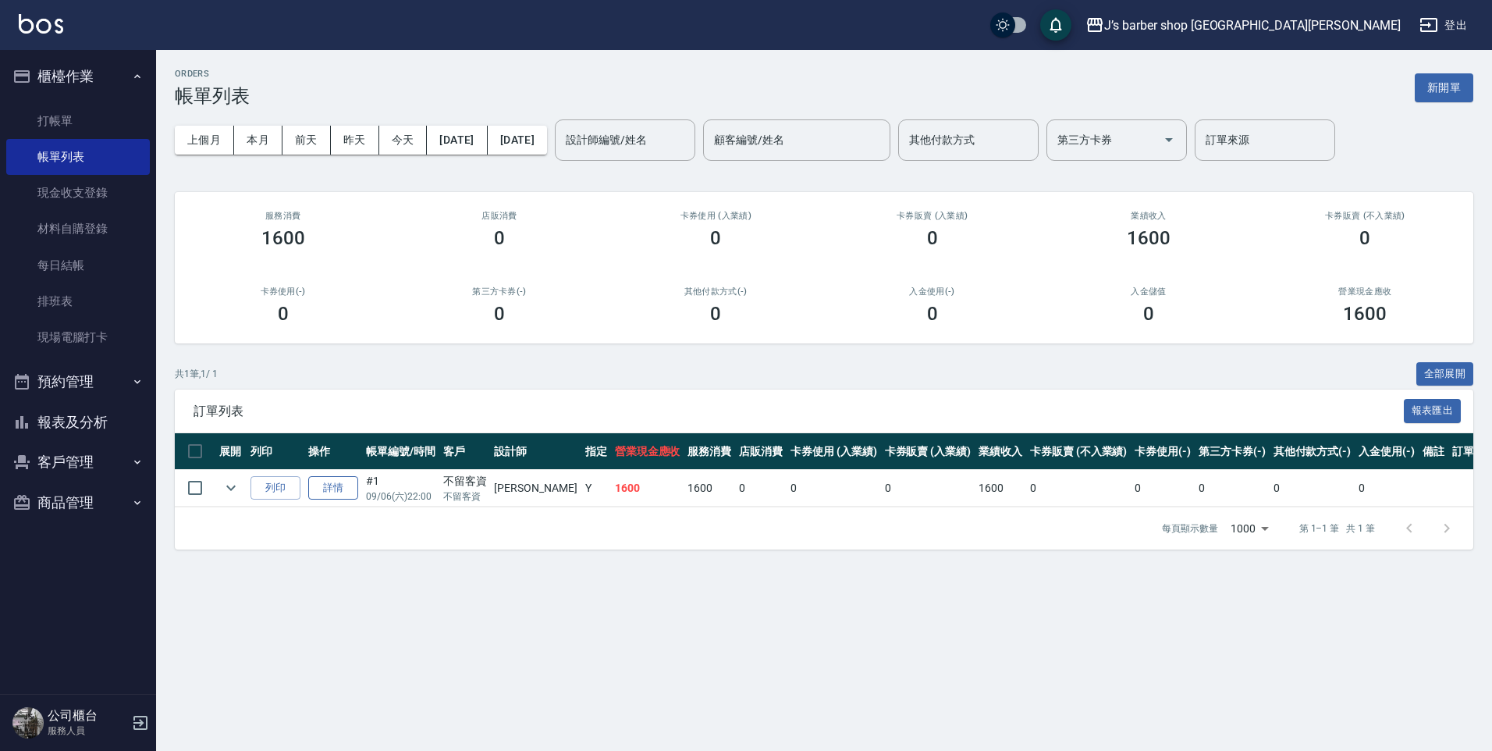
click at [322, 486] on link "詳情" at bounding box center [333, 488] width 50 height 24
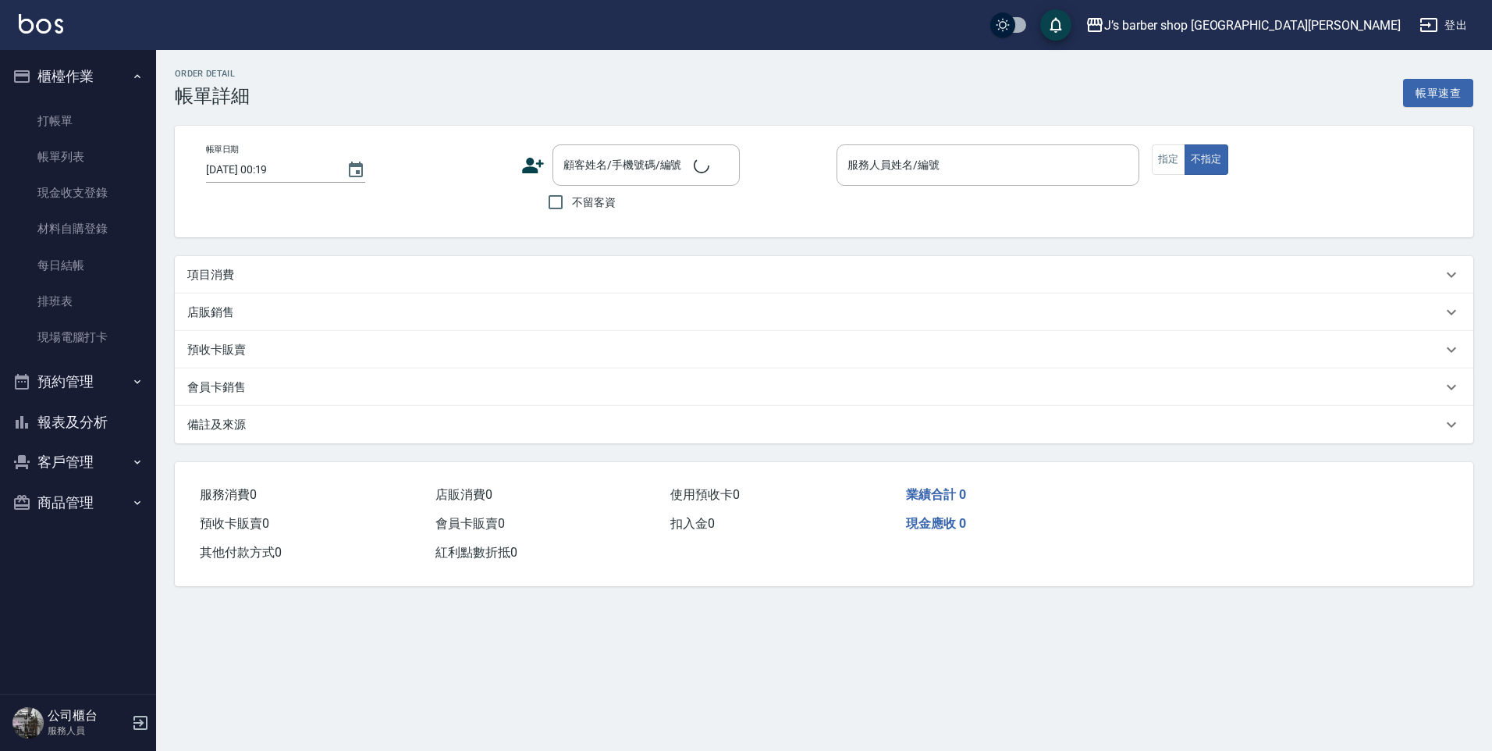
type input "[DATE] 22:00"
checkbox input "true"
type input "[PERSON_NAME](無代號)"
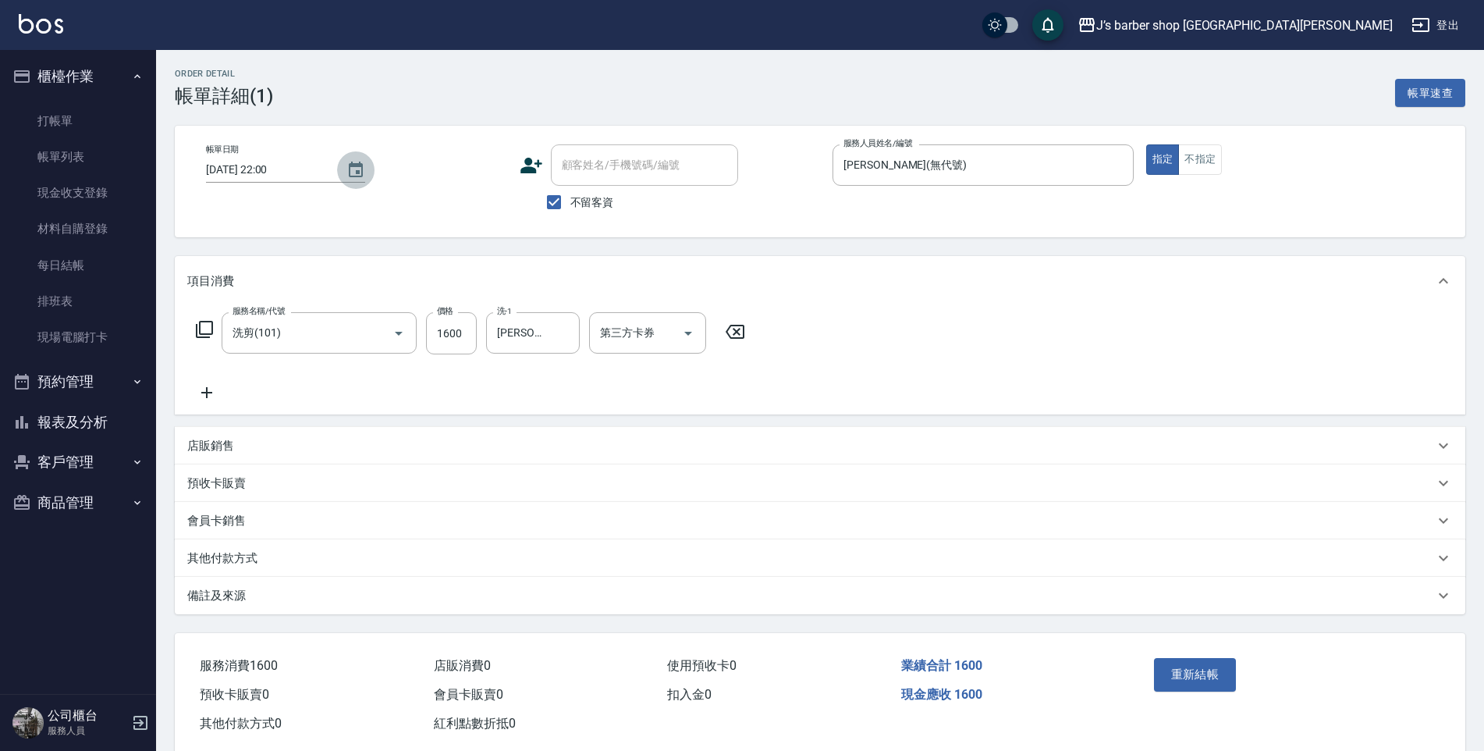
click at [347, 177] on icon "Choose date, selected date is 2025-09-06" at bounding box center [356, 170] width 19 height 19
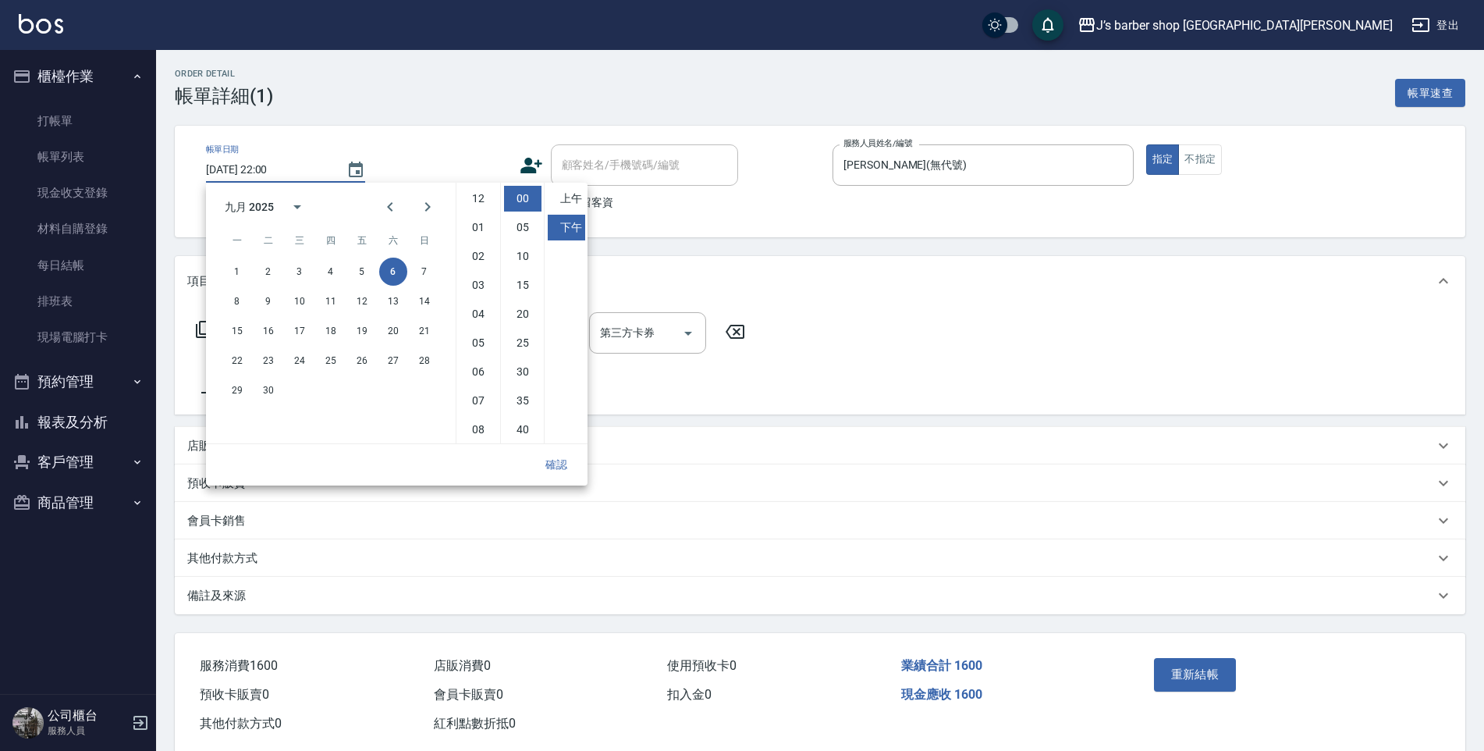
scroll to position [87, 0]
click at [359, 273] on button "5" at bounding box center [362, 272] width 28 height 28
type input "[DATE] 22:00"
click at [558, 463] on button "確認" at bounding box center [556, 464] width 50 height 29
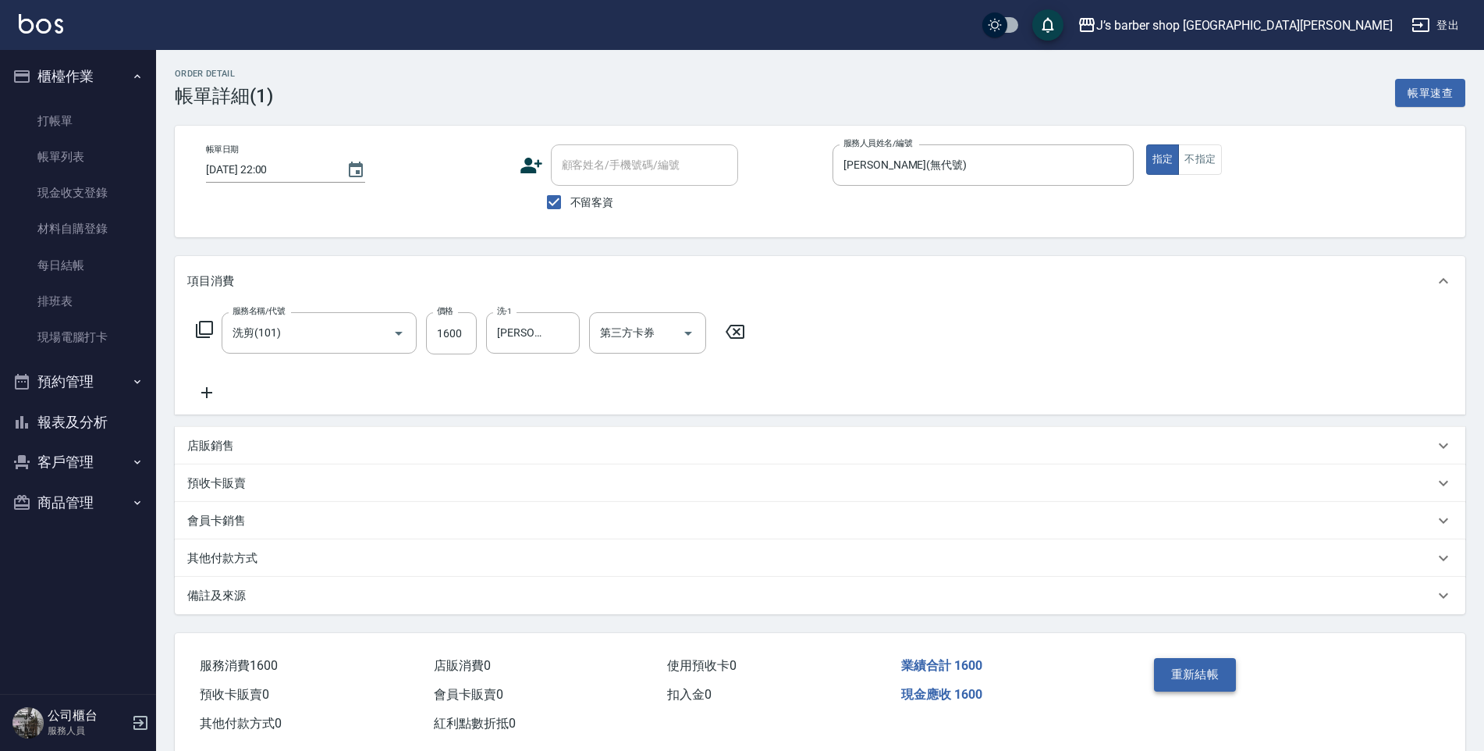
click at [1187, 671] on button "重新結帳" at bounding box center [1195, 674] width 83 height 33
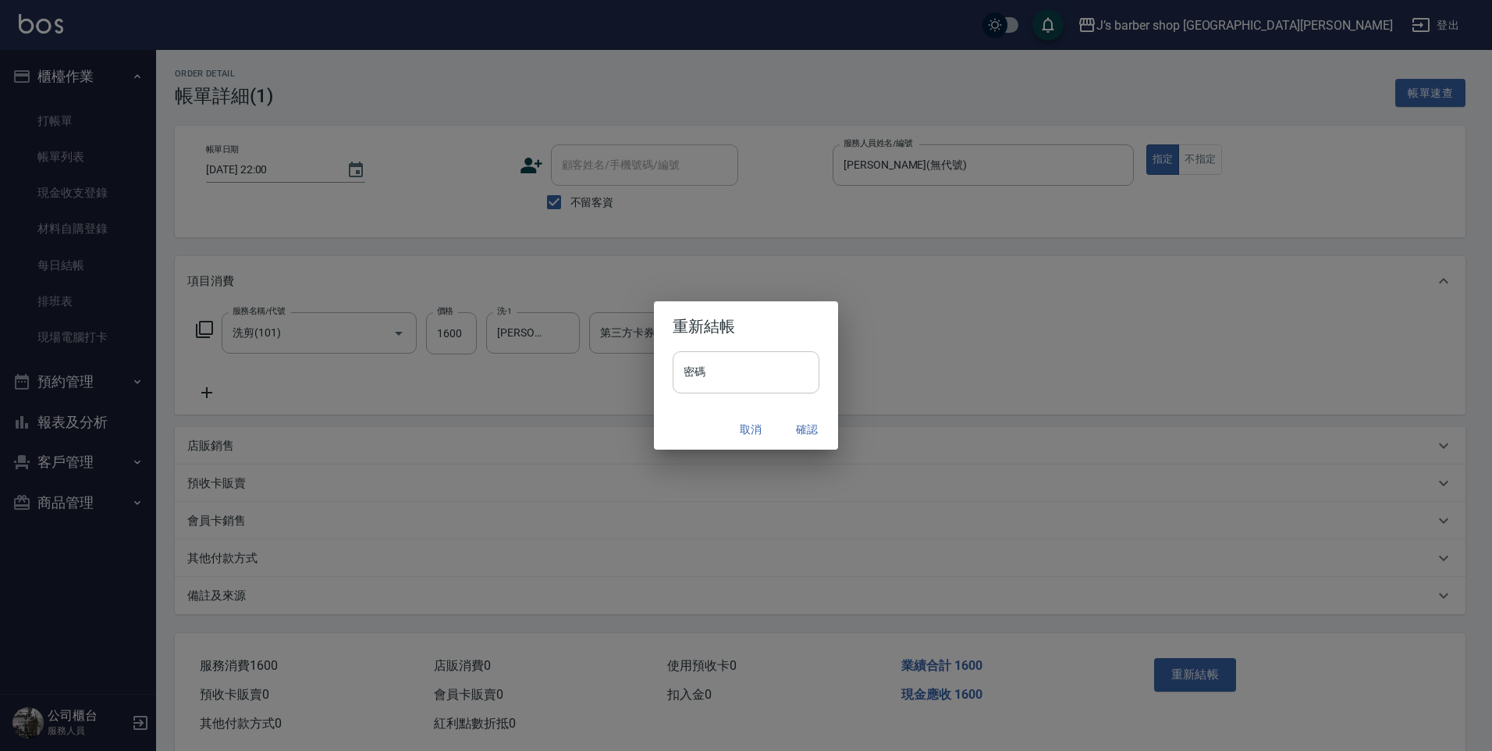
click at [759, 384] on input "密碼" at bounding box center [746, 372] width 147 height 42
type input "****"
click at [813, 424] on button "確認" at bounding box center [807, 429] width 50 height 29
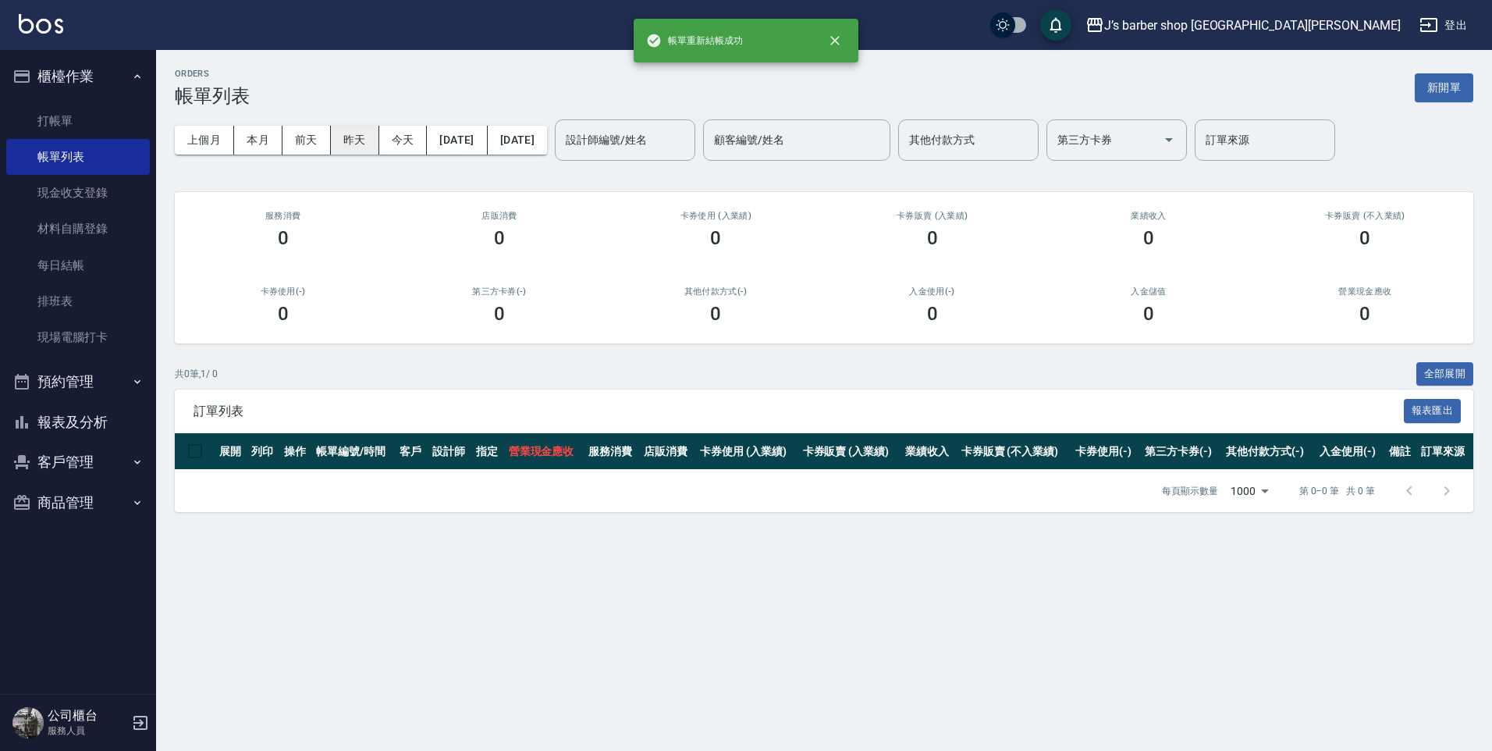
click at [350, 136] on button "昨天" at bounding box center [355, 140] width 48 height 29
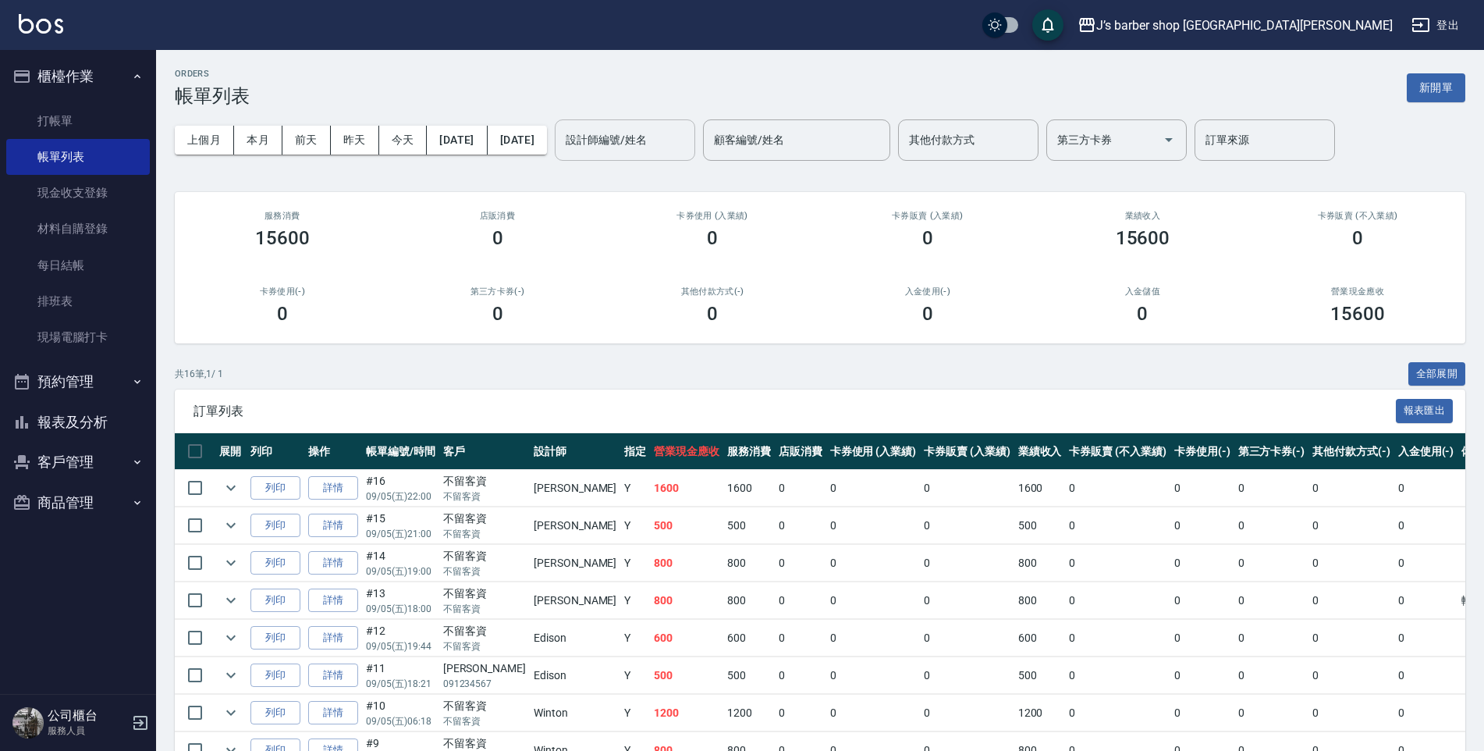
click at [660, 129] on div "設計師編號/姓名 設計師編號/姓名" at bounding box center [625, 139] width 140 height 41
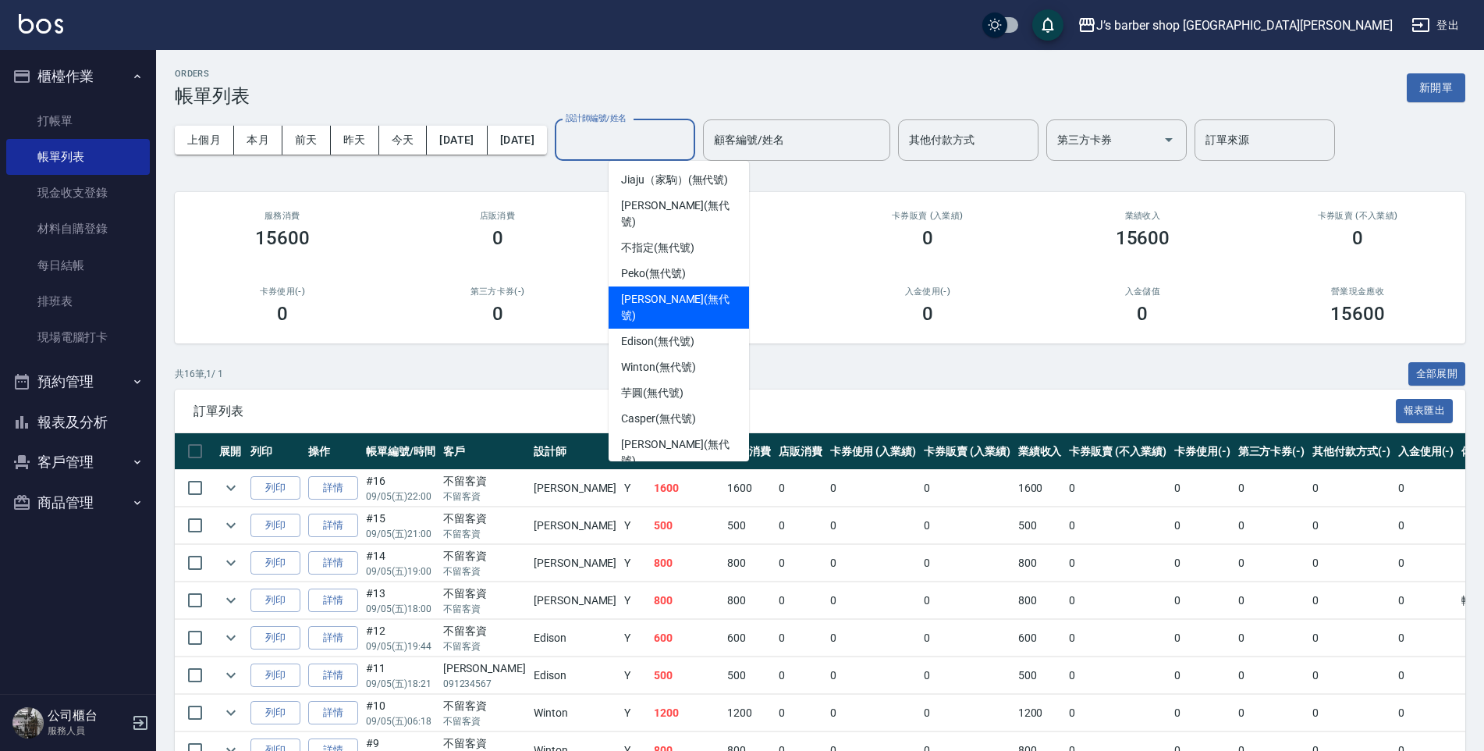
click at [659, 291] on span "[PERSON_NAME] (無代號)" at bounding box center [679, 307] width 116 height 33
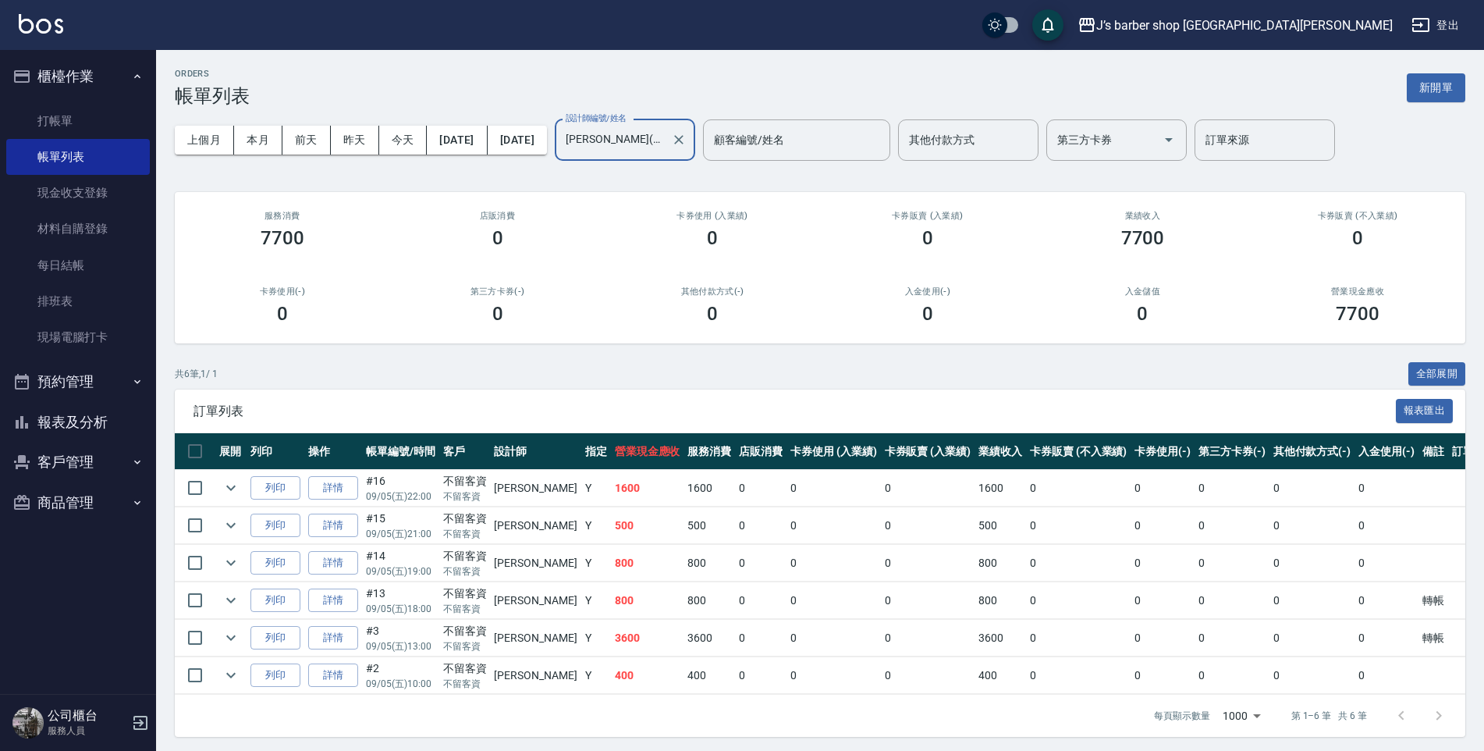
click at [695, 128] on div "[PERSON_NAME](無代號) 設計師編號/姓名" at bounding box center [625, 139] width 140 height 41
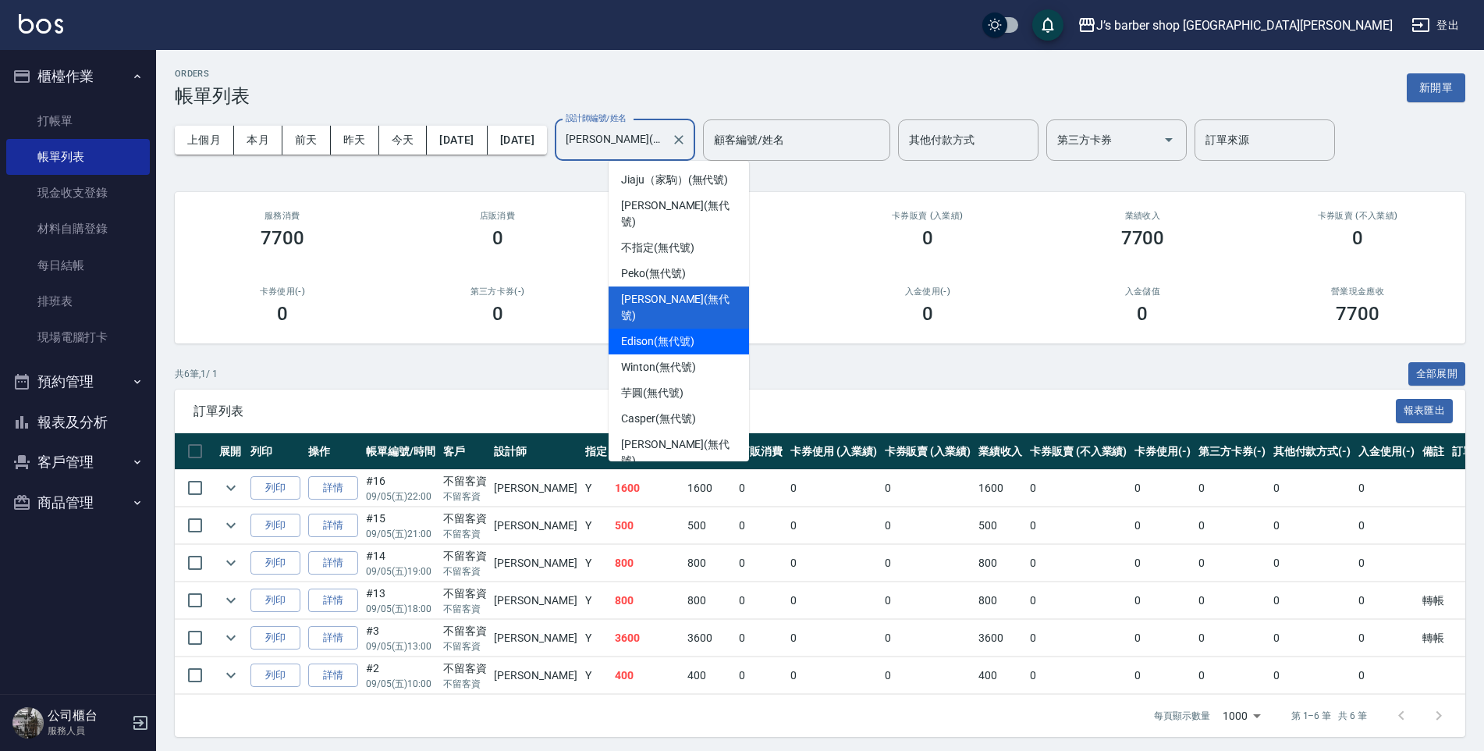
click at [659, 333] on span "Edison (無代號)" at bounding box center [657, 341] width 73 height 16
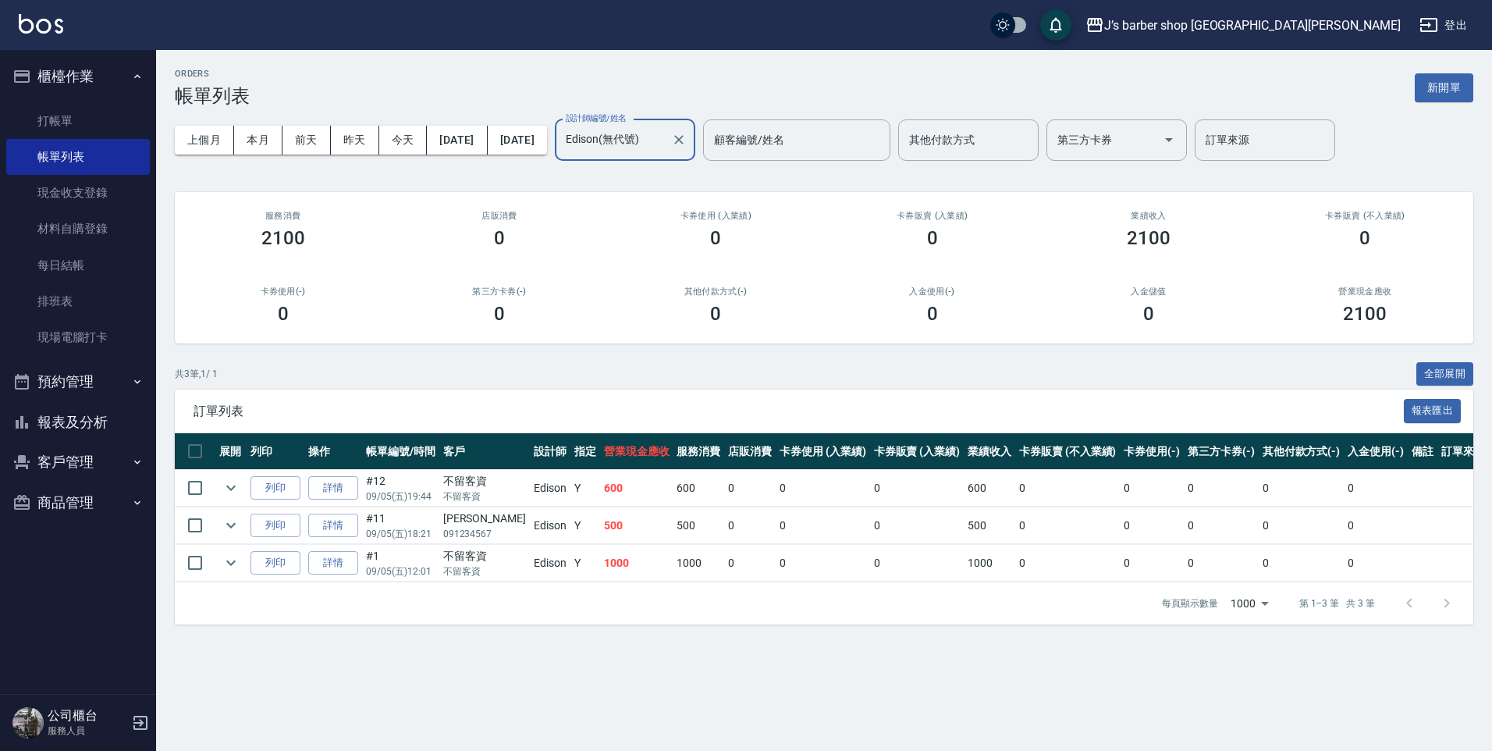
click at [665, 148] on input "Edison(無代號)" at bounding box center [613, 139] width 103 height 27
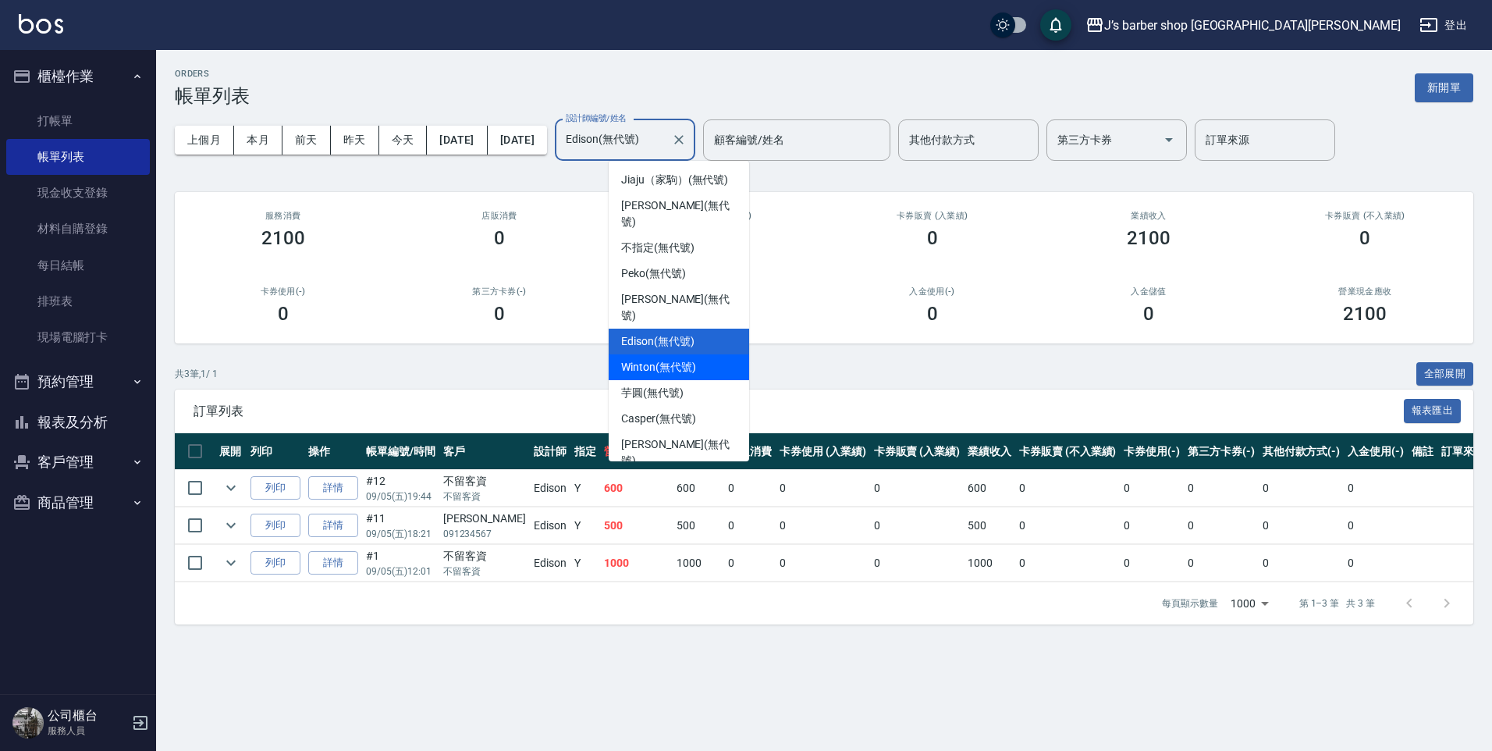
click at [665, 359] on span "Winton (無代號)" at bounding box center [658, 367] width 74 height 16
type input "Winton(無代號)"
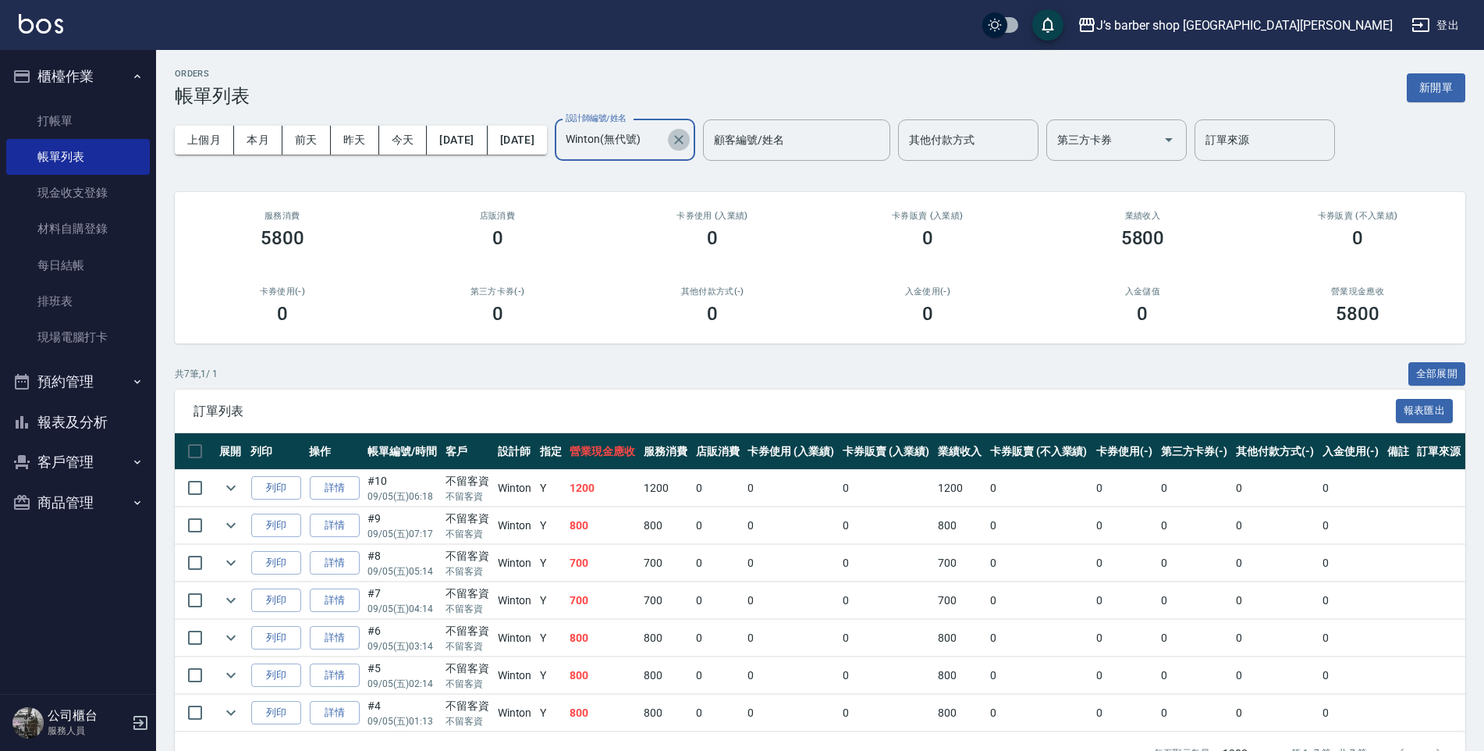
click at [687, 147] on icon "Clear" at bounding box center [679, 140] width 16 height 16
